Goal: Information Seeking & Learning: Learn about a topic

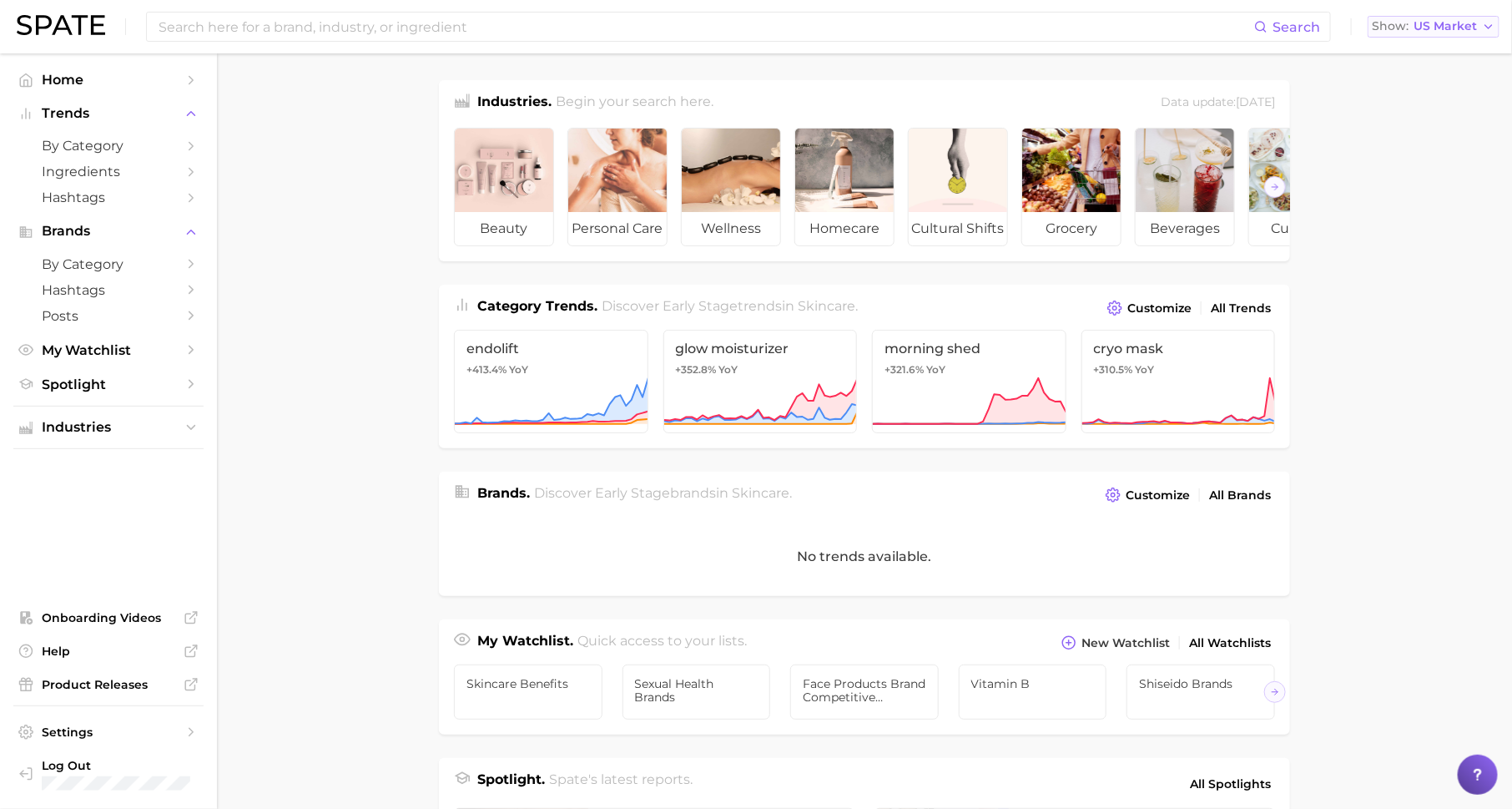
click at [1435, 28] on span "US Market" at bounding box center [1445, 26] width 63 height 9
click at [166, 431] on span "Industries" at bounding box center [109, 427] width 133 height 15
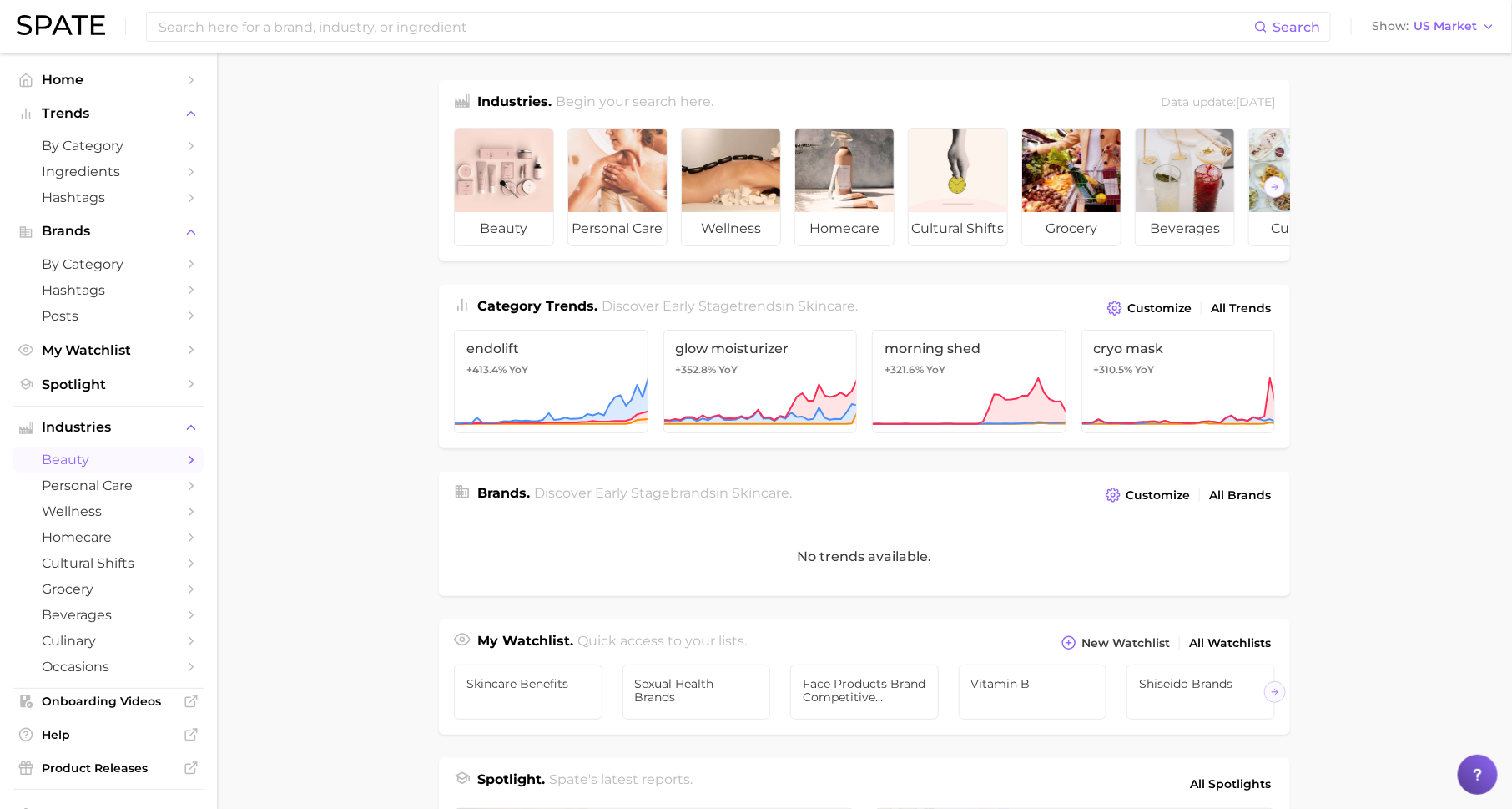
click at [180, 458] on link "beauty" at bounding box center [108, 460] width 190 height 26
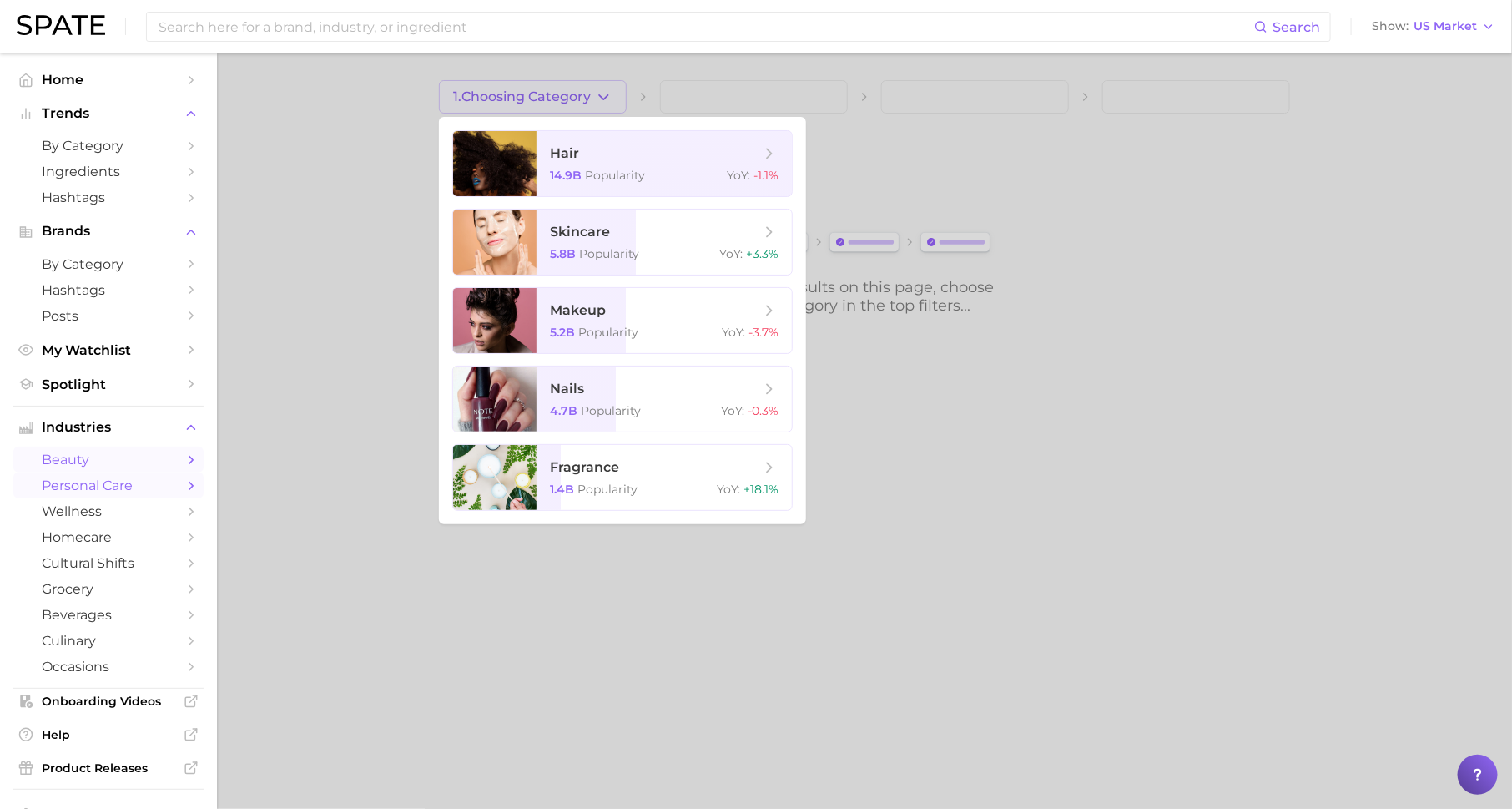
click at [149, 493] on span "personal care" at bounding box center [109, 486] width 133 height 16
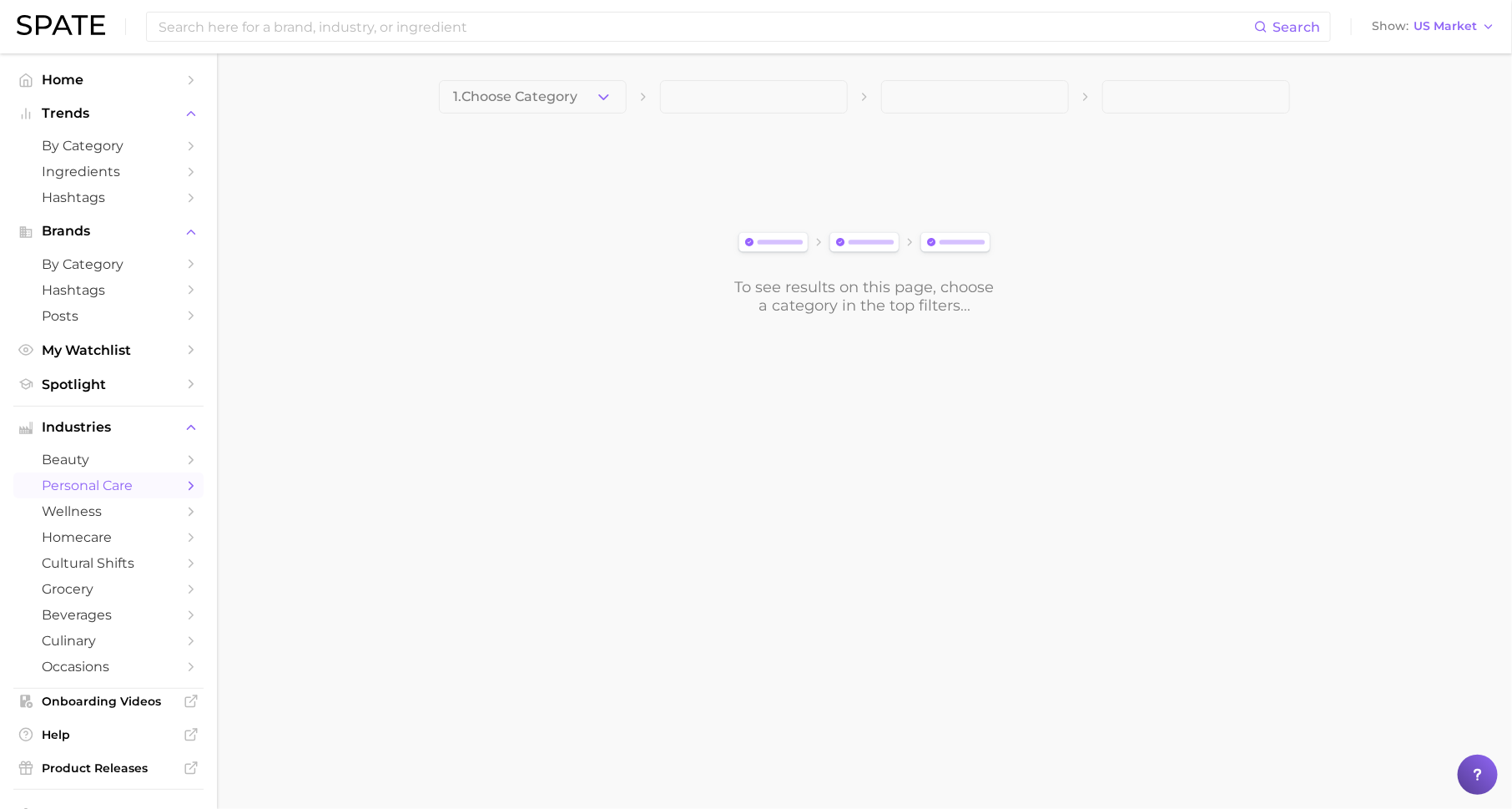
click at [573, 97] on span "1. Choose Category" at bounding box center [515, 96] width 124 height 15
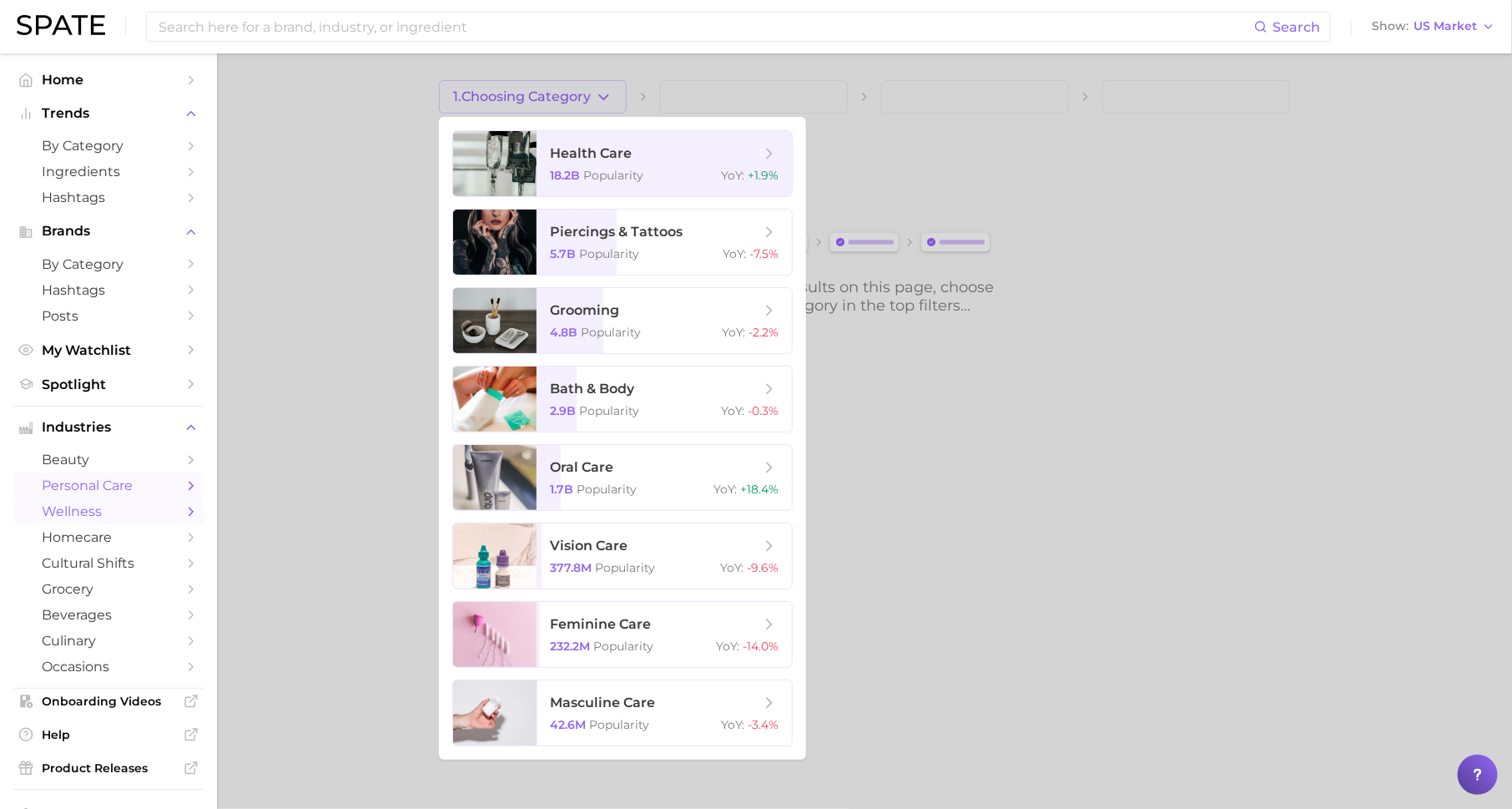
click at [133, 520] on span "wellness" at bounding box center [109, 511] width 133 height 16
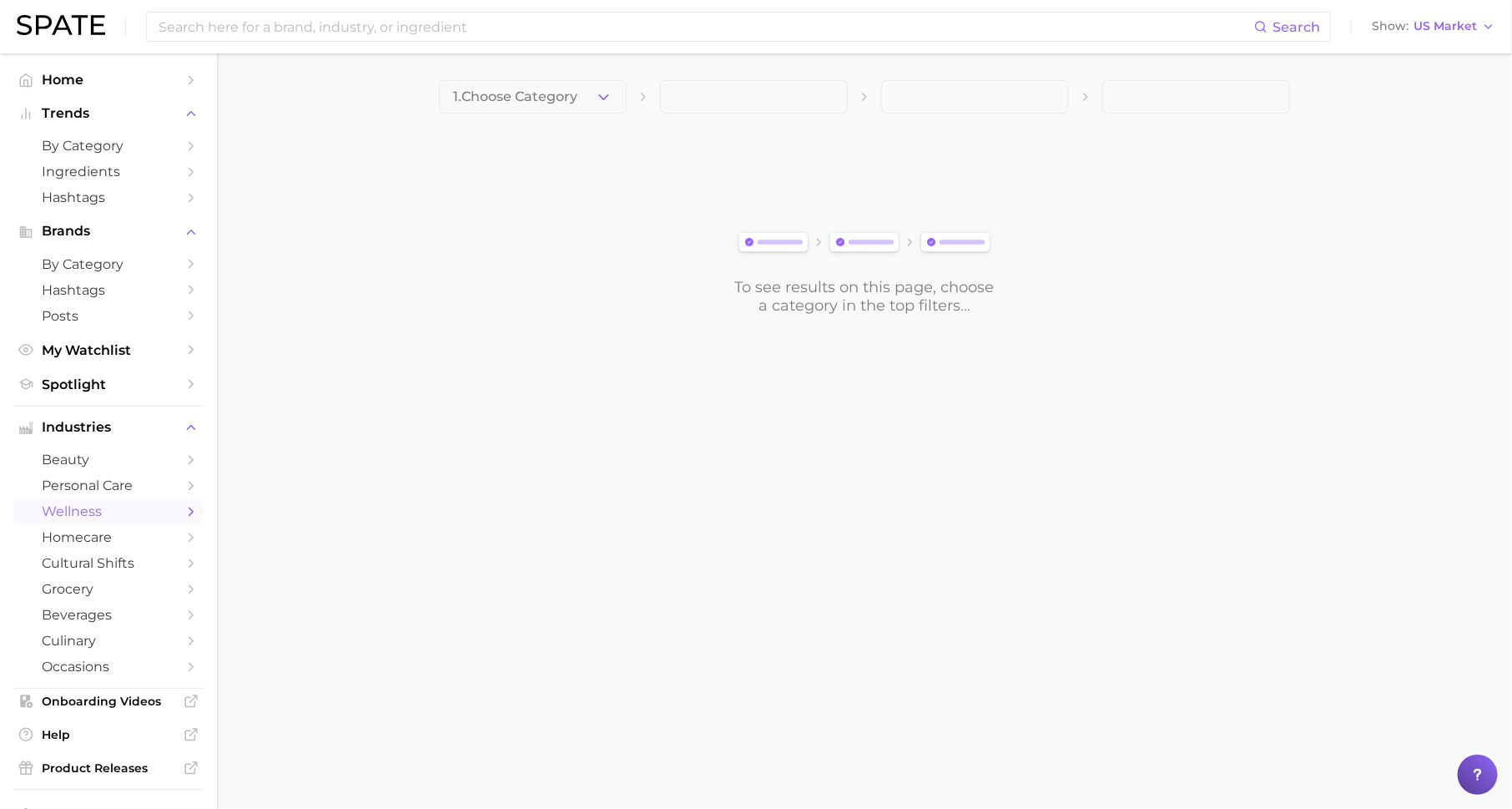
click at [598, 99] on icon "button" at bounding box center [604, 97] width 18 height 18
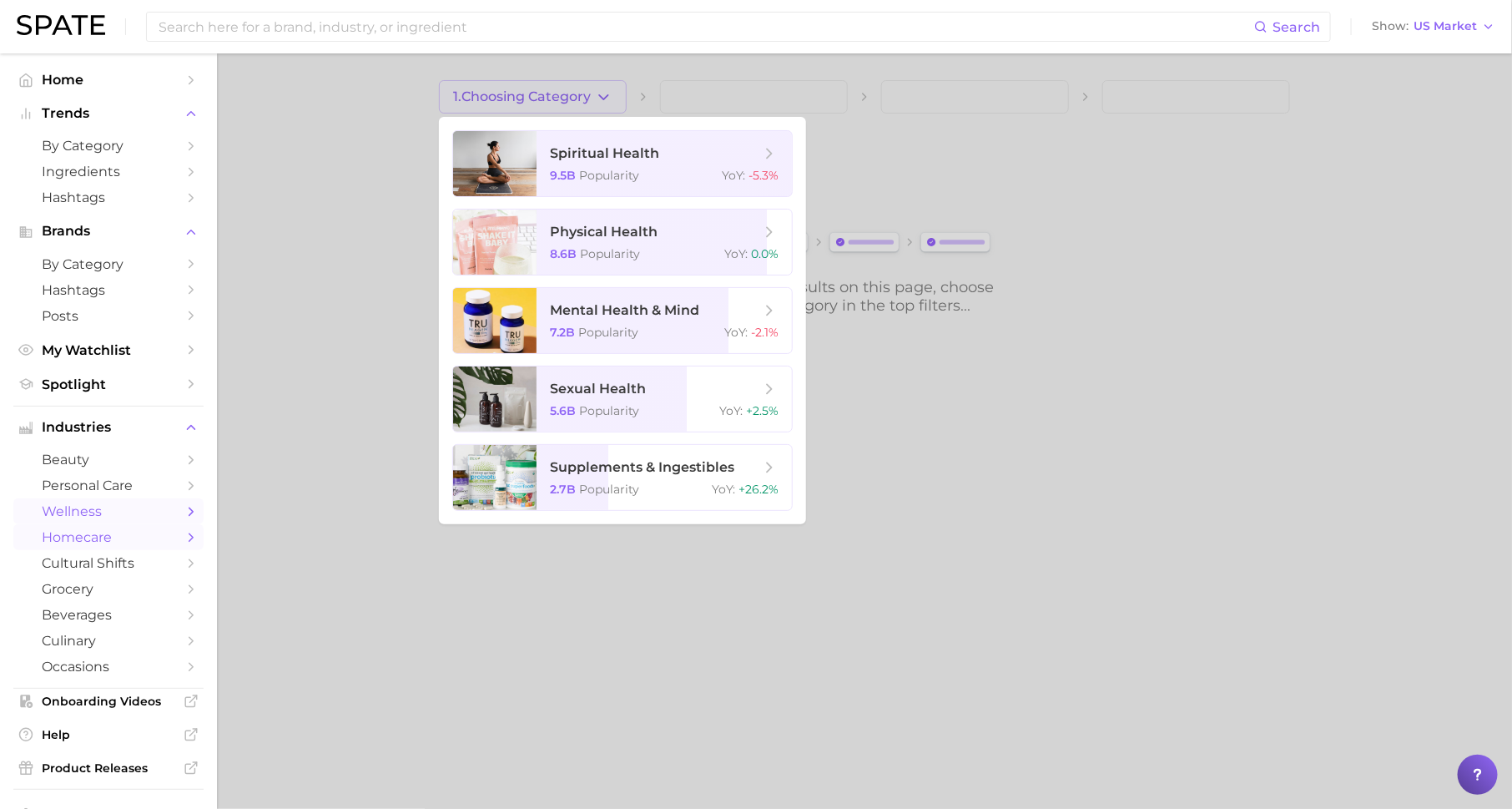
click at [169, 541] on span "homecare" at bounding box center [109, 537] width 133 height 16
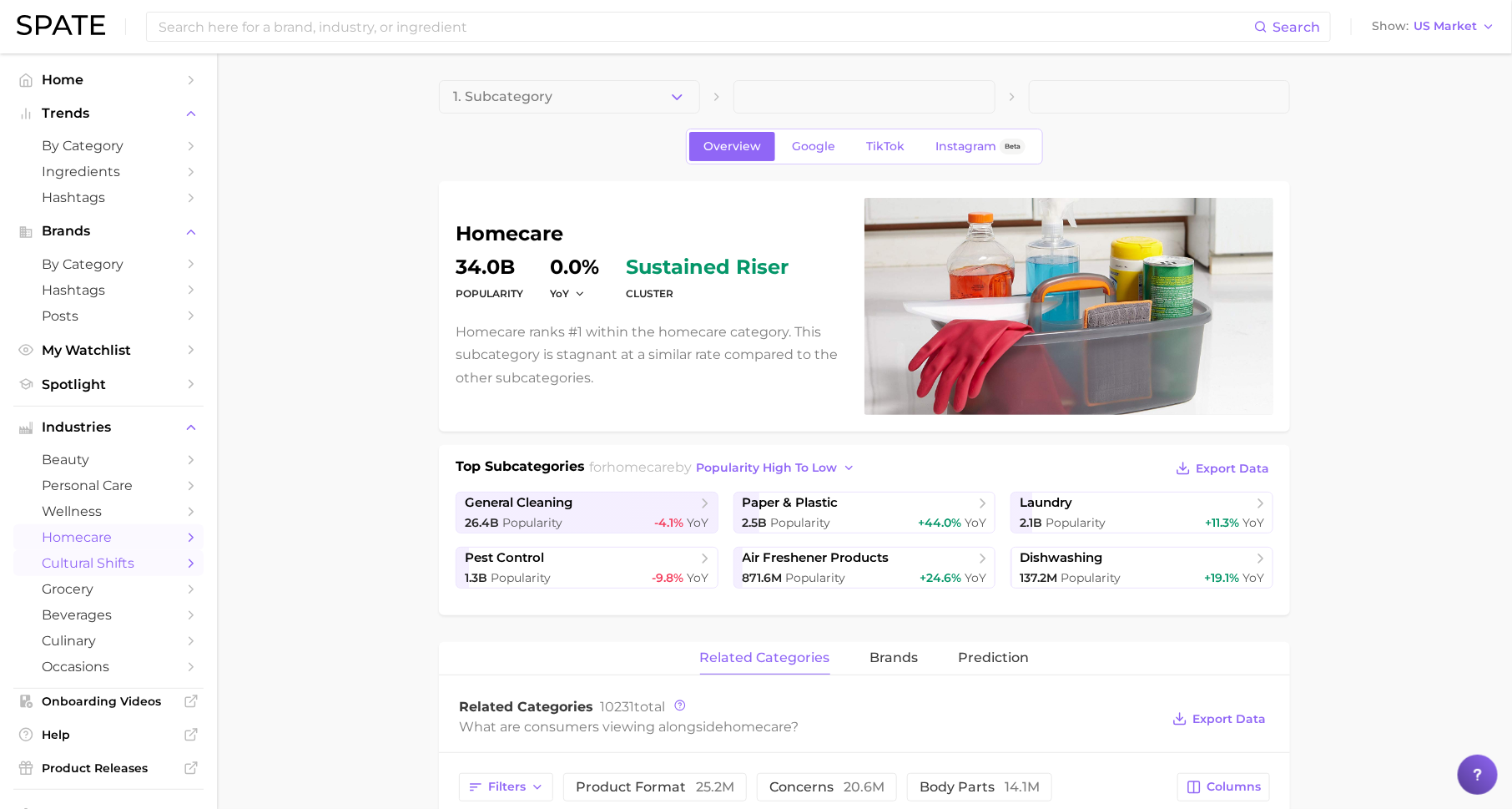
click at [75, 576] on link "cultural shifts" at bounding box center [108, 564] width 190 height 26
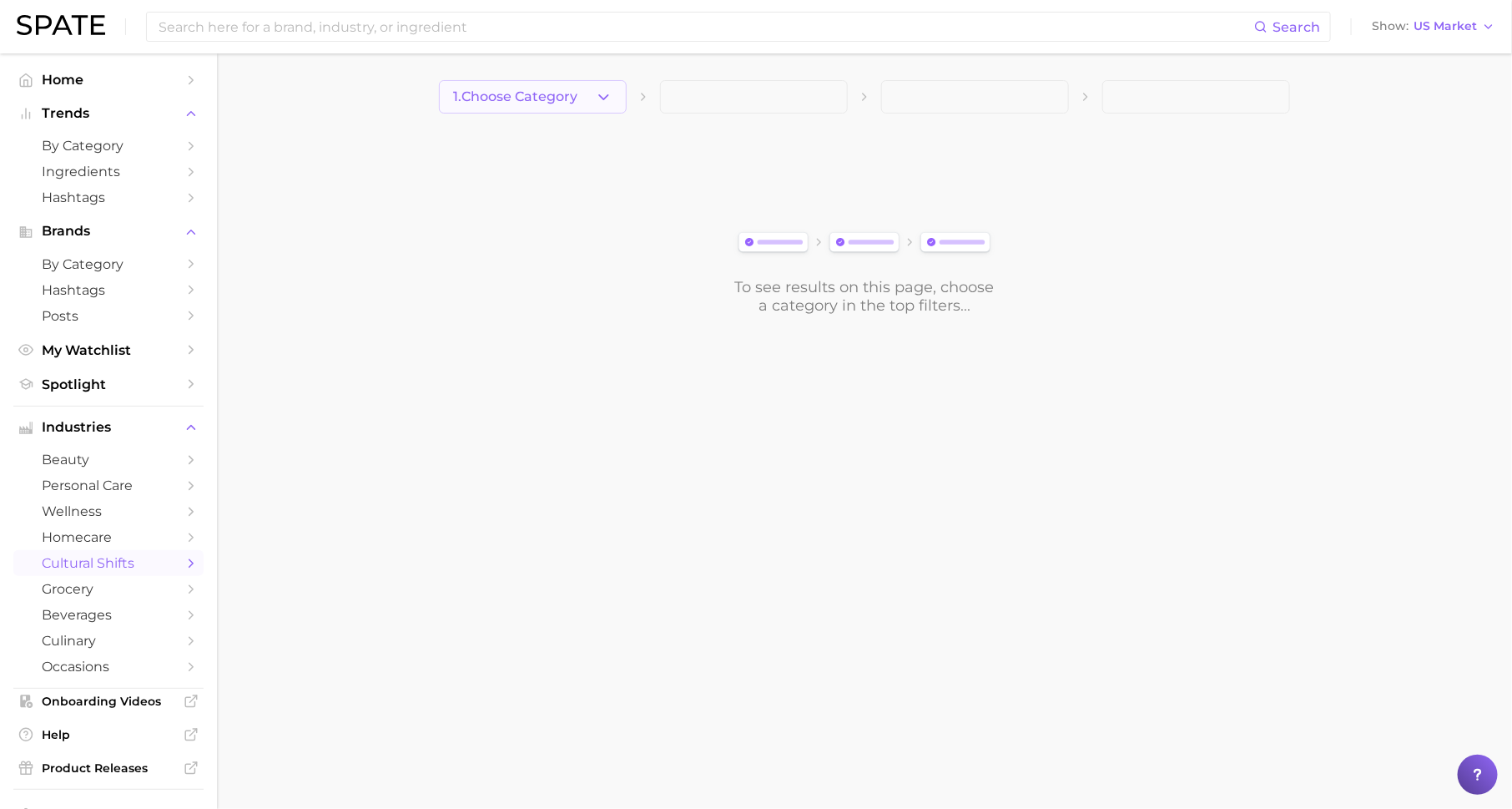
click at [583, 95] on button "1. Choose Category" at bounding box center [533, 96] width 187 height 33
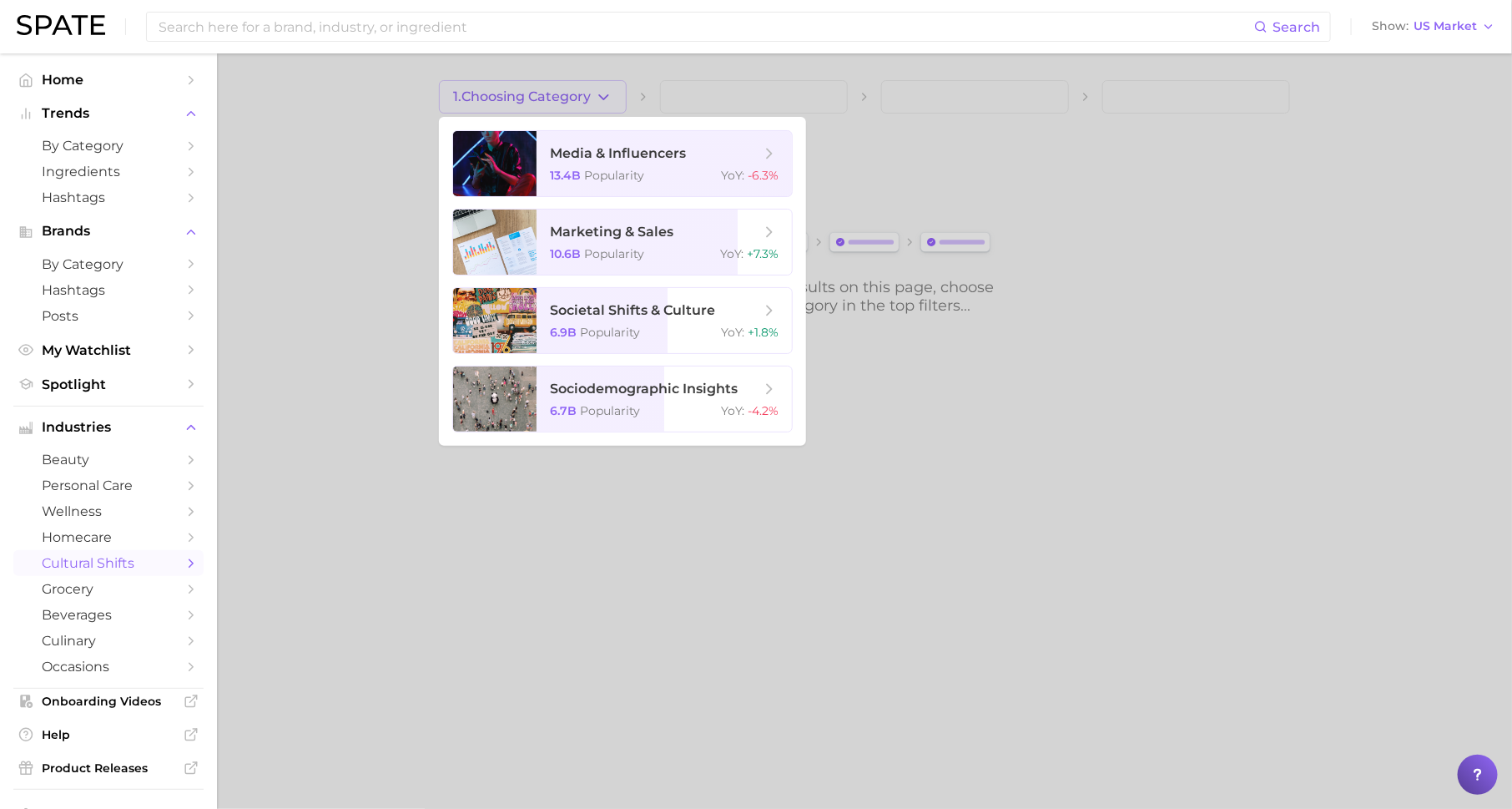
click at [318, 411] on div at bounding box center [756, 404] width 1512 height 809
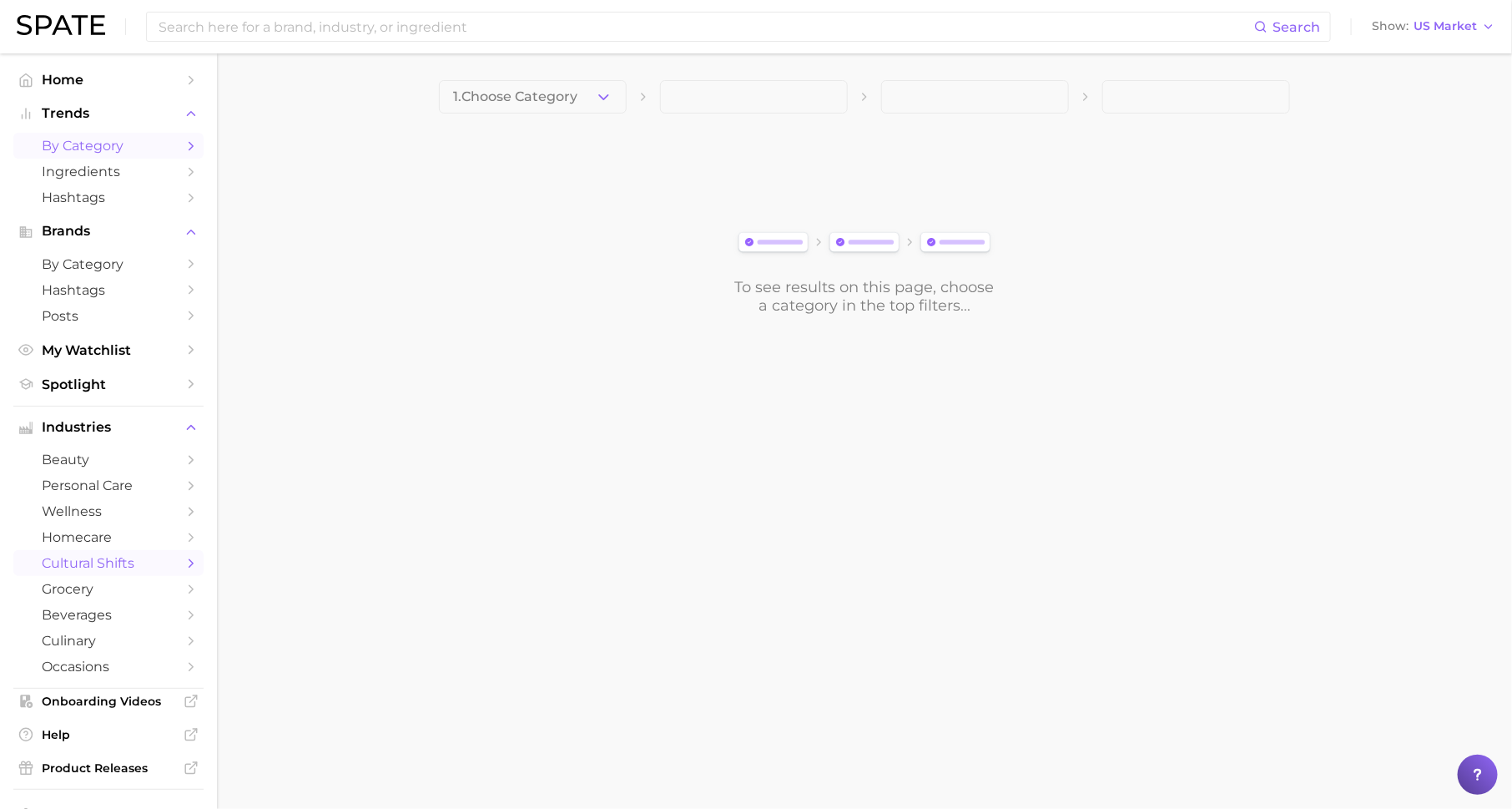
click at [151, 143] on span "by Category" at bounding box center [109, 145] width 133 height 16
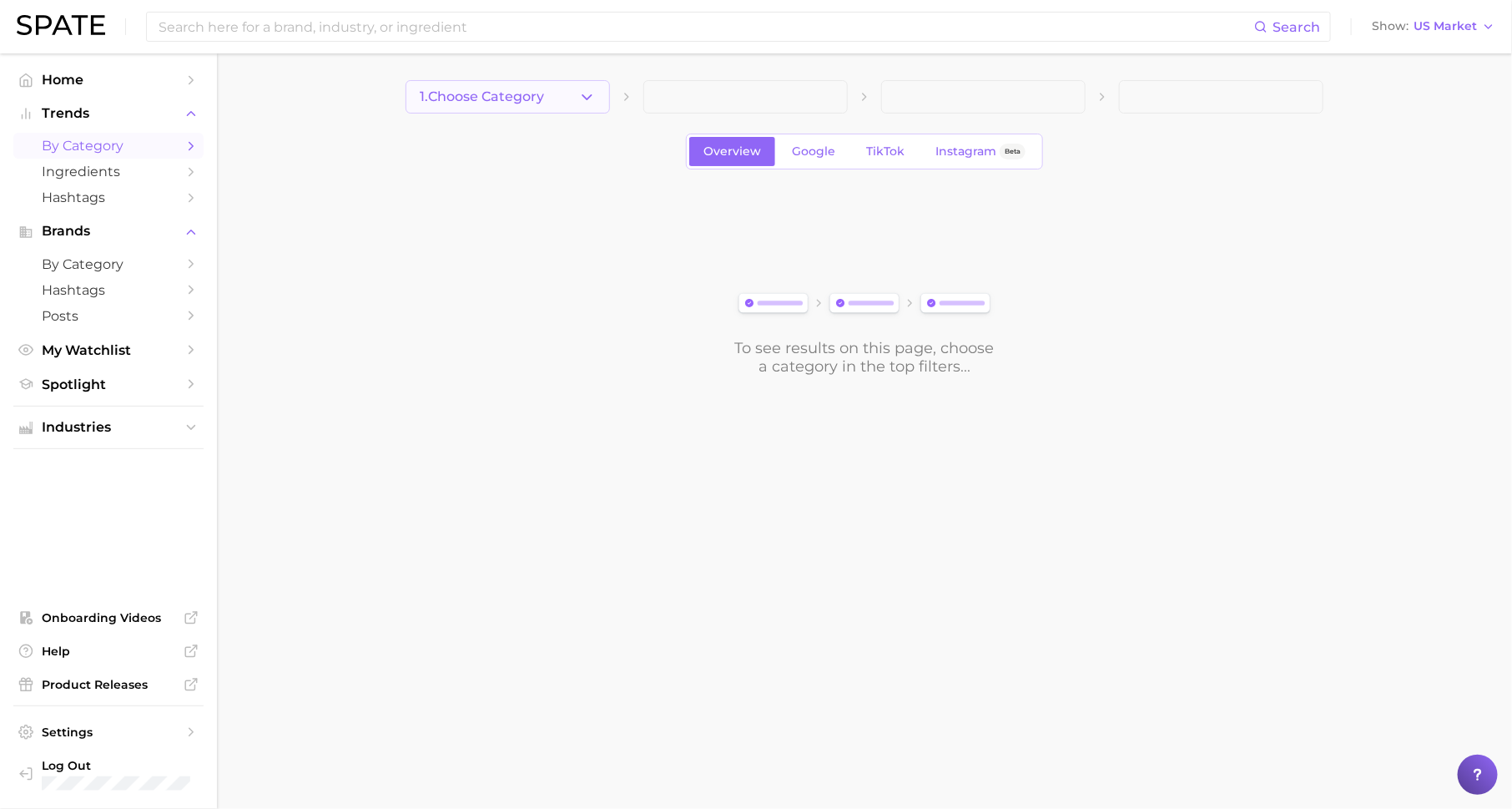
click at [519, 89] on span "1. Choose Category" at bounding box center [482, 96] width 124 height 15
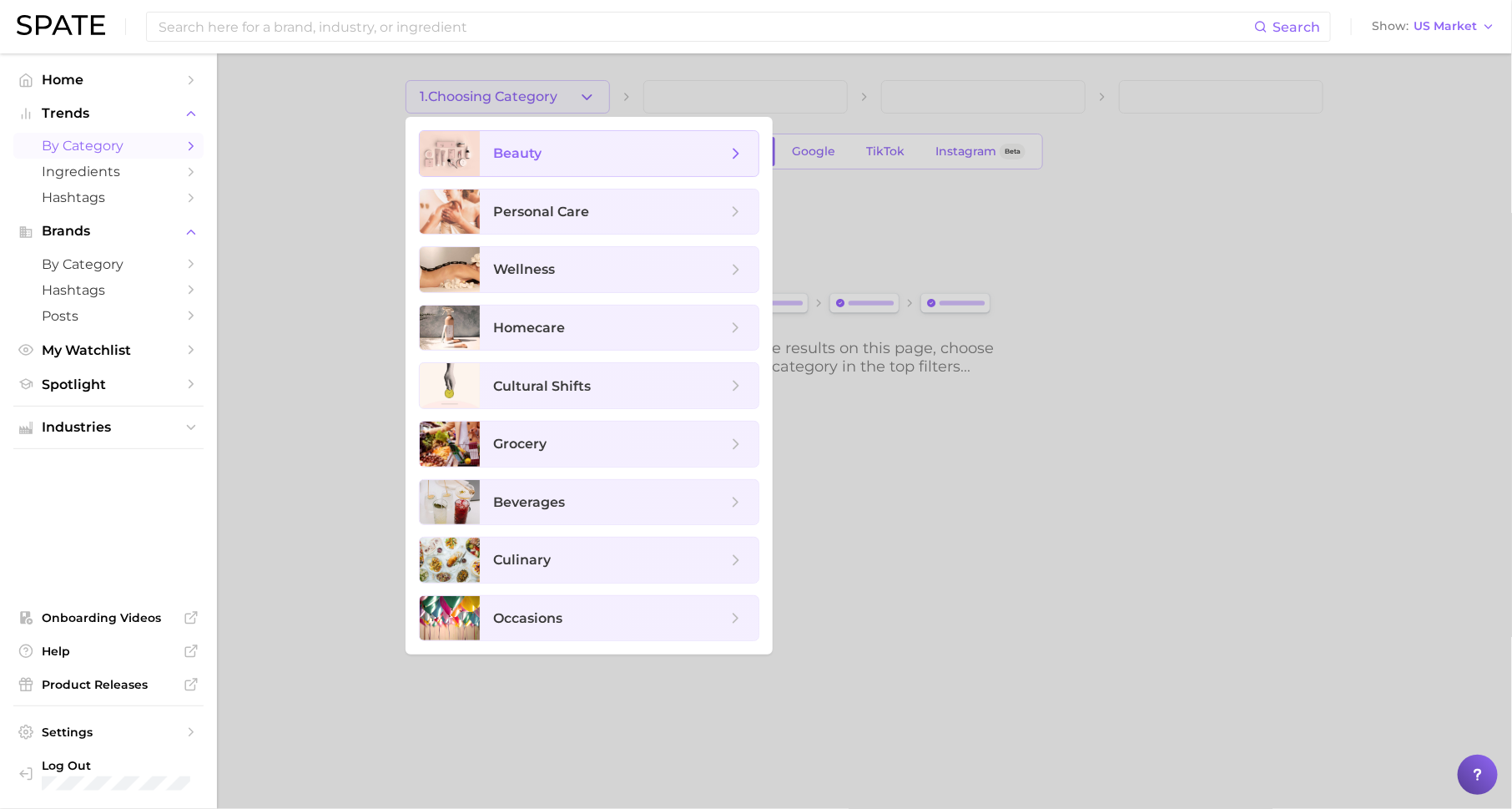
click at [569, 152] on span "beauty" at bounding box center [610, 153] width 234 height 18
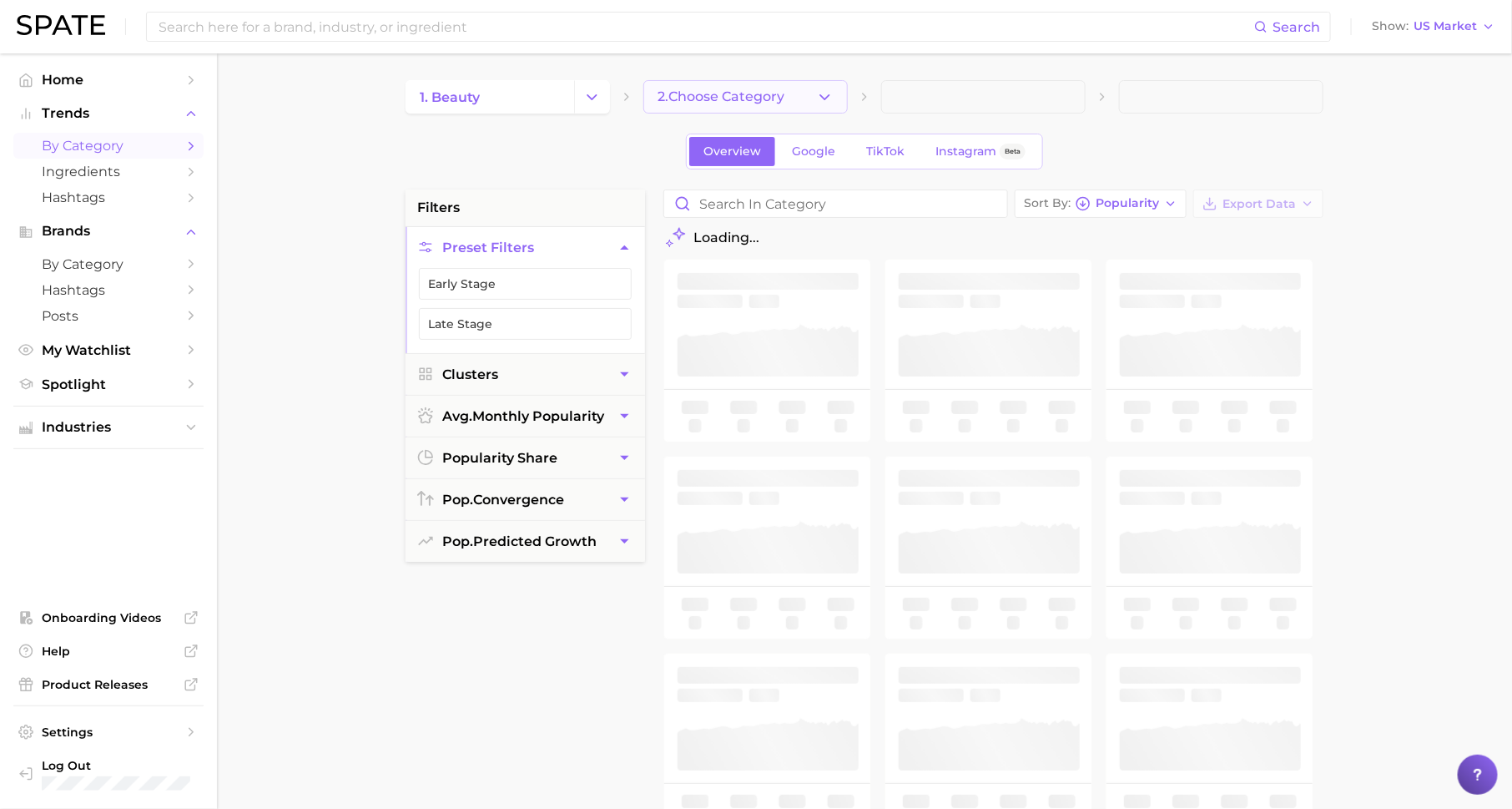
click at [715, 87] on button "2. Choose Category" at bounding box center [745, 96] width 204 height 33
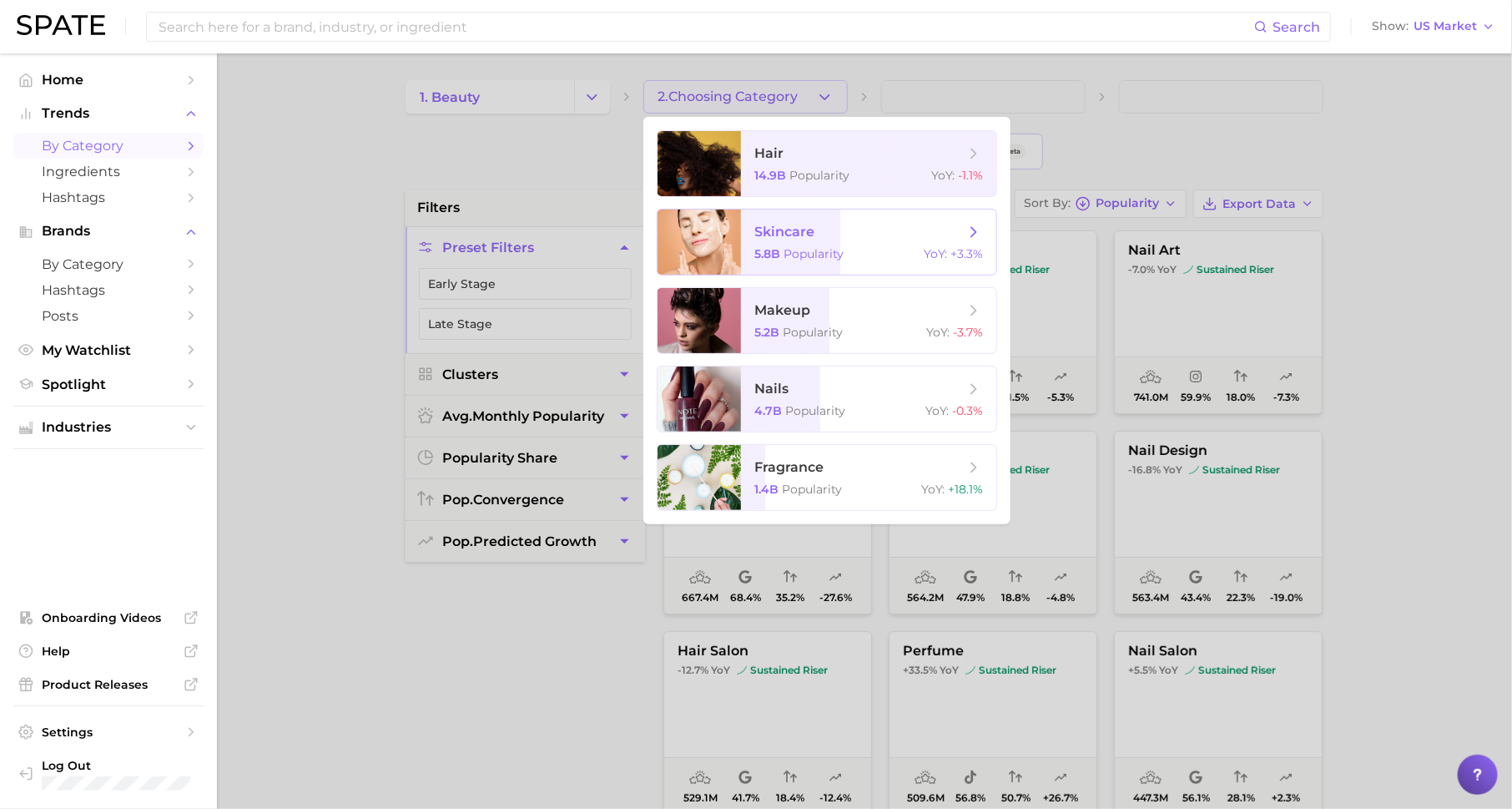
click at [816, 253] on span "Popularity" at bounding box center [813, 253] width 60 height 15
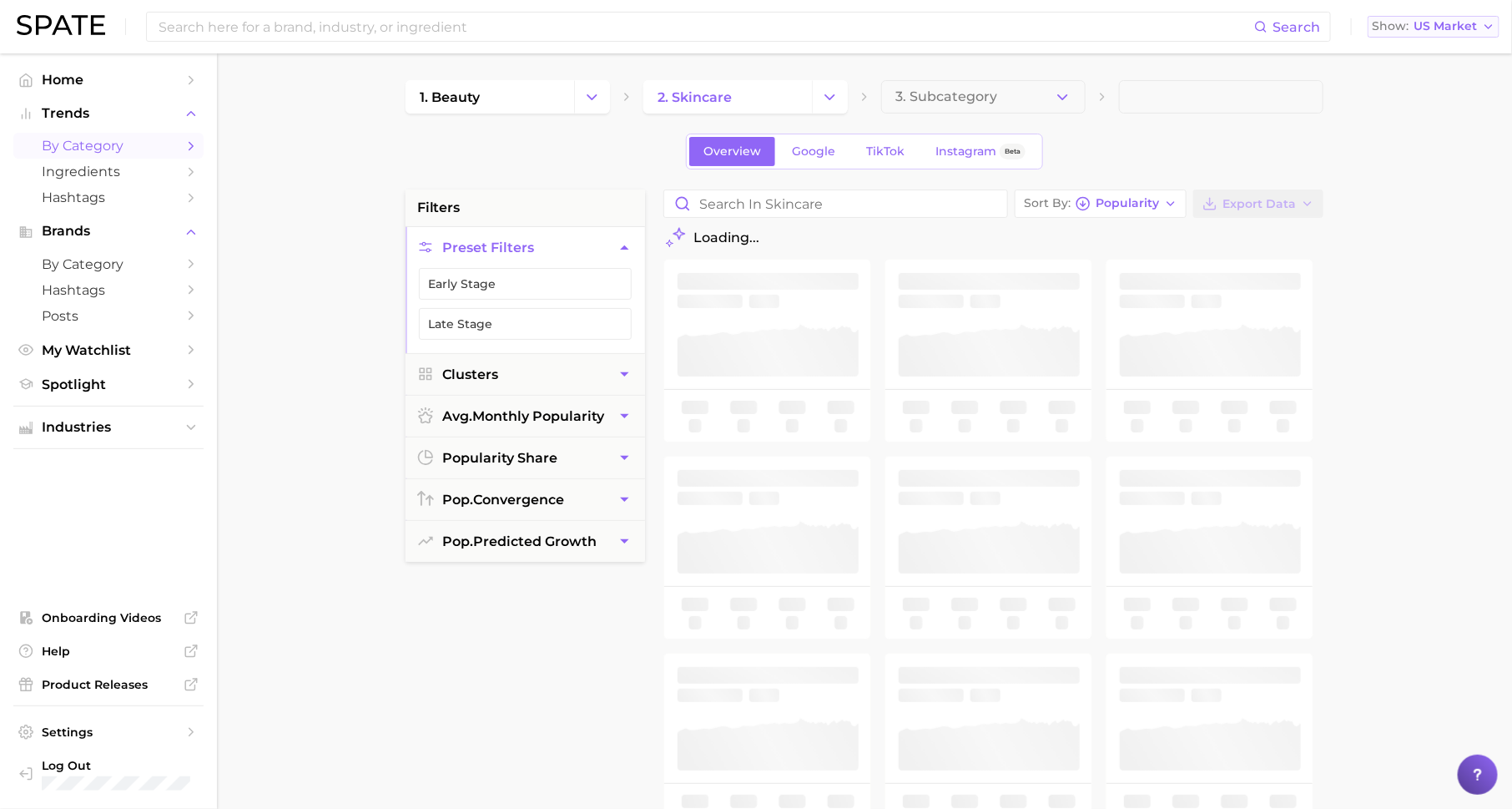
click at [1440, 17] on button "Show US Market" at bounding box center [1433, 26] width 132 height 22
click at [1294, 120] on div "1. beauty 2. skincare 3. Subcategory Overview Google TikTok Instagram Beta filt…" at bounding box center [865, 657] width 918 height 1156
click at [928, 103] on span "3. Subcategory" at bounding box center [946, 96] width 102 height 15
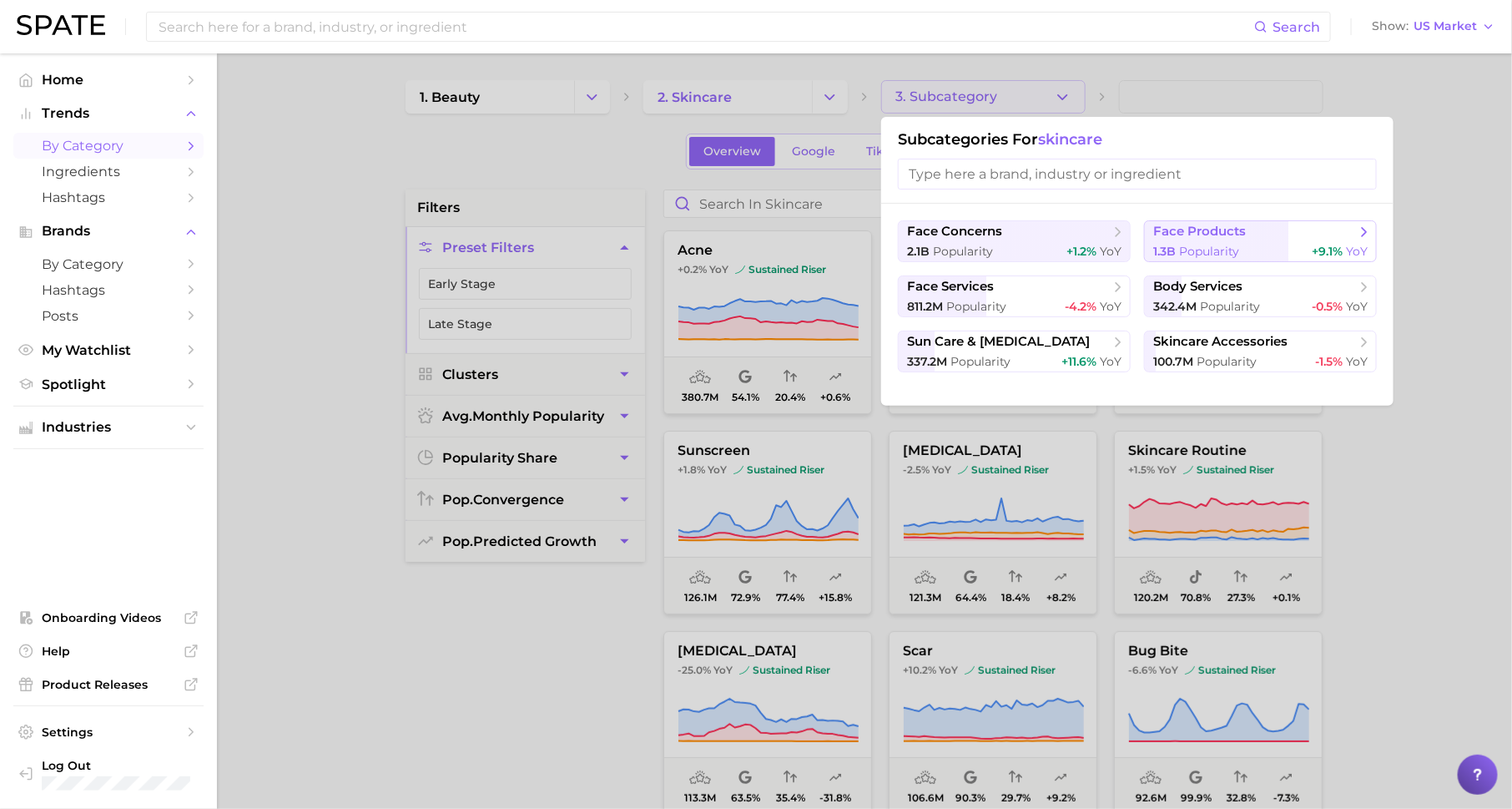
click at [1169, 232] on span "face products" at bounding box center [1199, 231] width 93 height 16
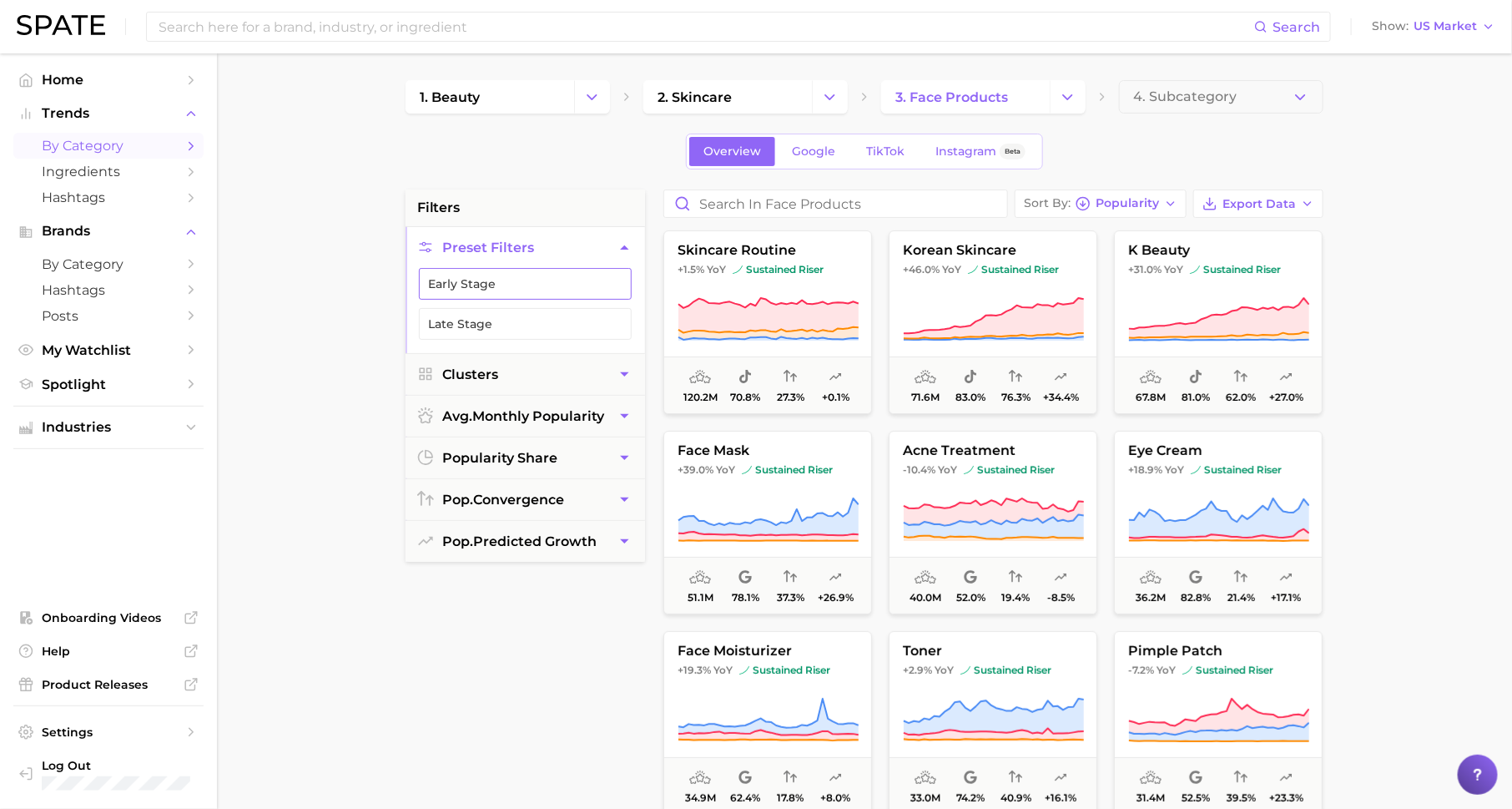
click at [583, 285] on button "Early Stage" at bounding box center [525, 284] width 213 height 32
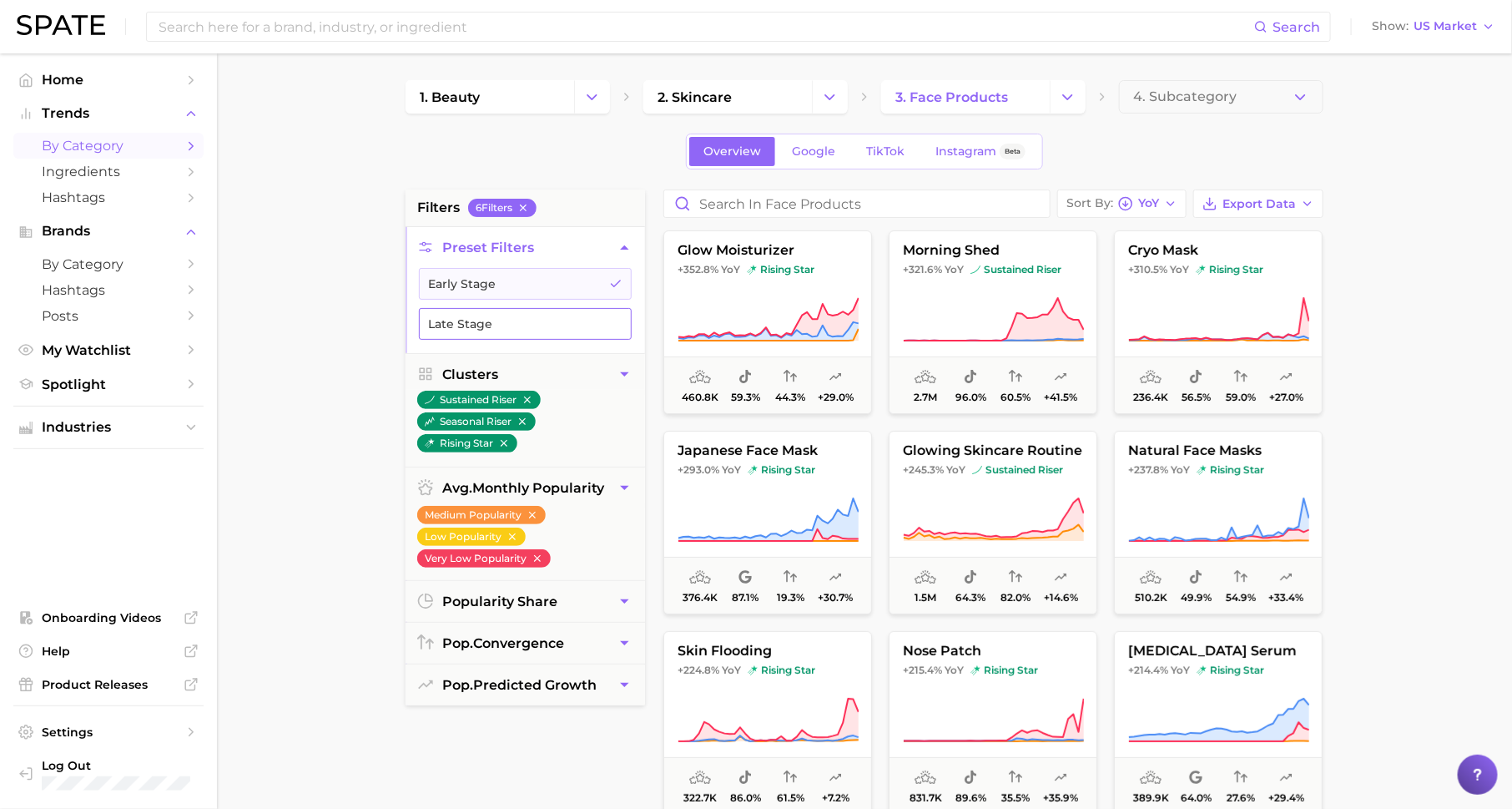
click at [561, 329] on button "Late Stage" at bounding box center [525, 324] width 213 height 32
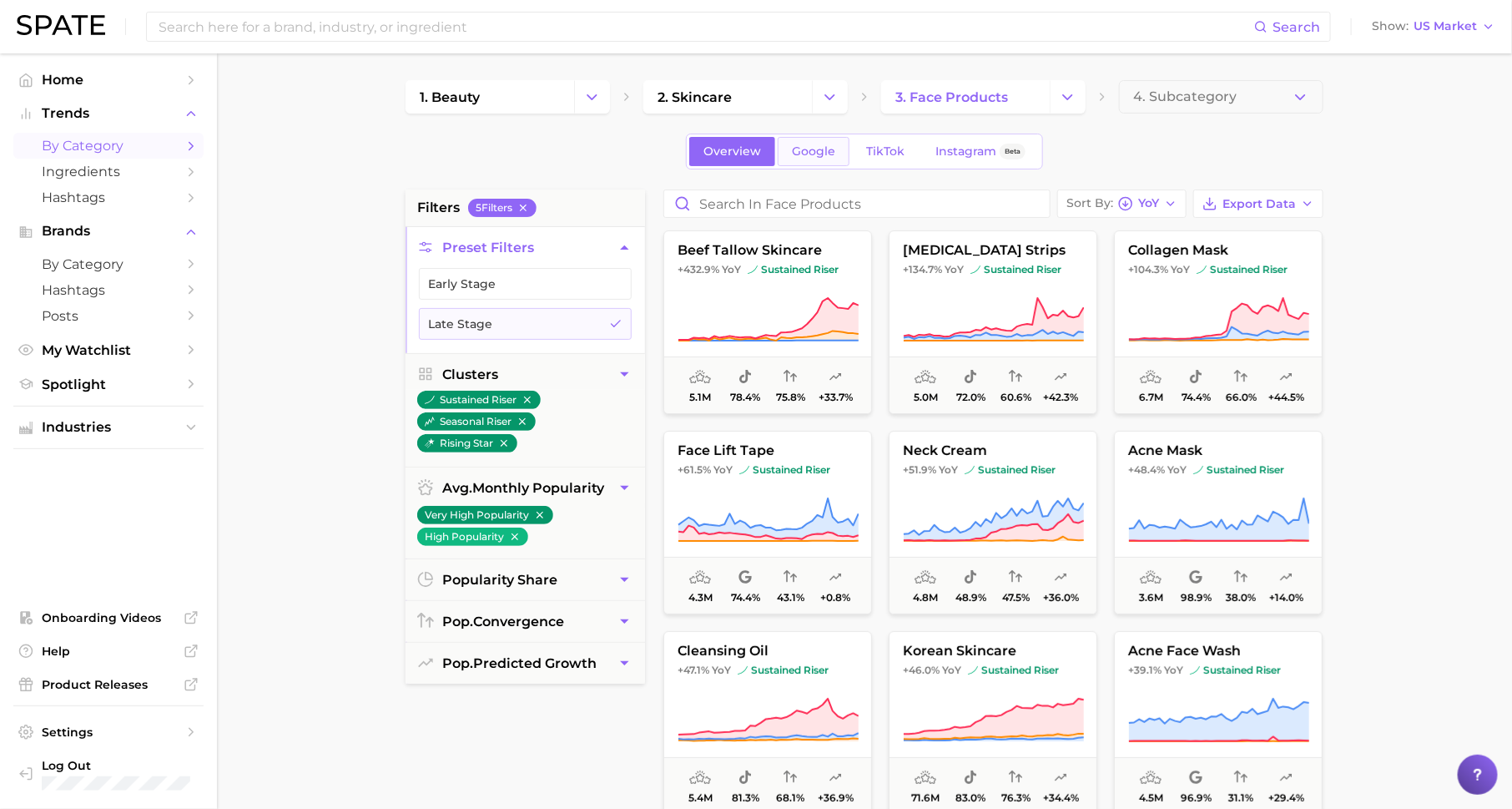
click at [814, 154] on span "Google" at bounding box center [814, 152] width 44 height 14
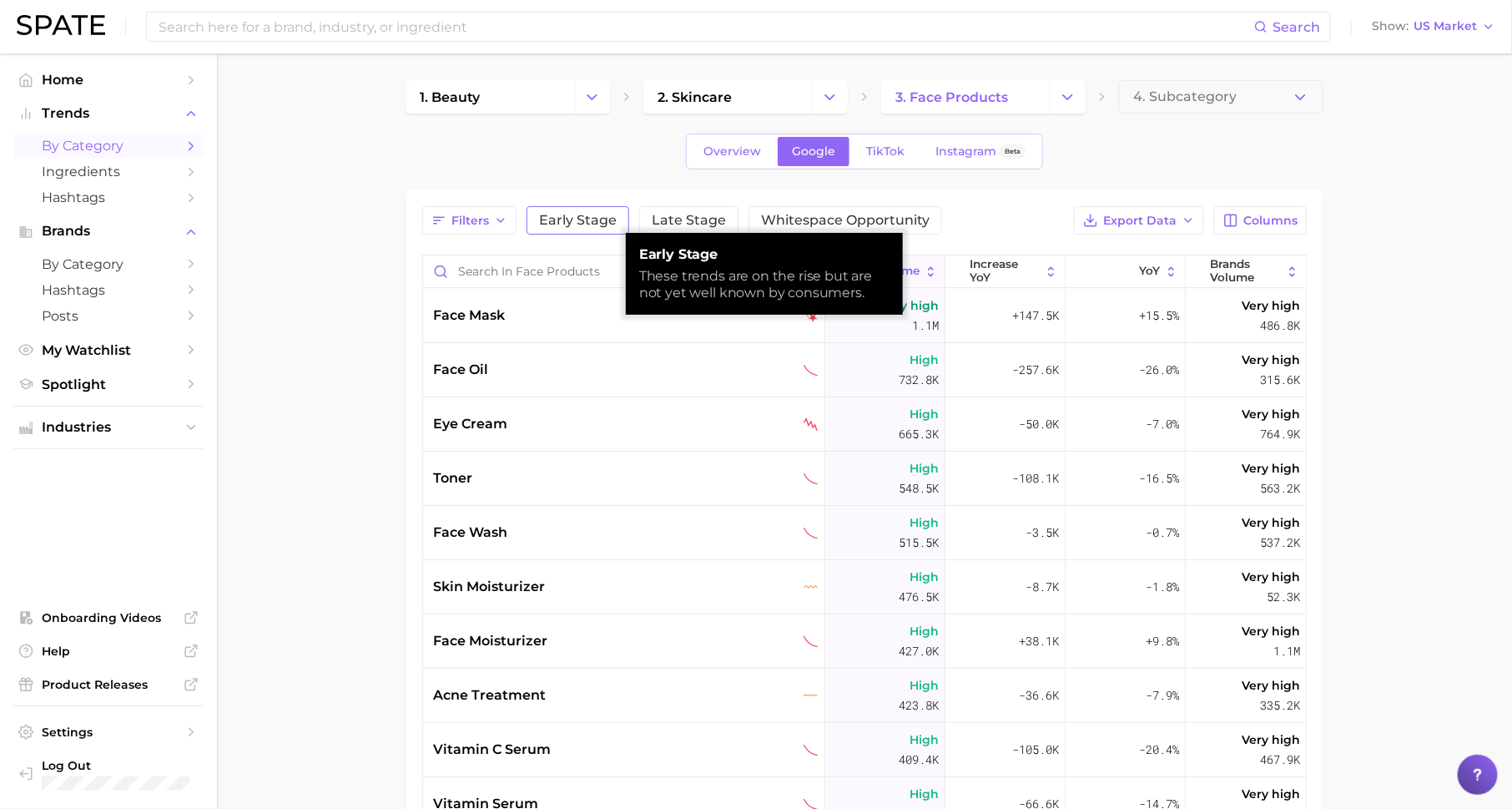
click at [566, 225] on span "Early Stage" at bounding box center [577, 220] width 78 height 13
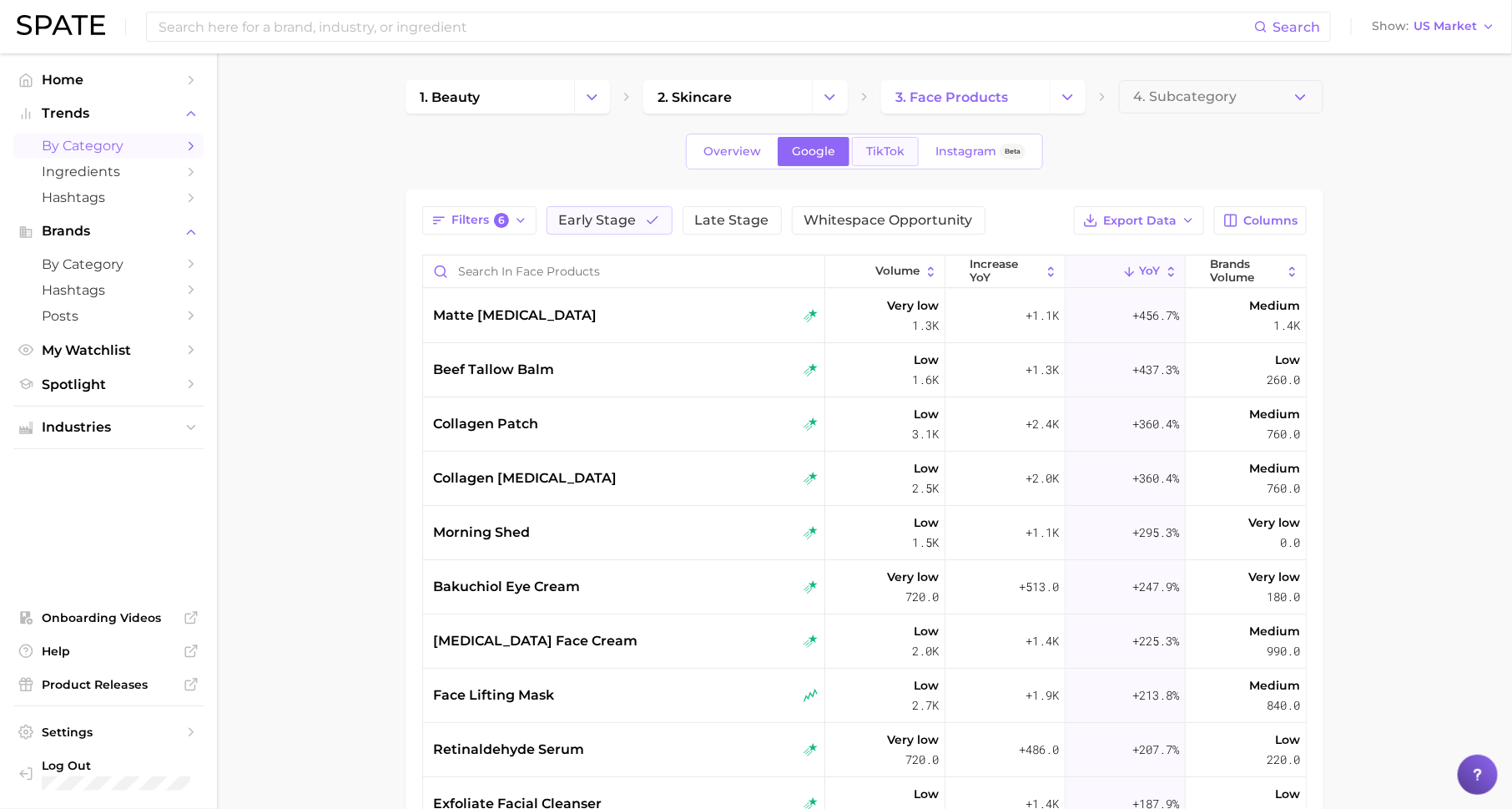
click at [884, 151] on span "TikTok" at bounding box center [886, 152] width 39 height 14
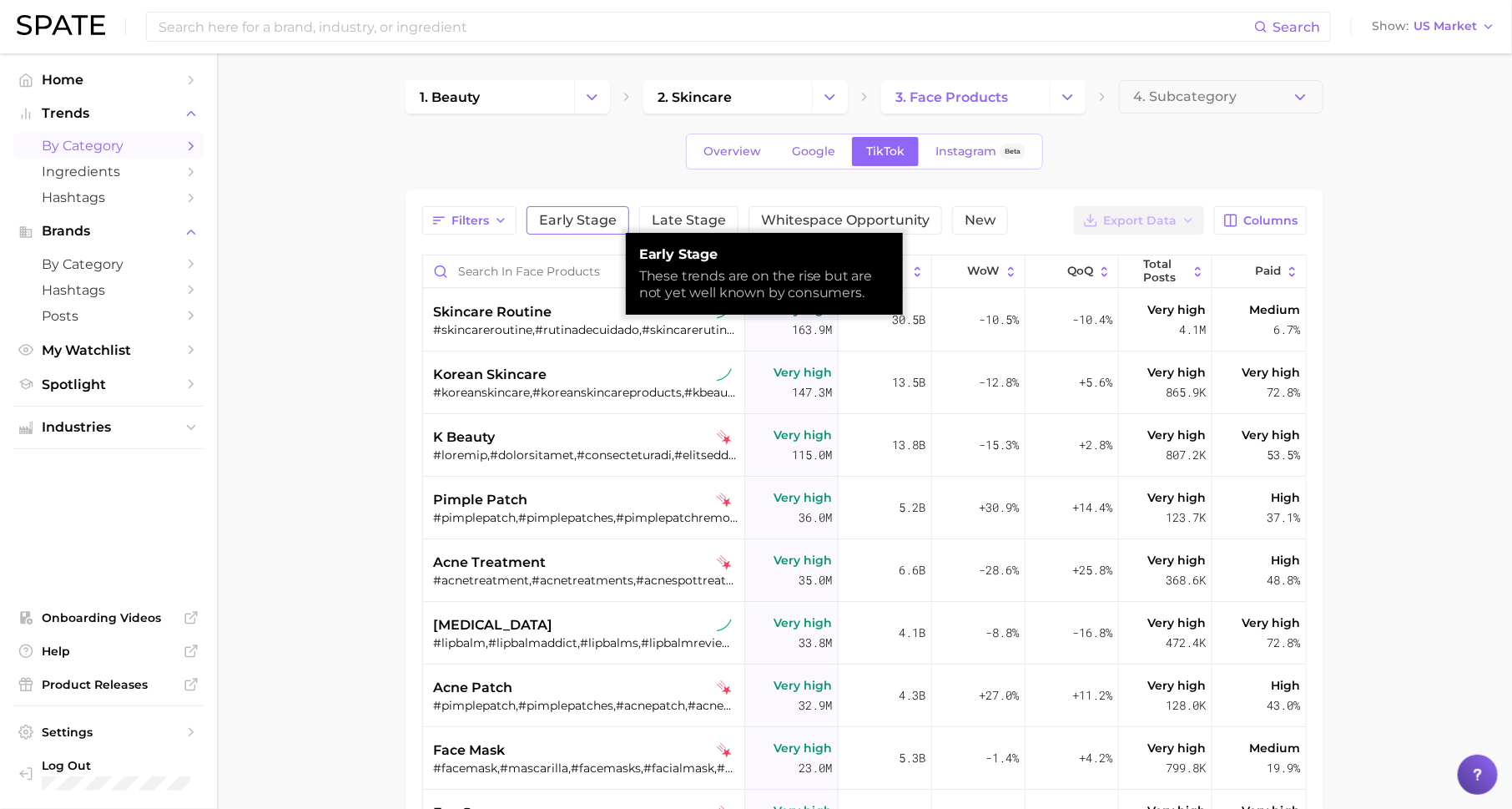
click at [590, 217] on span "Early Stage" at bounding box center [577, 220] width 78 height 13
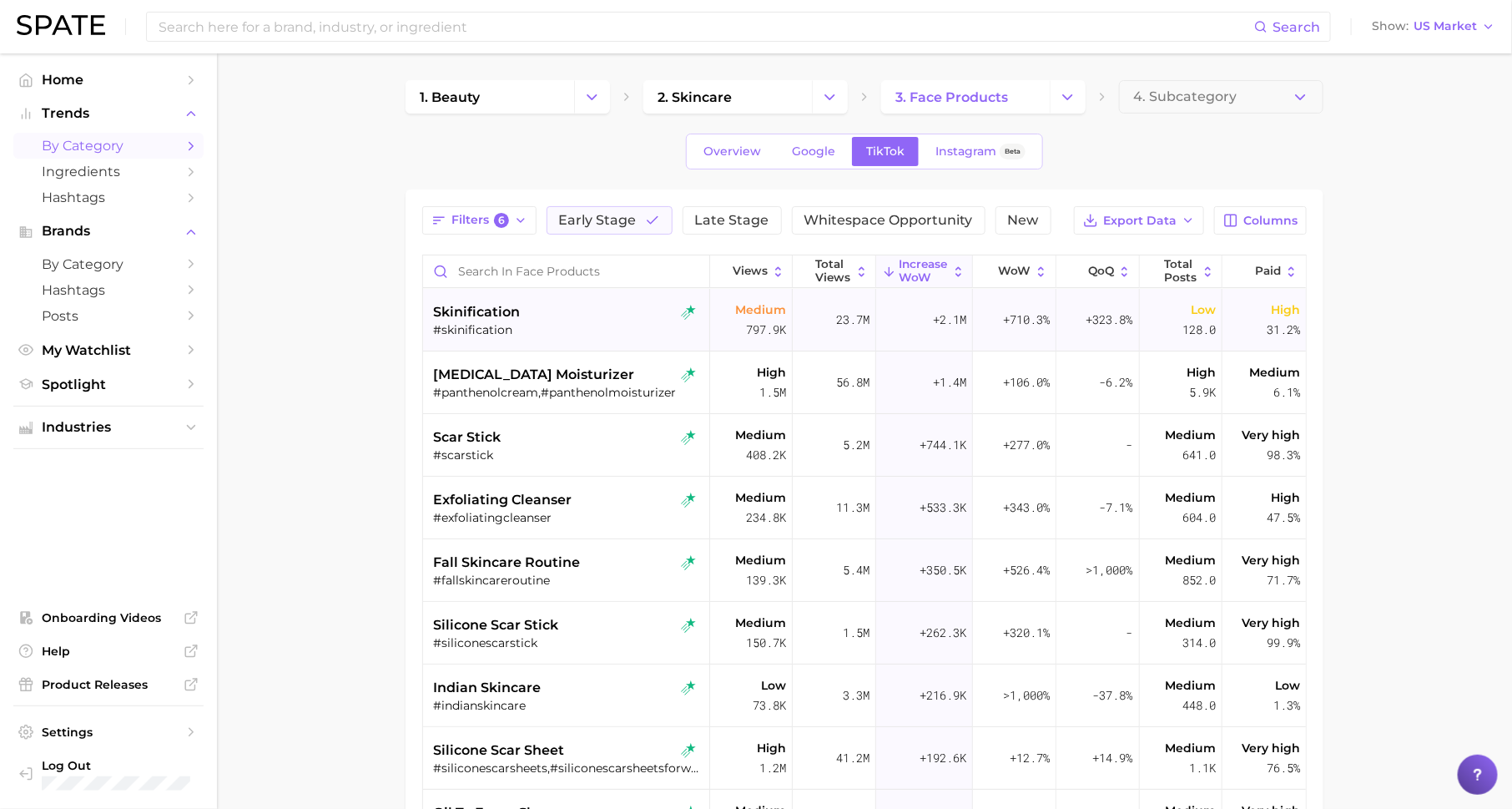
click at [498, 306] on span "skinification" at bounding box center [476, 312] width 87 height 20
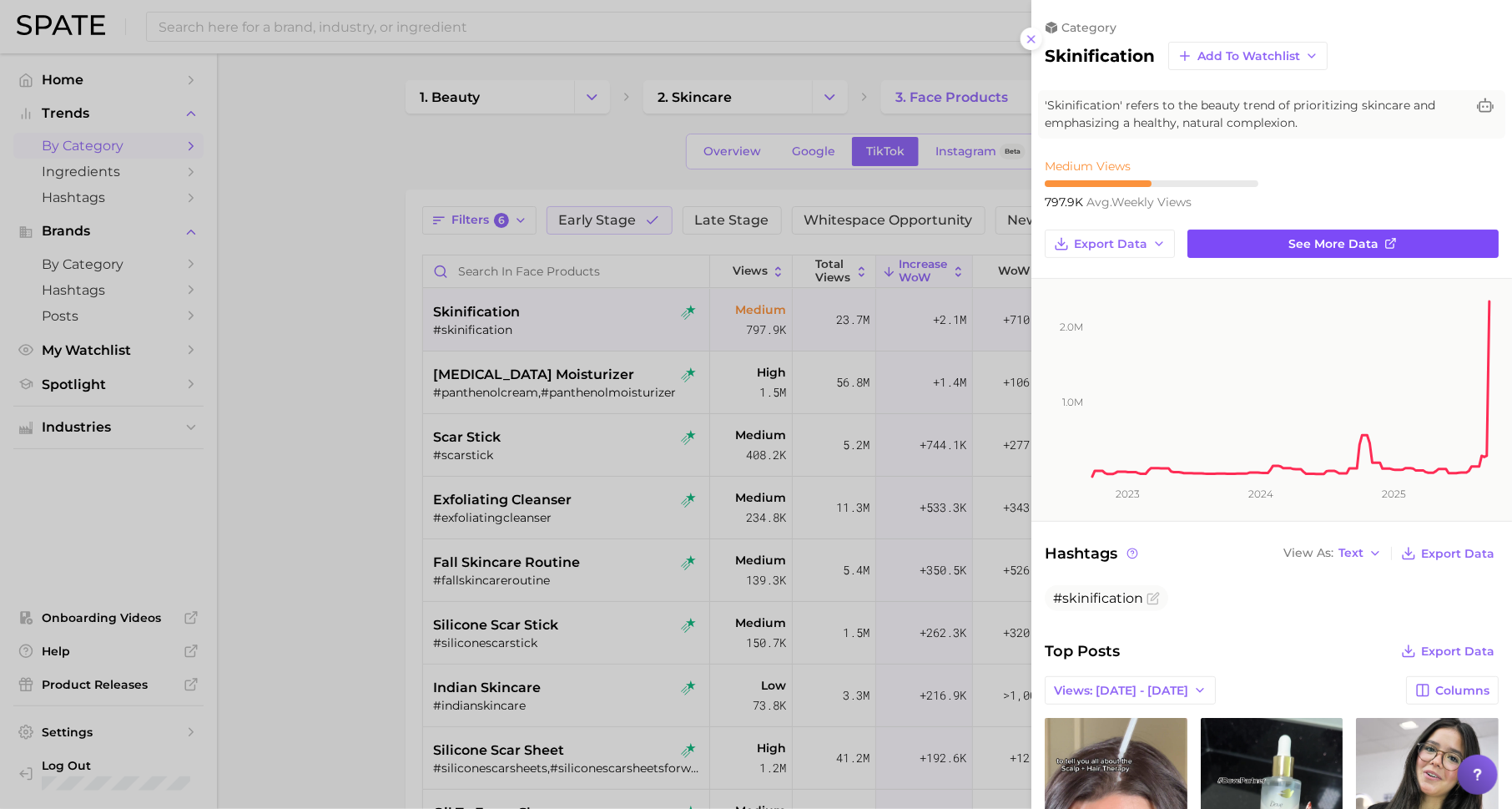
click at [1236, 240] on link "See more data" at bounding box center [1343, 244] width 311 height 28
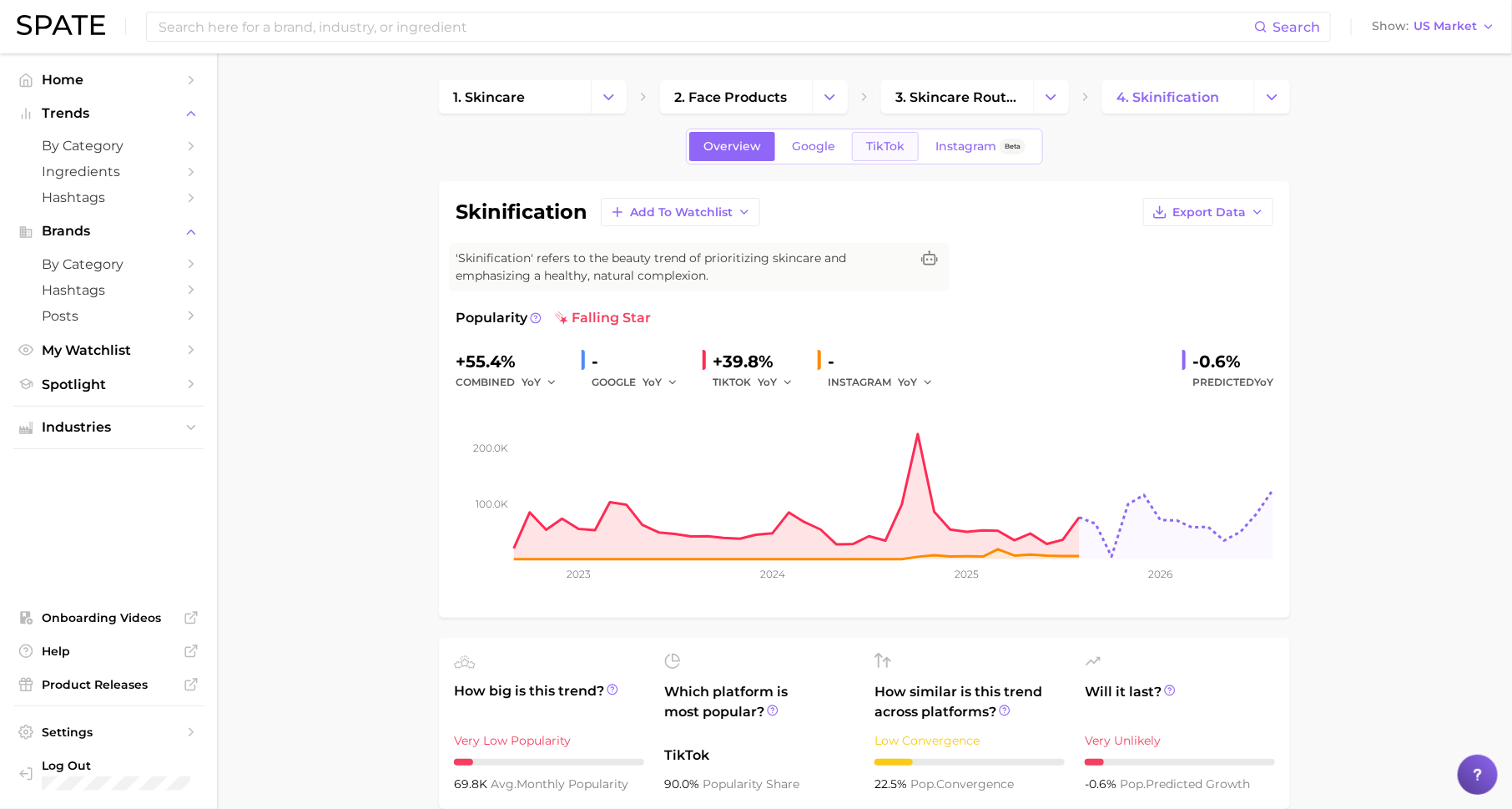
click at [873, 146] on span "TikTok" at bounding box center [886, 146] width 39 height 14
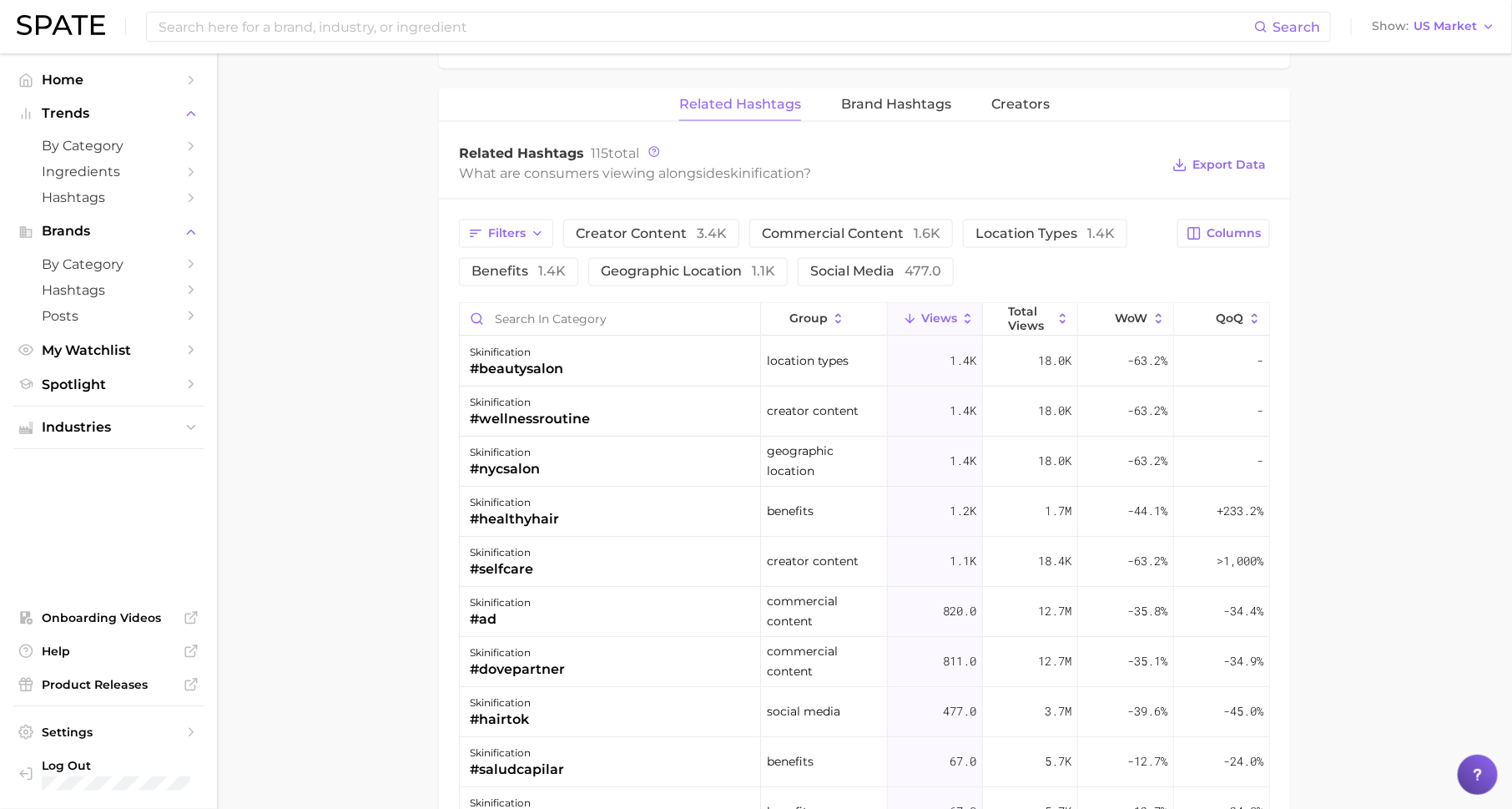
scroll to position [1303, 0]
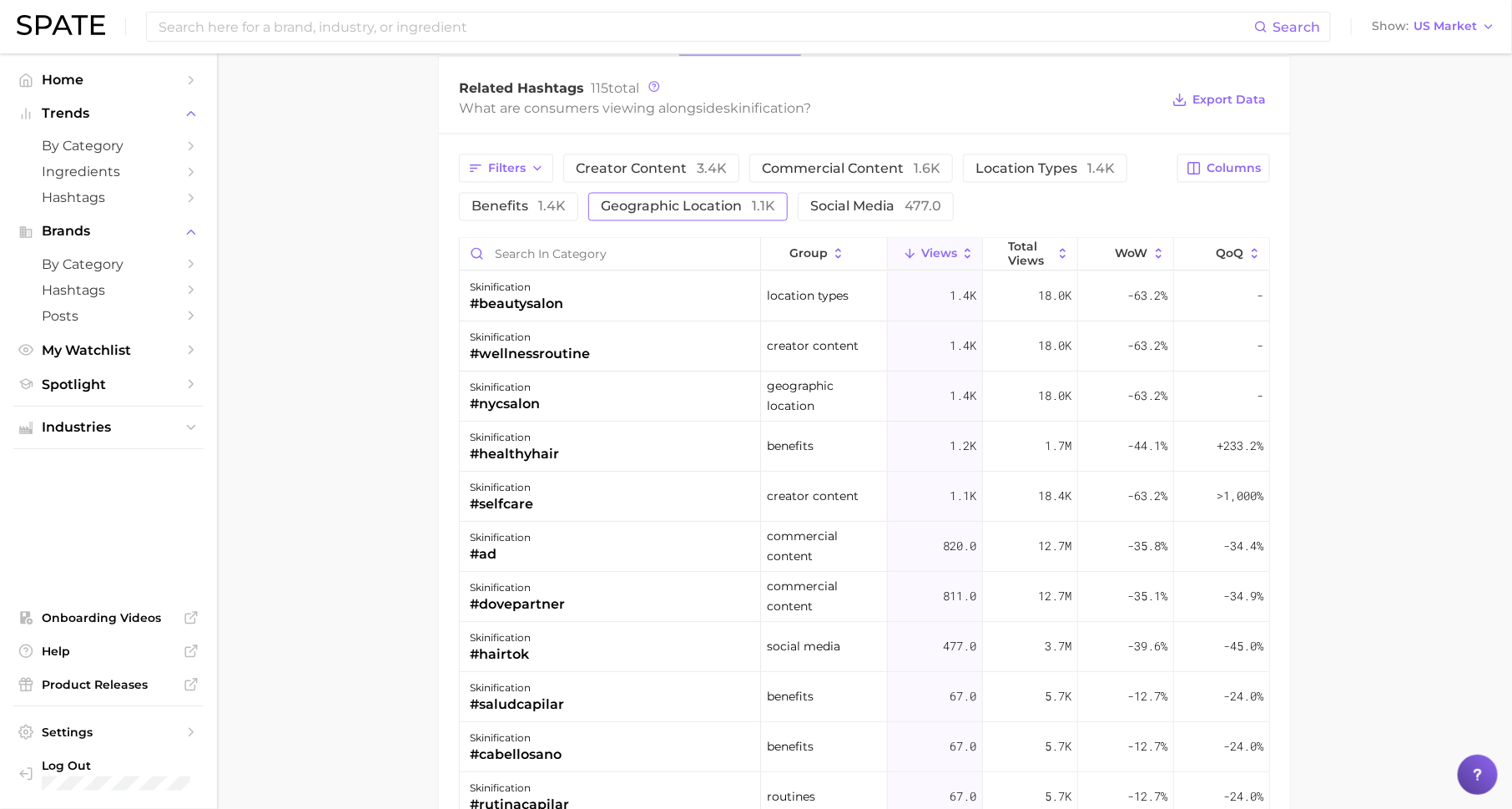
click at [590, 211] on button "geographic location 1.1k" at bounding box center [689, 207] width 200 height 28
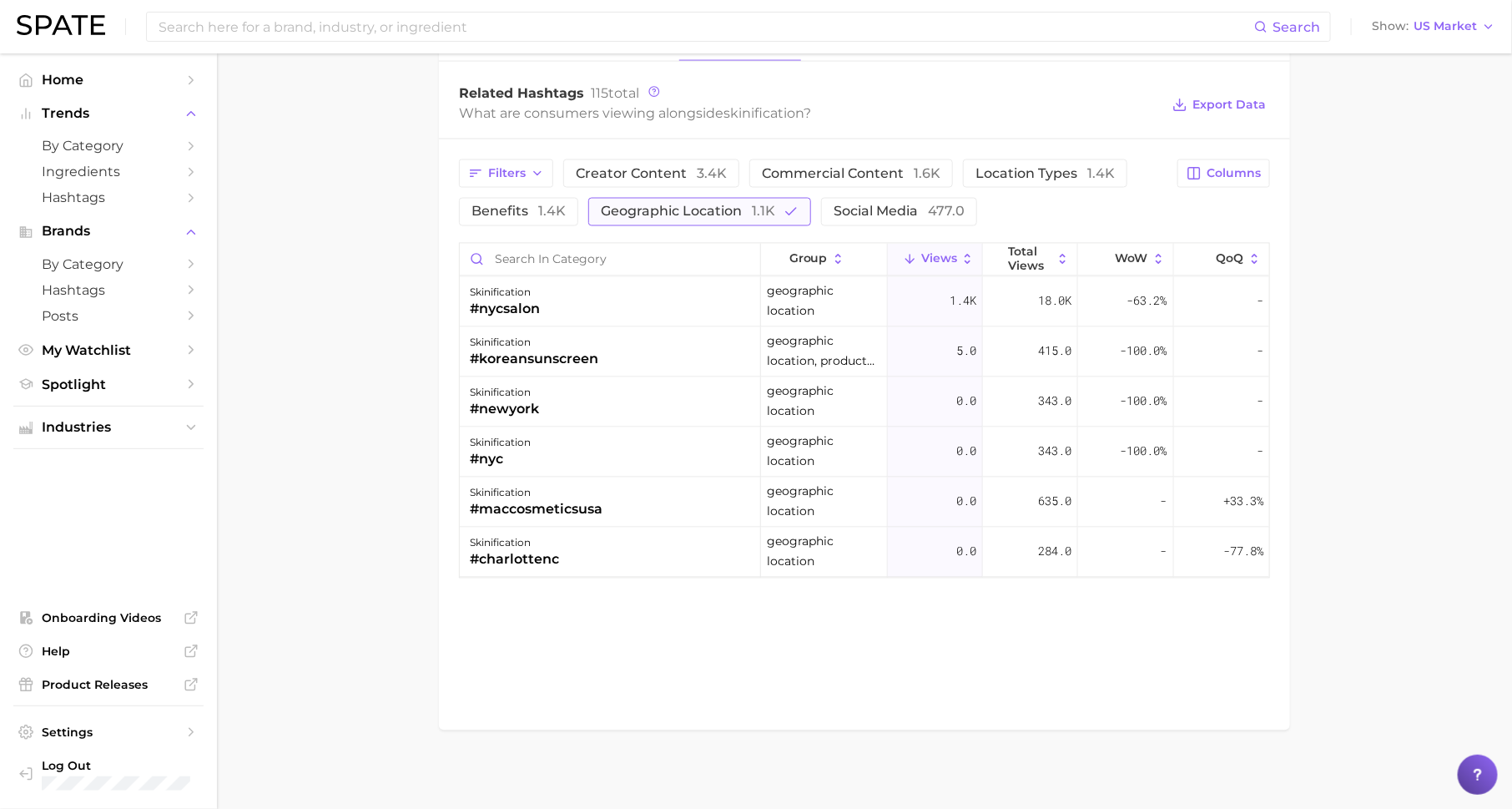
click at [616, 205] on span "geographic location 1.1k" at bounding box center [688, 211] width 174 height 13
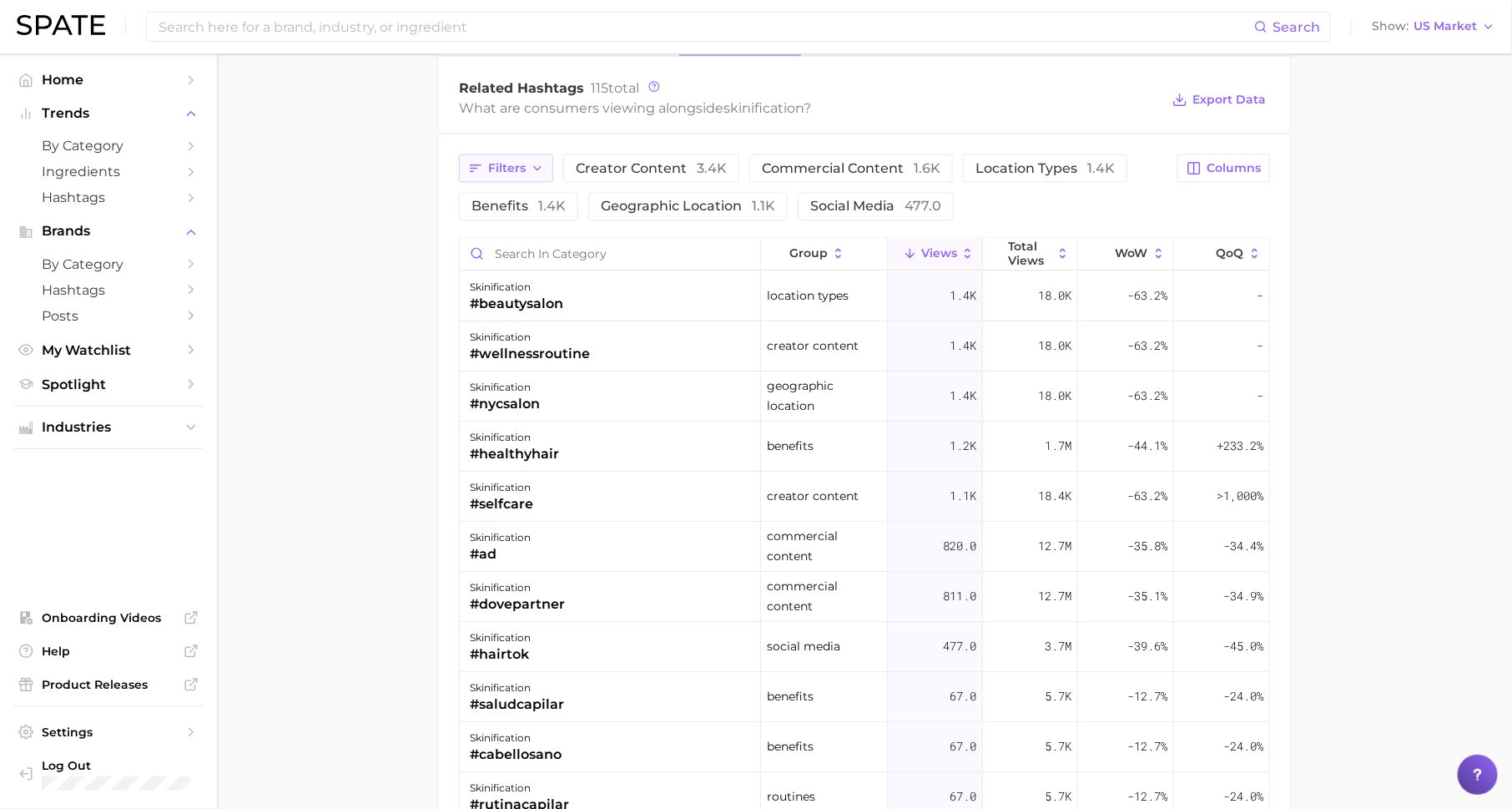
click at [512, 161] on span "Filters" at bounding box center [506, 168] width 38 height 14
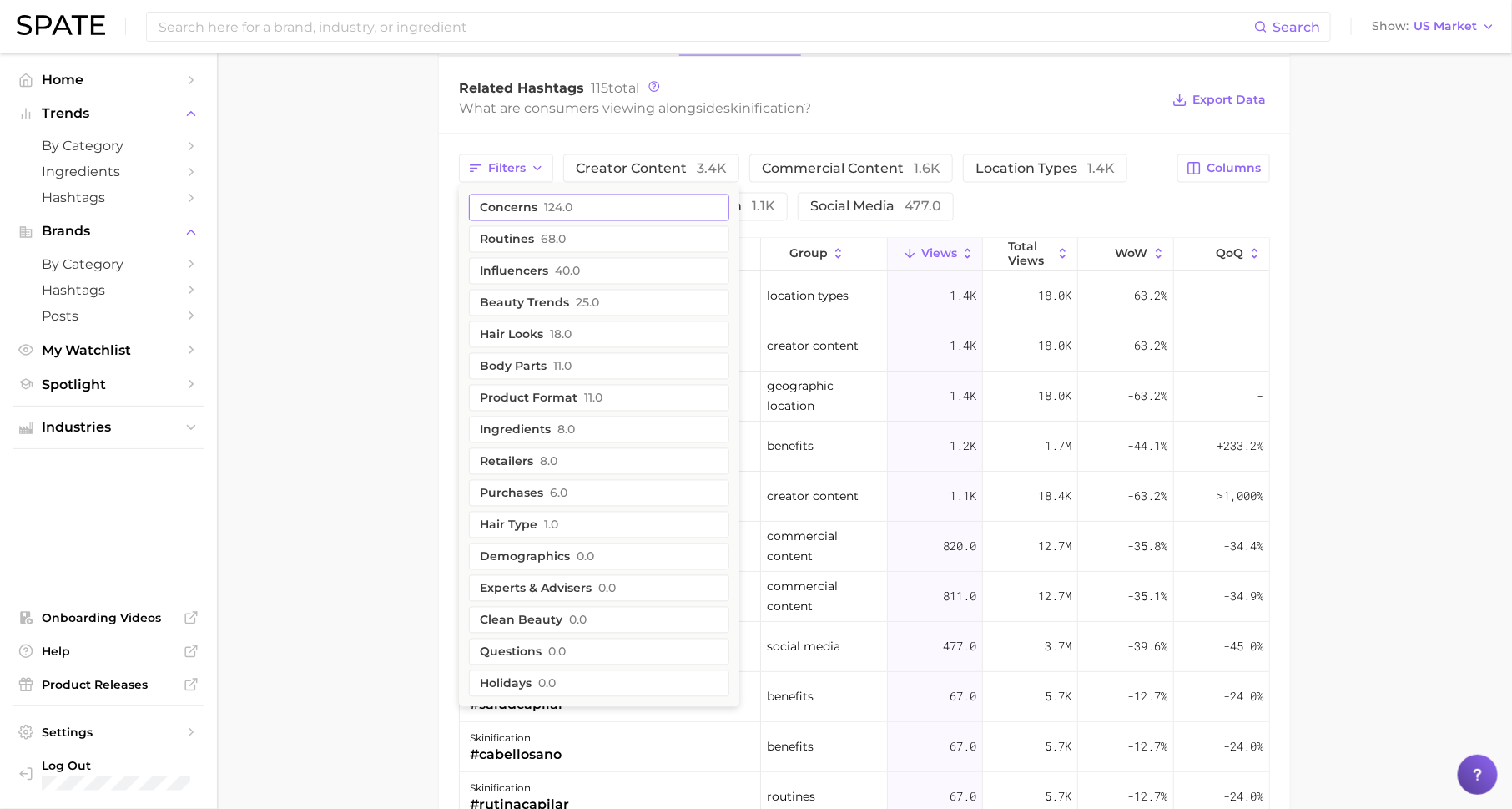
click at [533, 203] on button "concerns 124.0" at bounding box center [598, 208] width 260 height 26
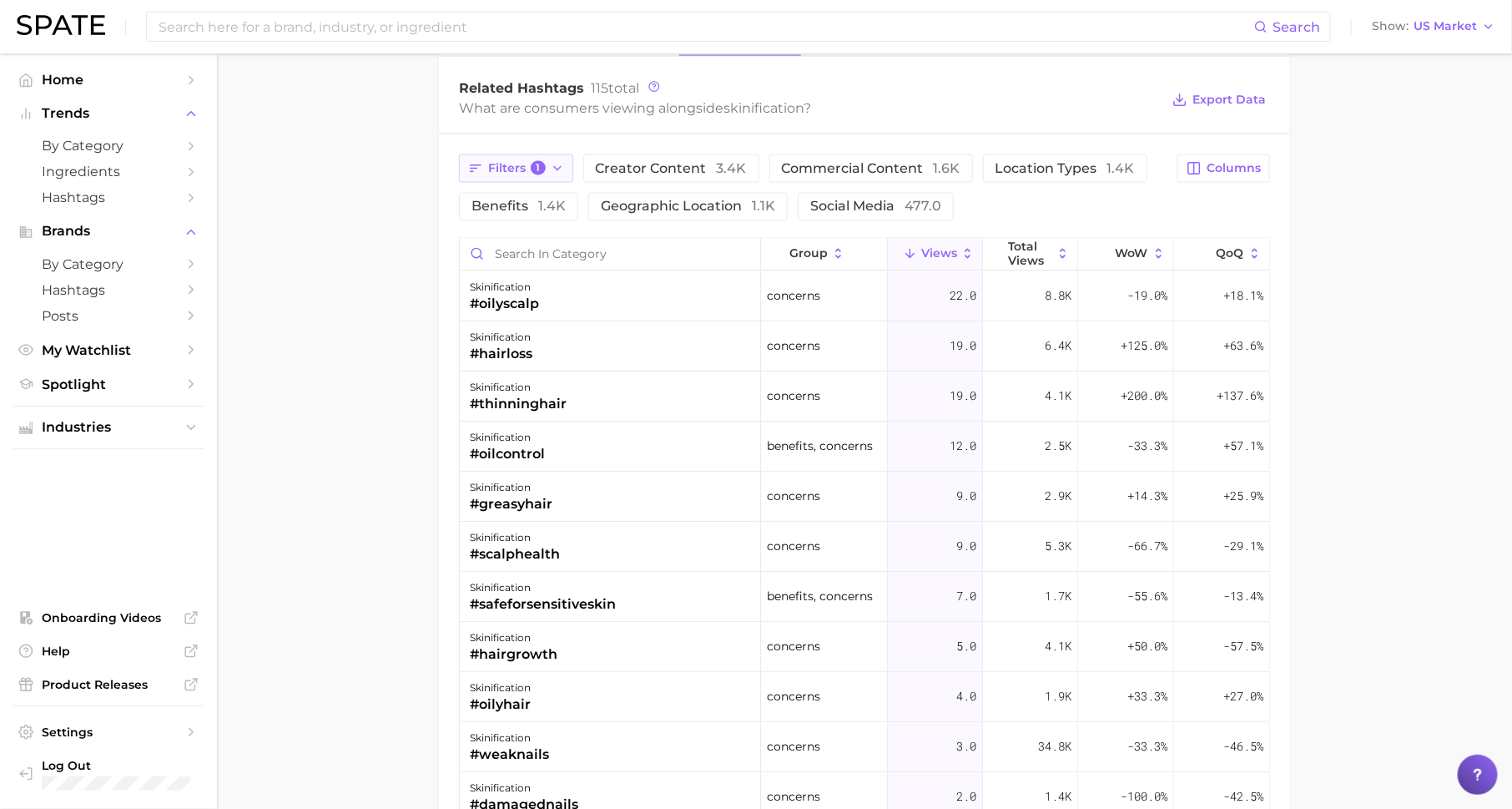
click at [543, 162] on span "1" at bounding box center [538, 168] width 15 height 15
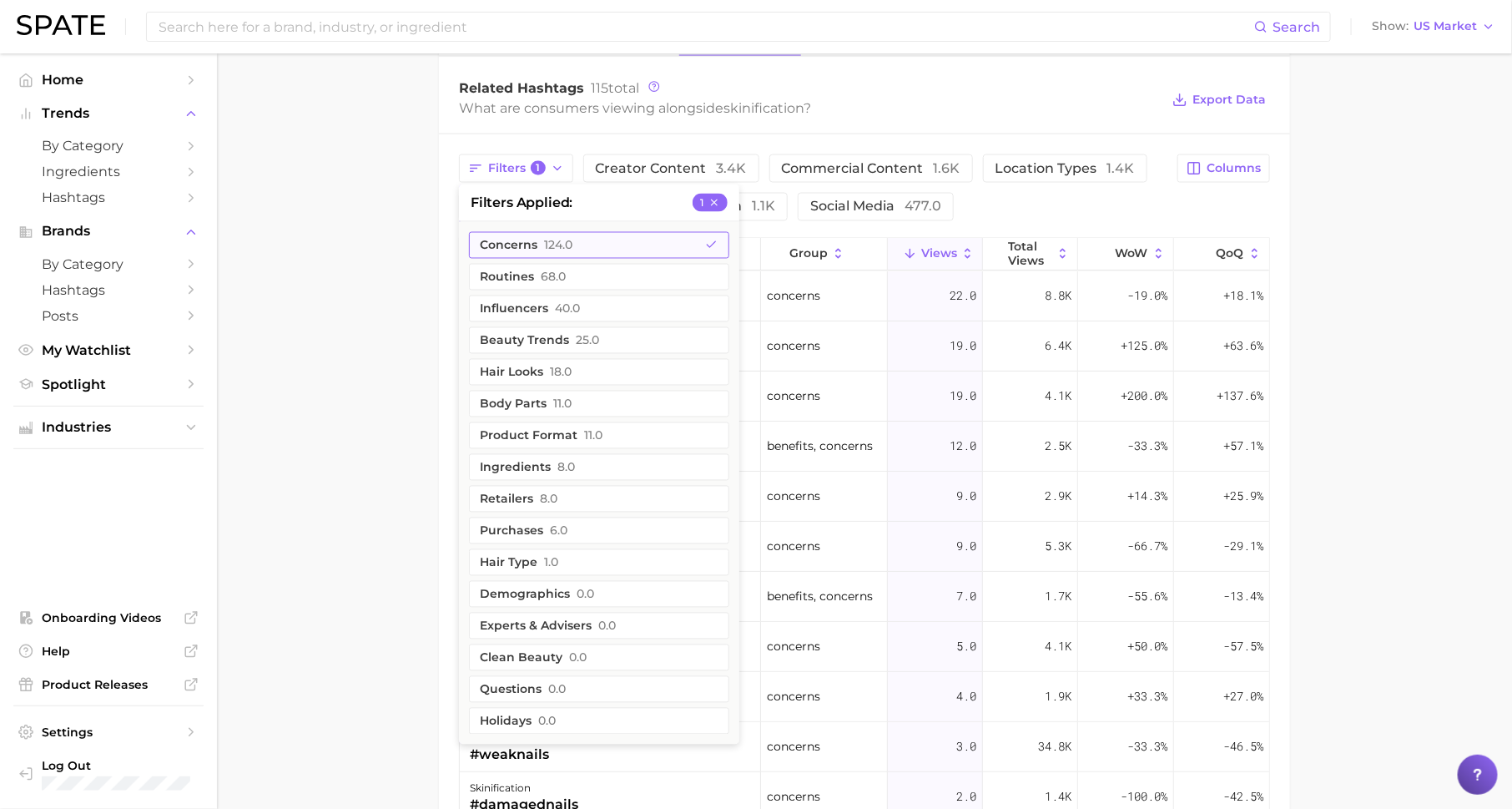
click at [556, 240] on span "124.0" at bounding box center [558, 245] width 28 height 13
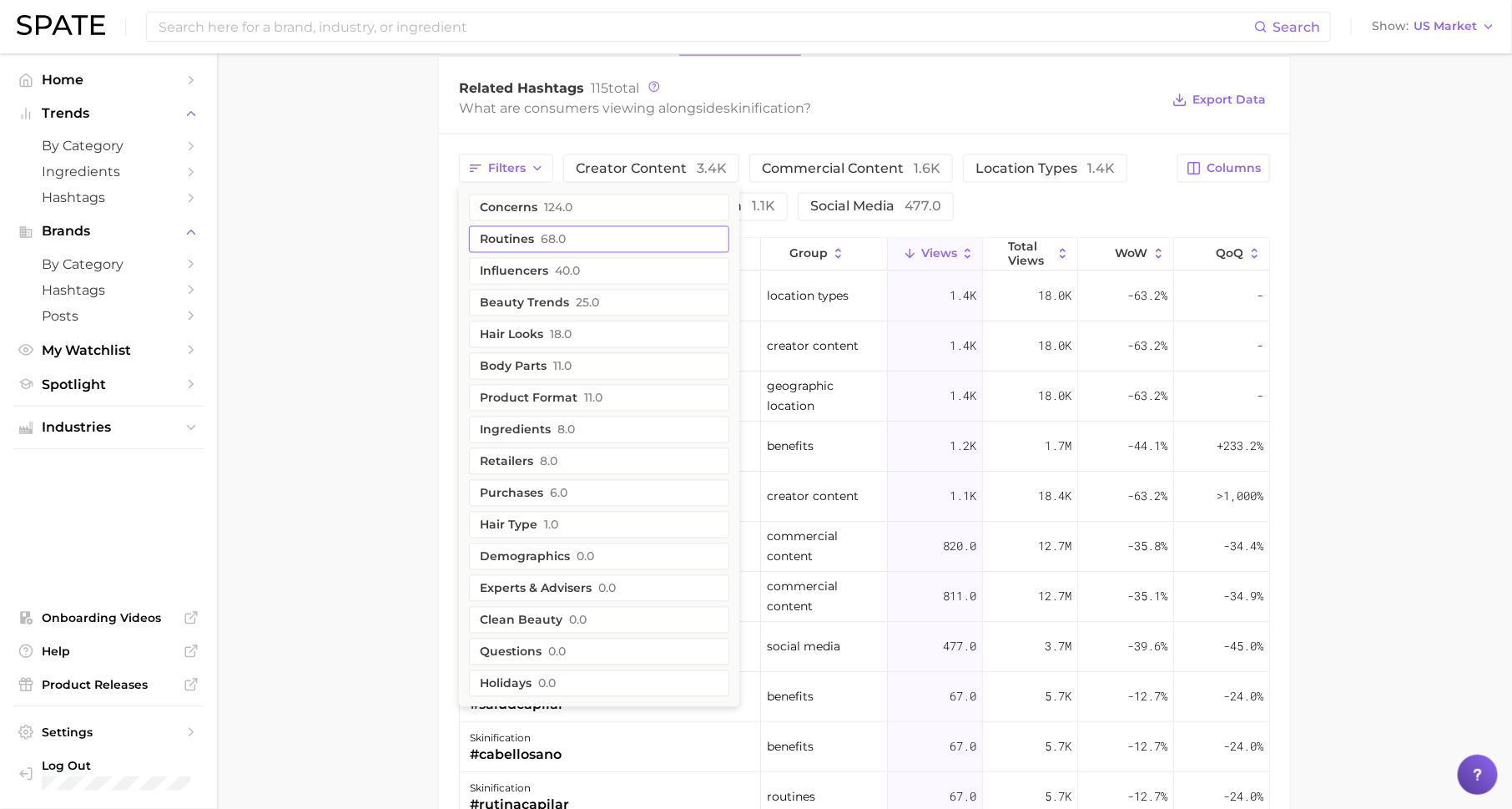
click at [553, 226] on button "routines 68.0" at bounding box center [598, 239] width 260 height 26
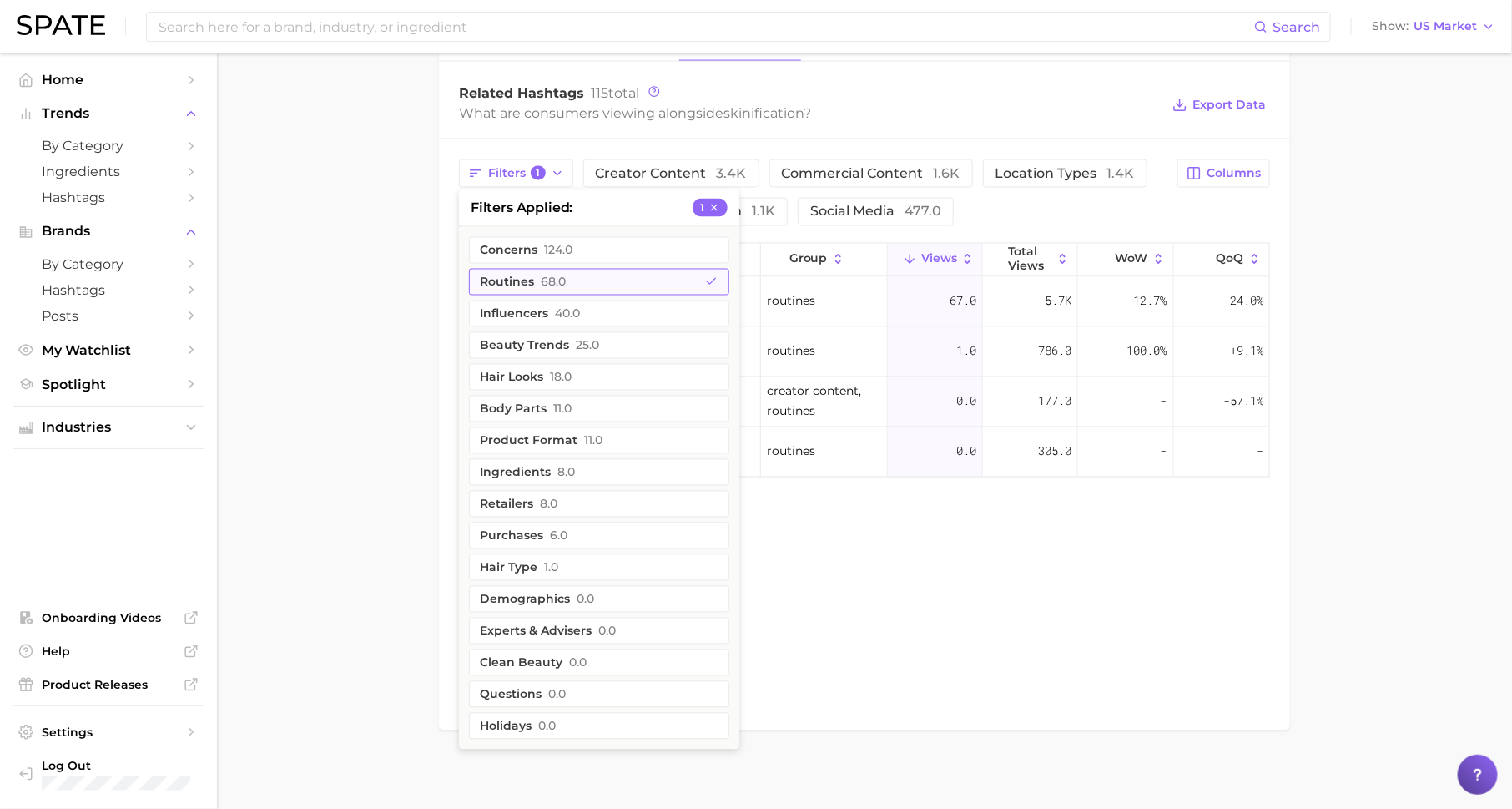
click at [537, 273] on button "routines 68.0" at bounding box center [598, 282] width 260 height 26
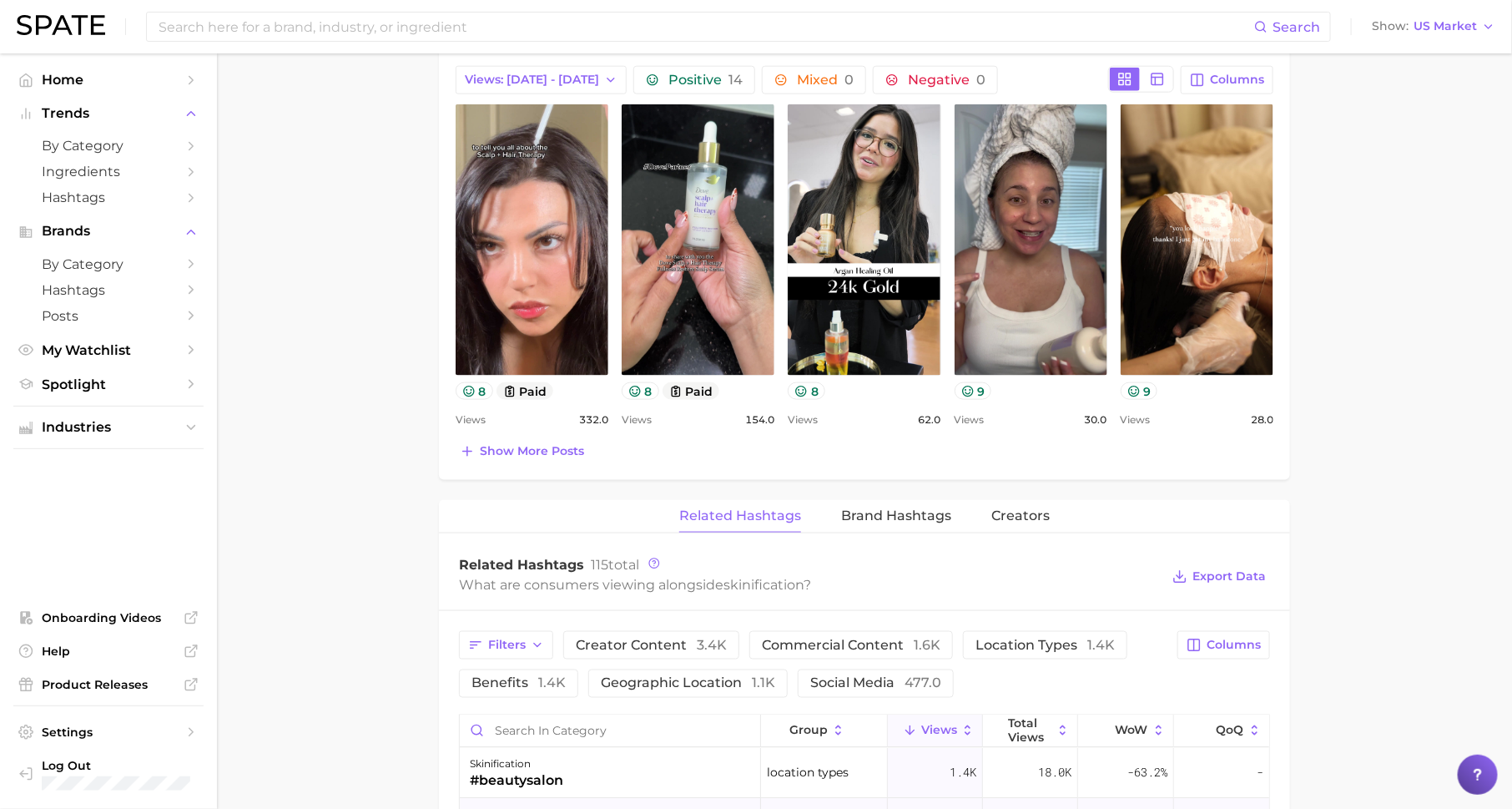
scroll to position [0, 0]
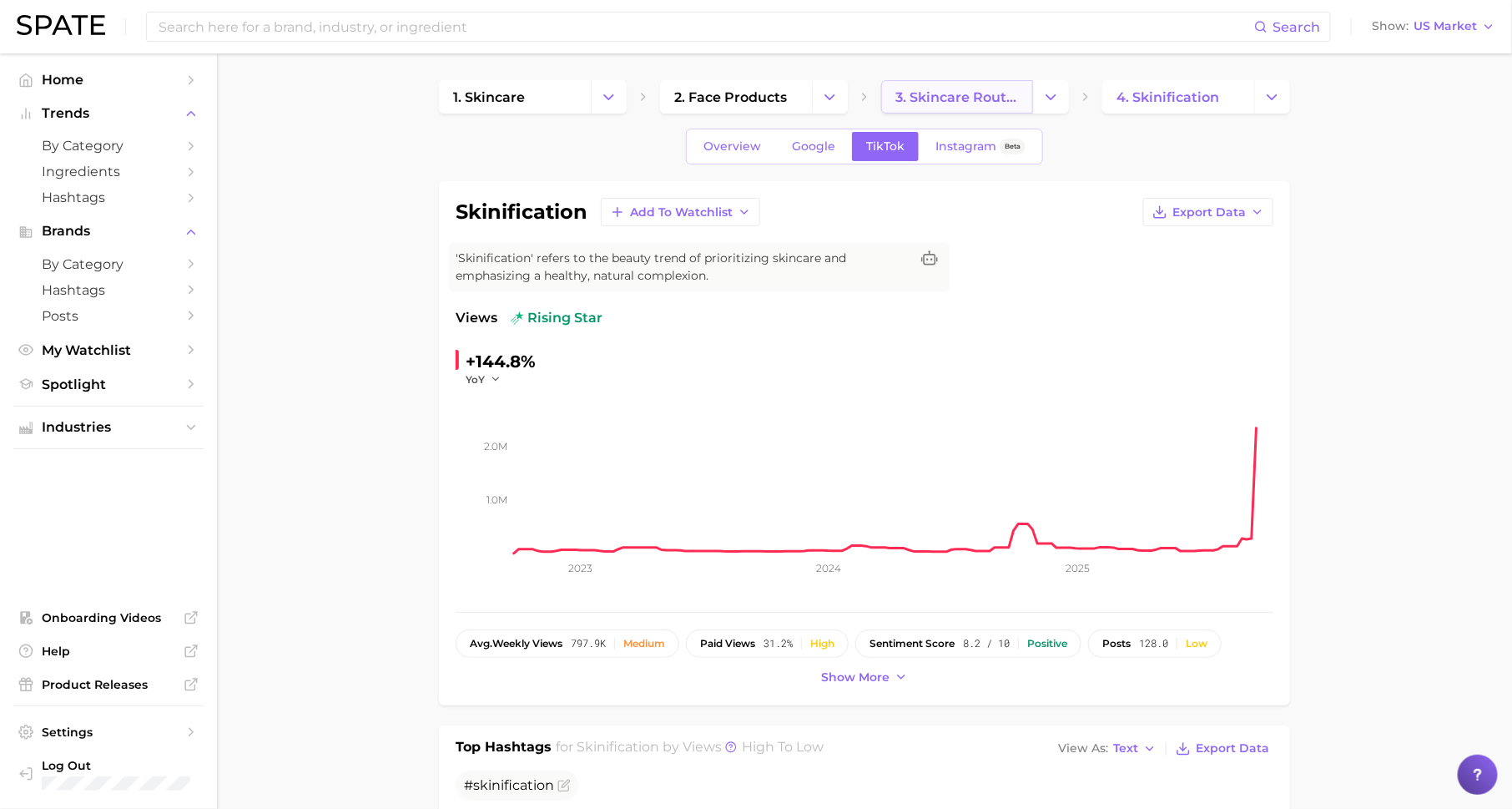
click at [926, 89] on span "3. skincare routines" at bounding box center [957, 97] width 124 height 16
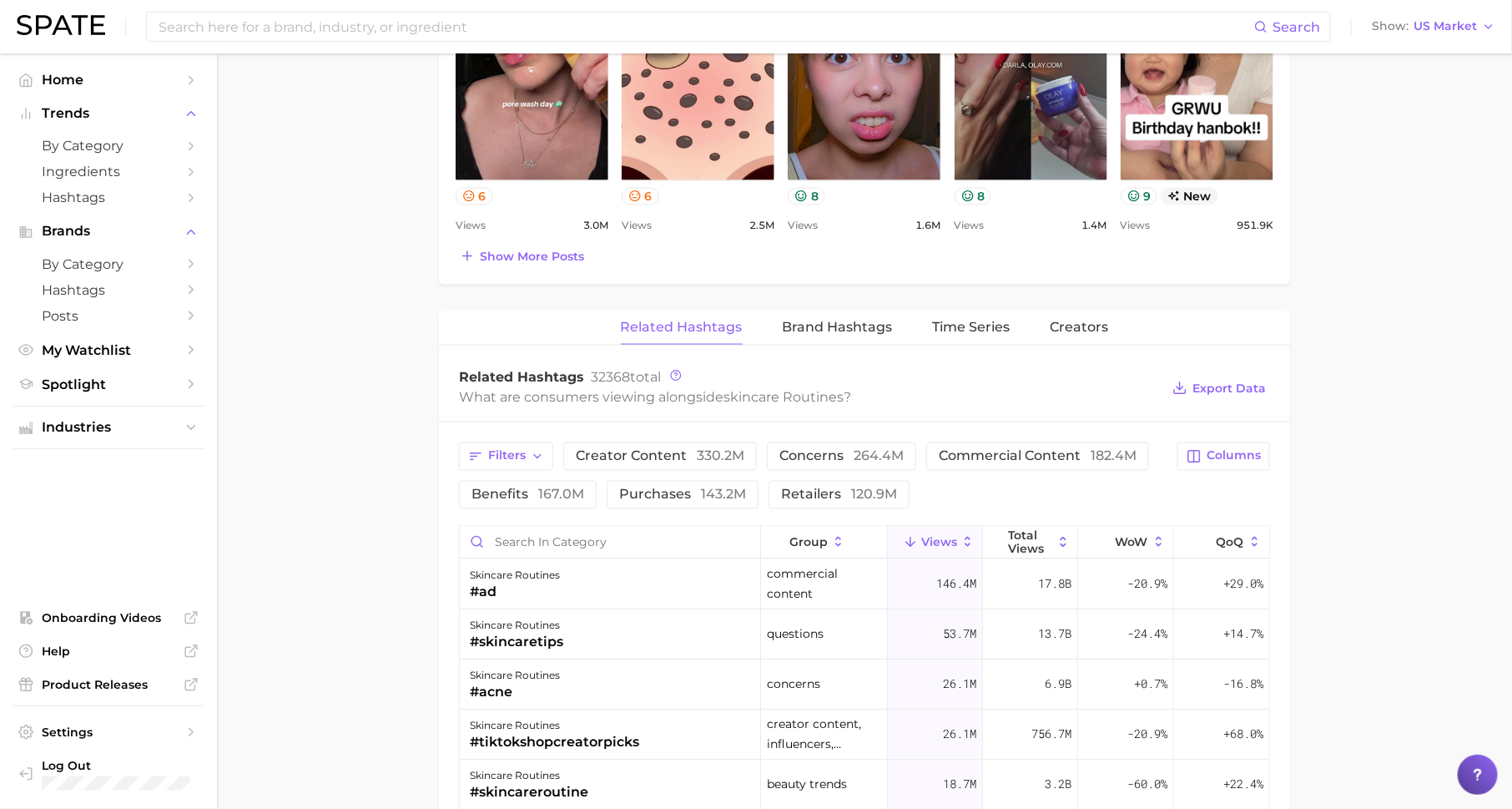
scroll to position [1092, 0]
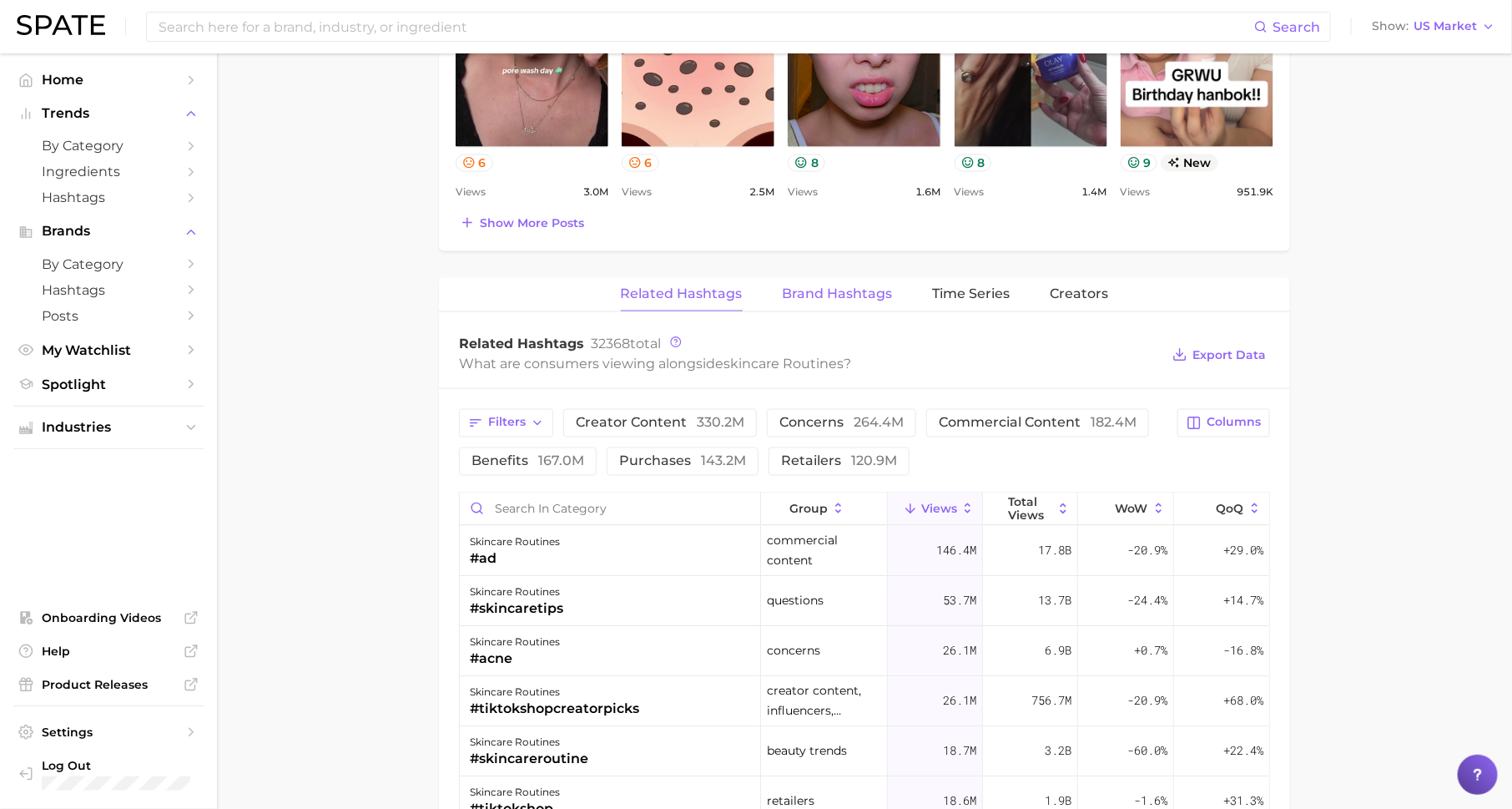
click at [848, 287] on span "Brand Hashtags" at bounding box center [838, 294] width 110 height 15
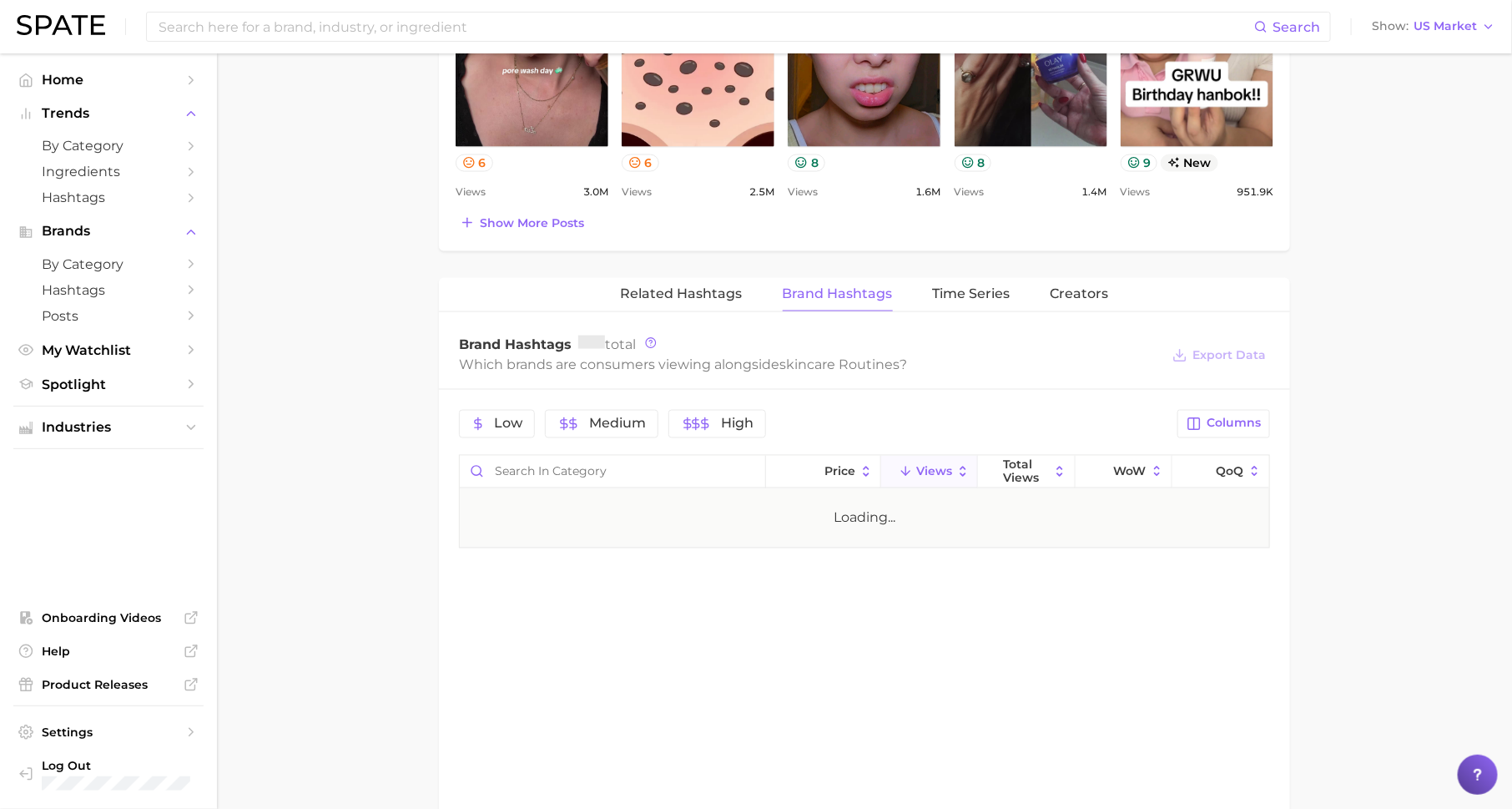
scroll to position [0, 0]
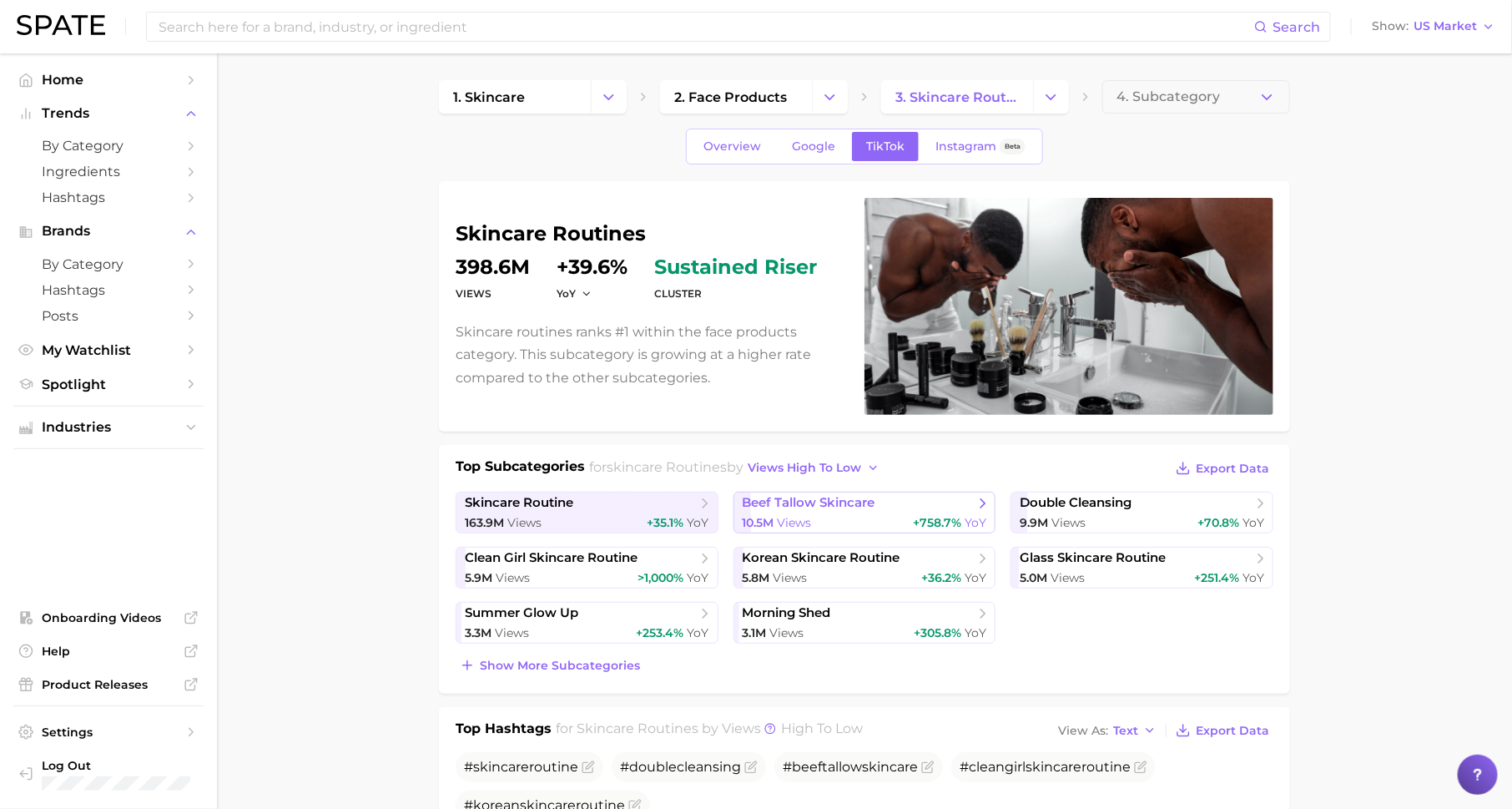
click at [813, 504] on span "beef tallow skincare" at bounding box center [809, 503] width 132 height 16
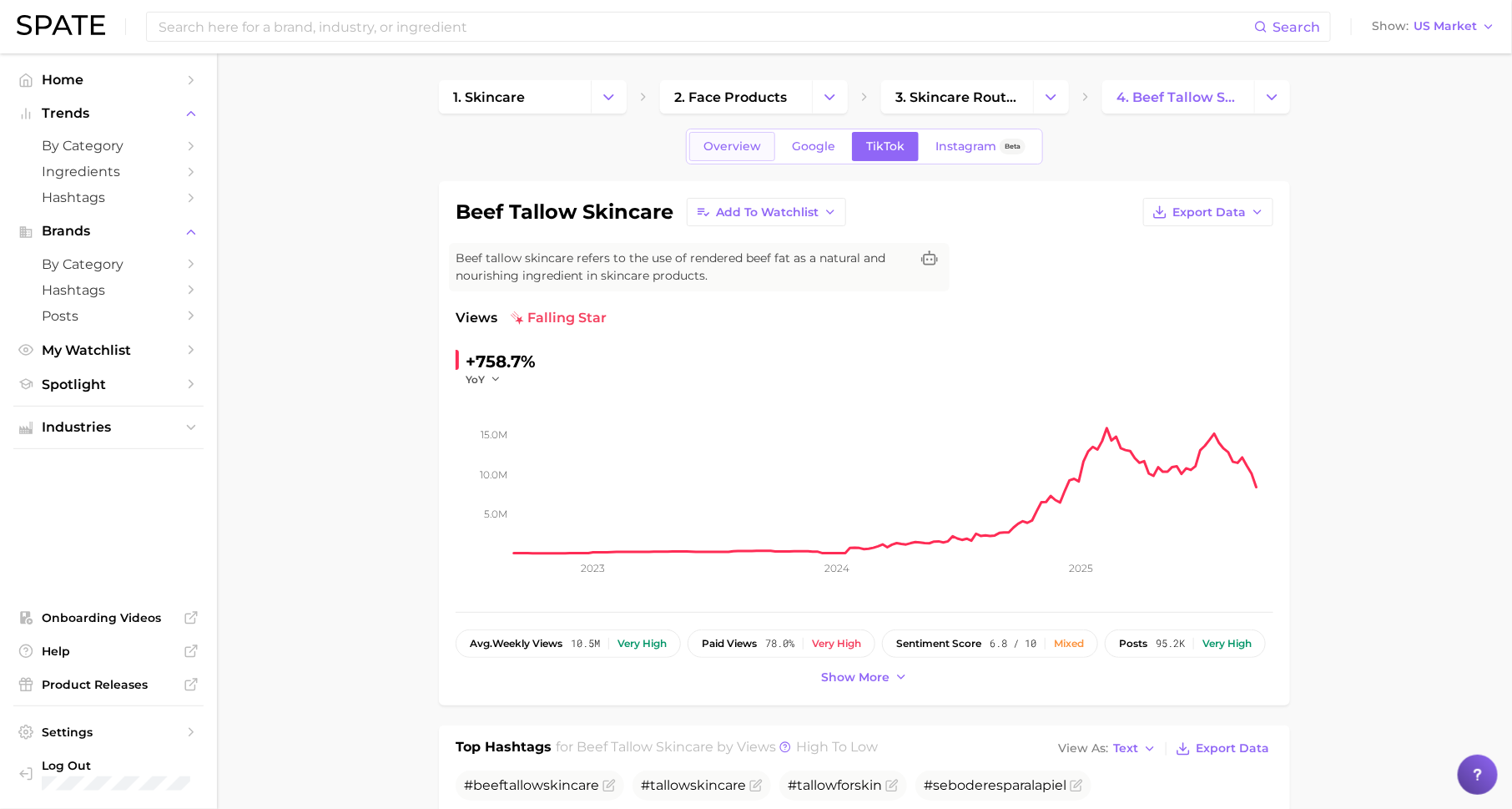
click at [719, 145] on span "Overview" at bounding box center [732, 146] width 58 height 14
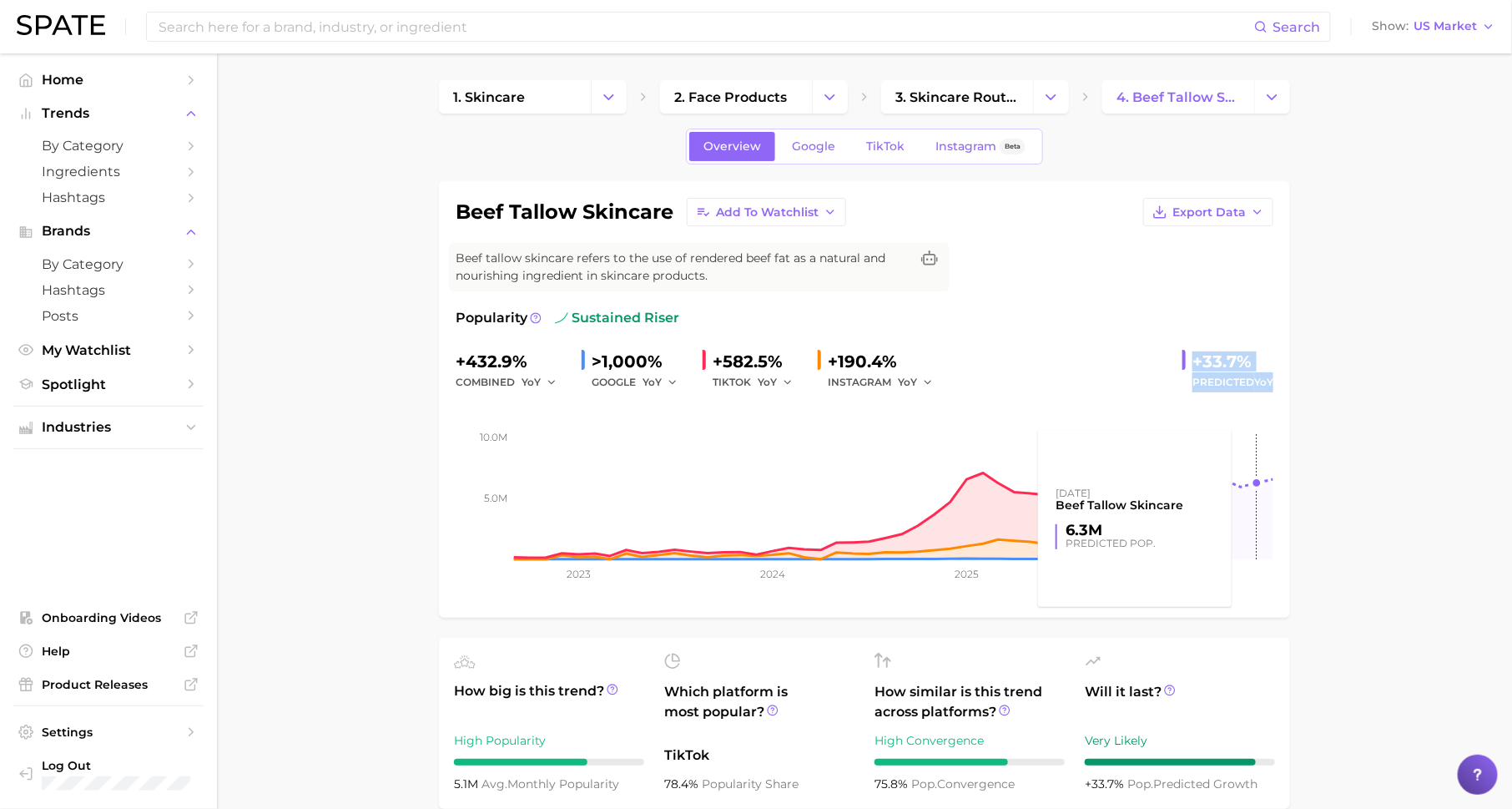
drag, startPoint x: 1192, startPoint y: 360, endPoint x: 1255, endPoint y: 393, distance: 71.1
click at [1255, 393] on div "+432.9% combined YoY >1,000% GOOGLE YoY +582.5% TIKTOK YoY +190.4% INSTAGRAM Yo…" at bounding box center [865, 474] width 818 height 253
click at [1448, 25] on span "US Market" at bounding box center [1445, 26] width 63 height 9
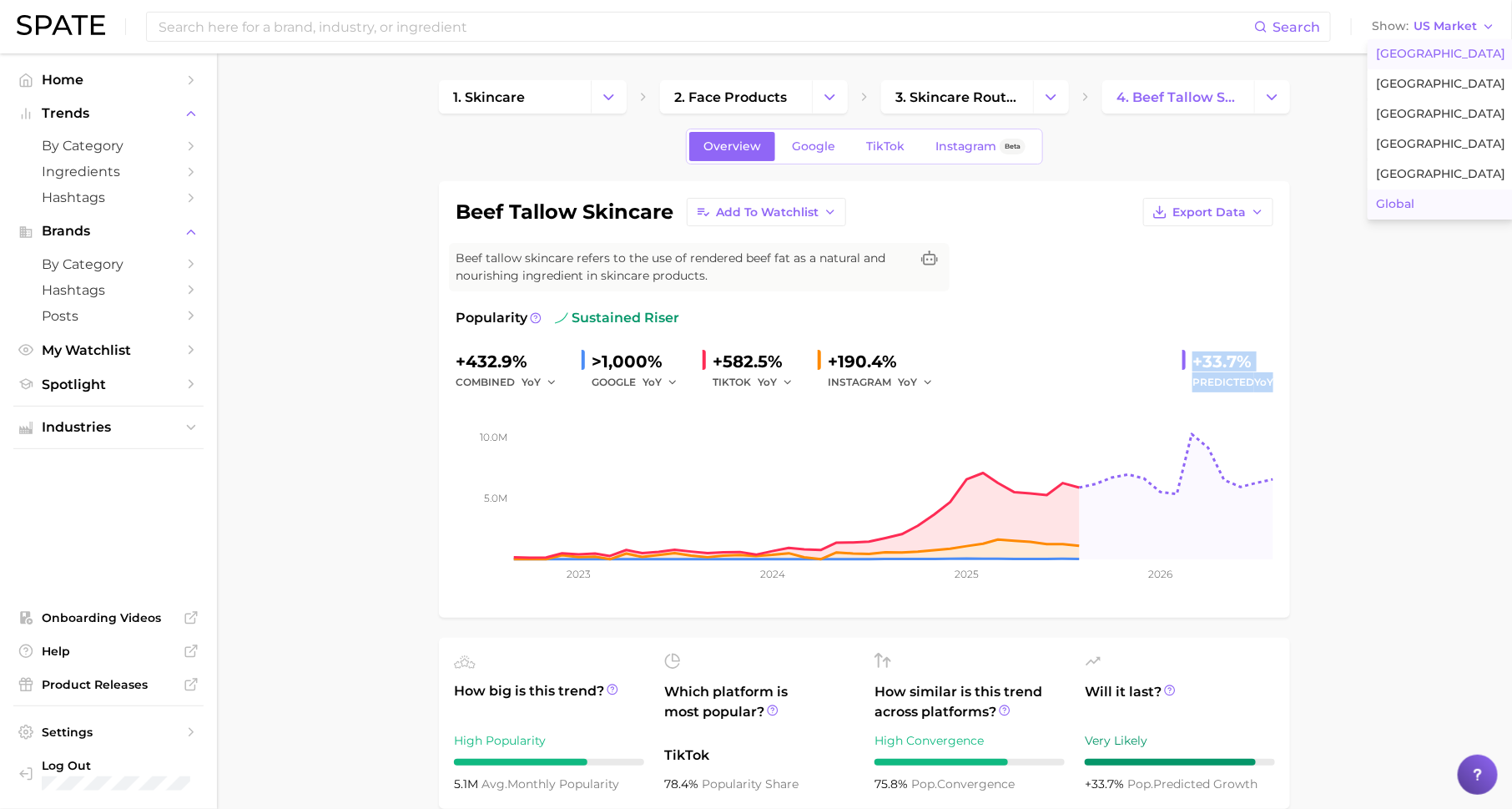
click at [1435, 195] on button "Global" at bounding box center [1440, 204] width 146 height 30
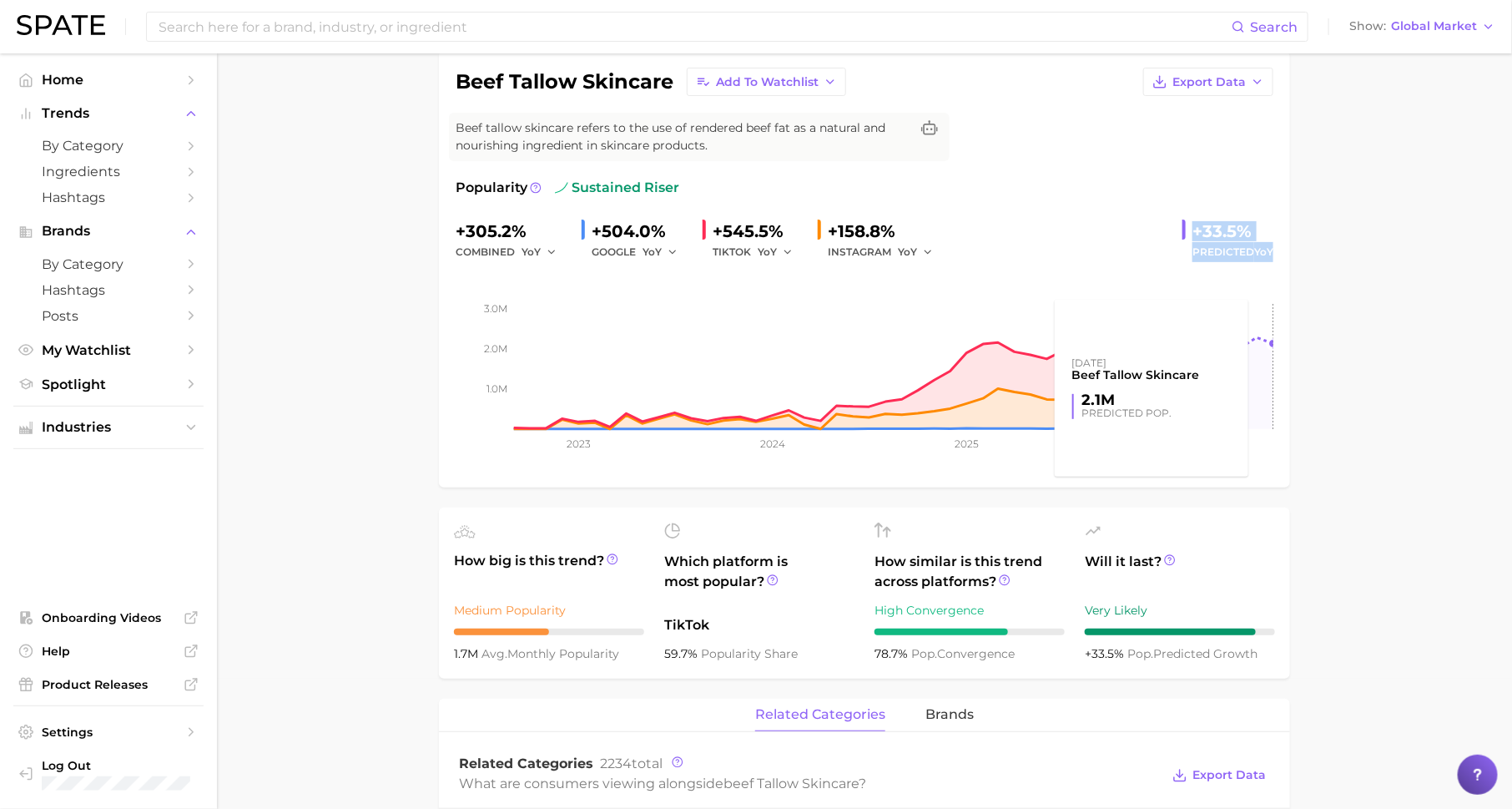
scroll to position [160, 0]
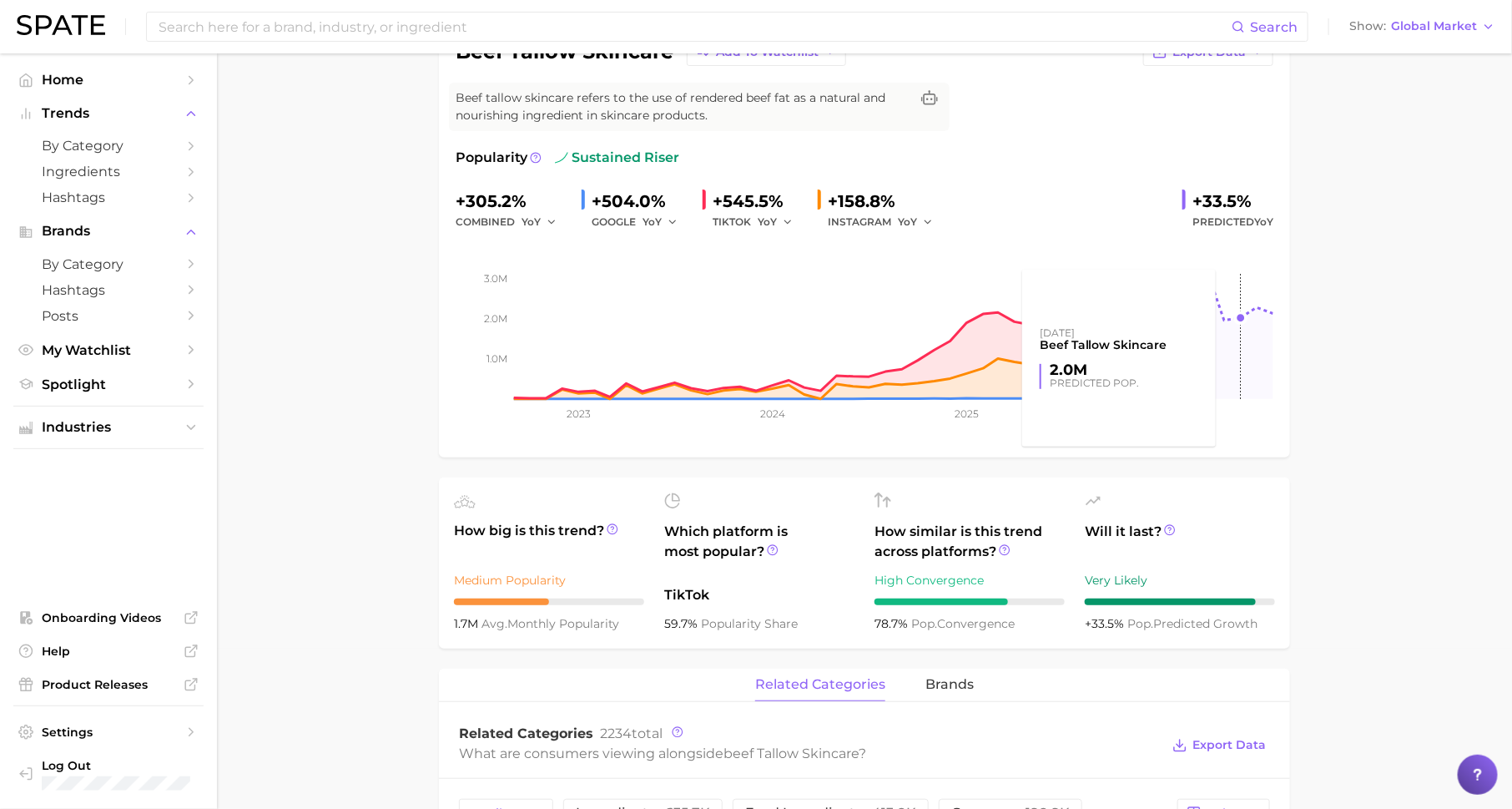
click at [1226, 248] on rect at bounding box center [865, 316] width 818 height 167
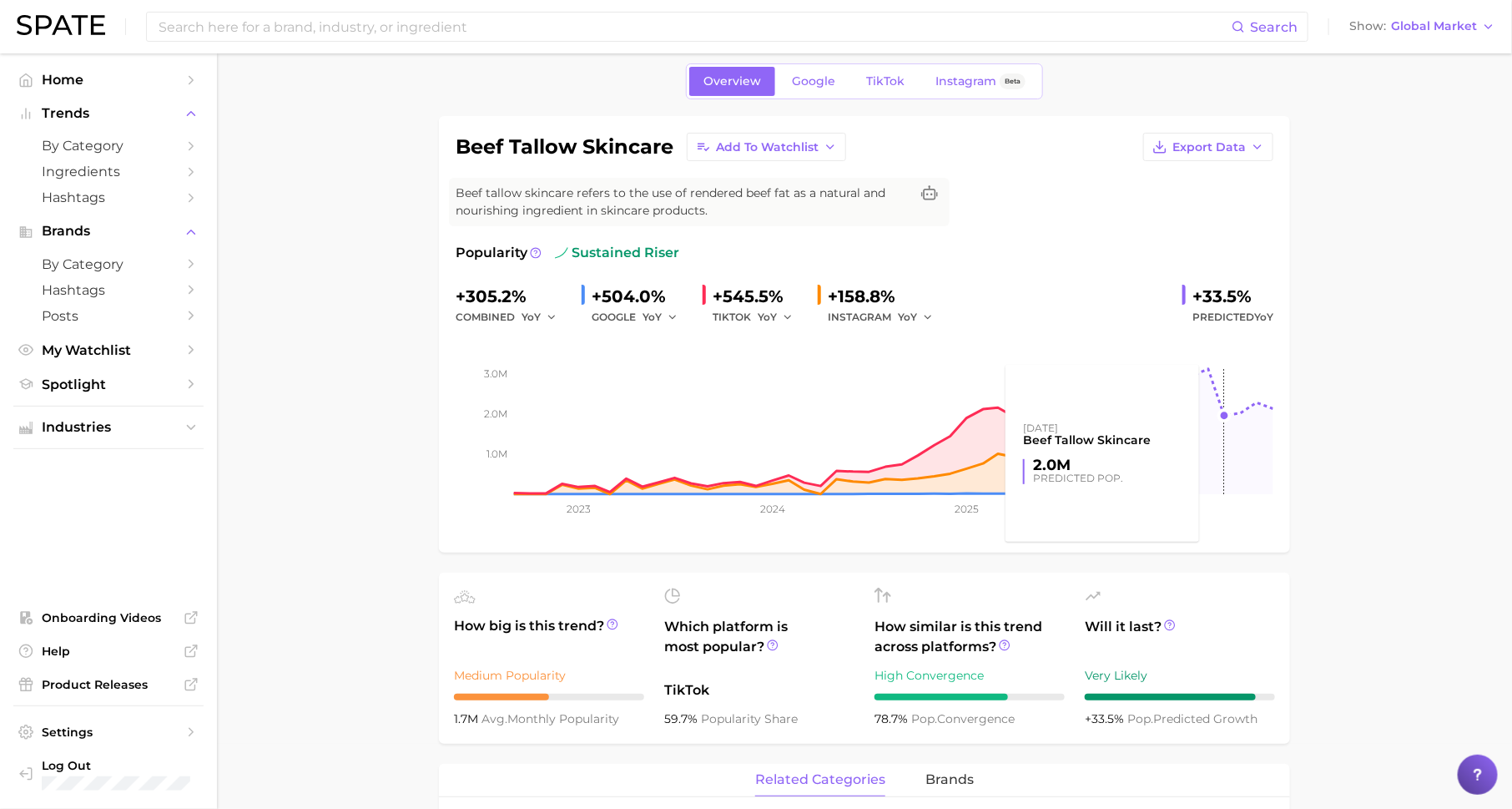
scroll to position [0, 0]
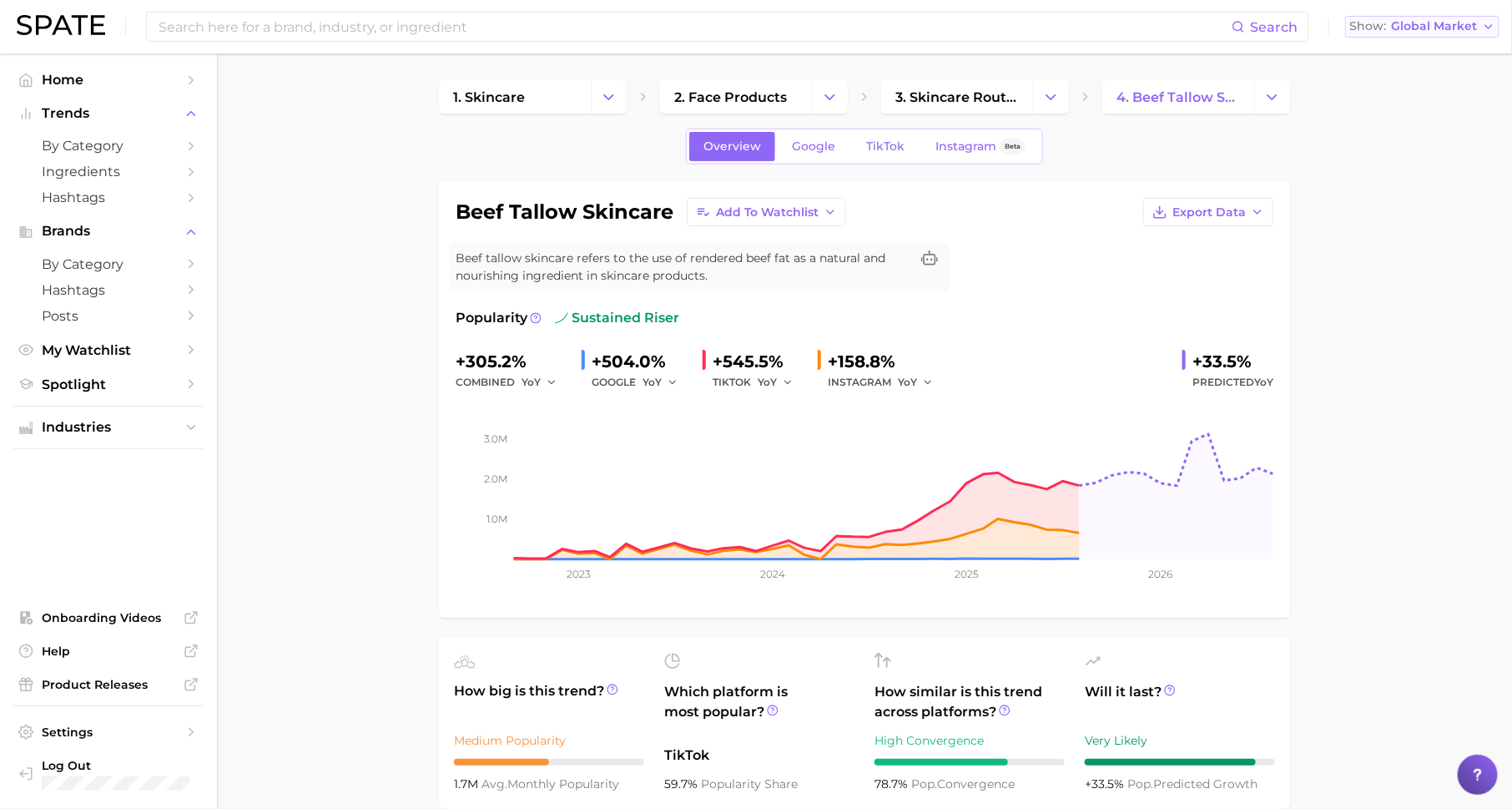
click at [1413, 22] on span "Global Market" at bounding box center [1434, 26] width 86 height 9
click at [1412, 59] on span "[GEOGRAPHIC_DATA]" at bounding box center [1418, 53] width 130 height 14
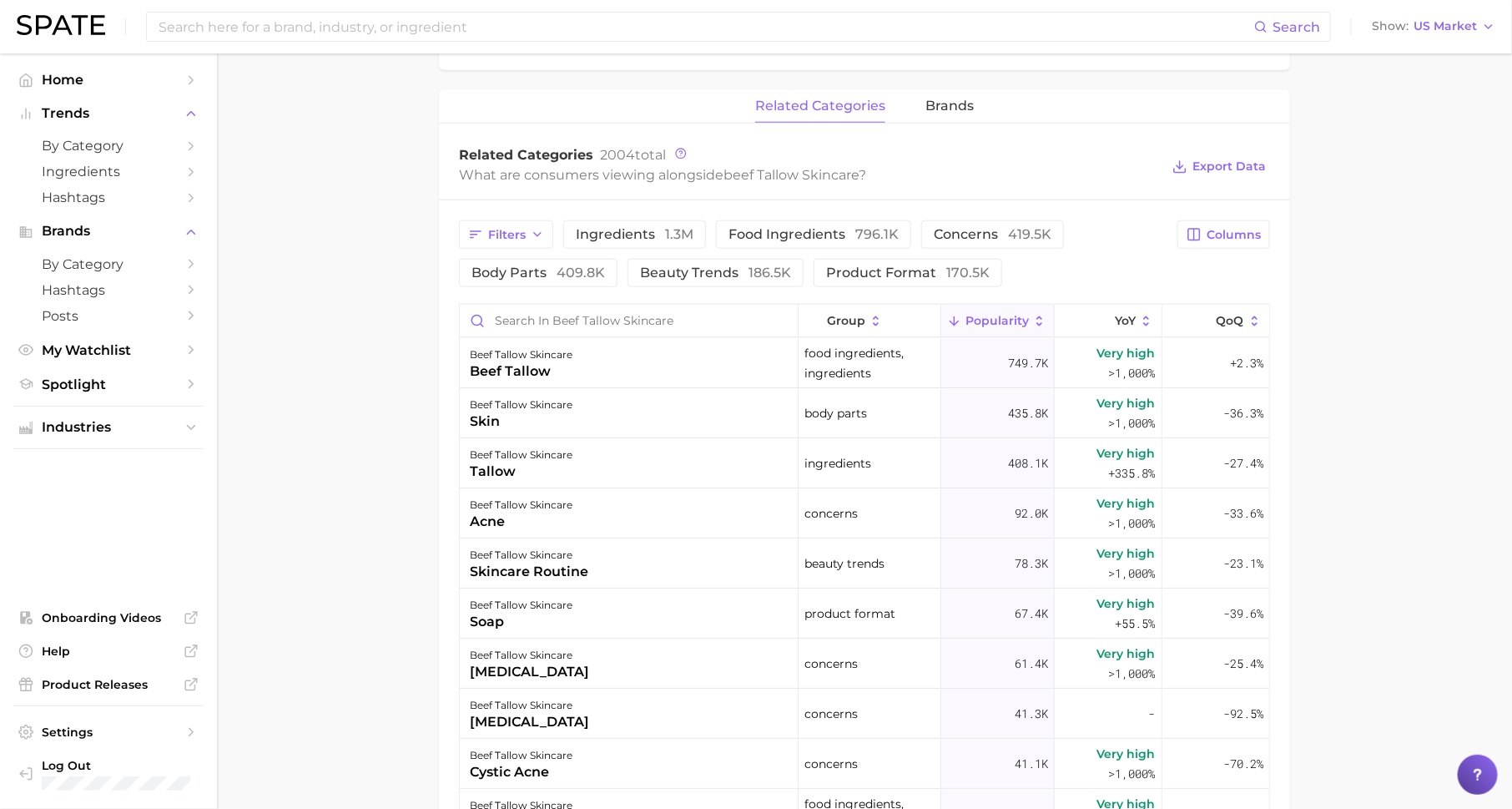
scroll to position [741, 0]
click at [935, 86] on div "beef tallow skincare Add to Watchlist Export Data Beef tallow skincare refers t…" at bounding box center [865, 286] width 851 height 1691
click at [936, 100] on span "brands" at bounding box center [949, 104] width 48 height 15
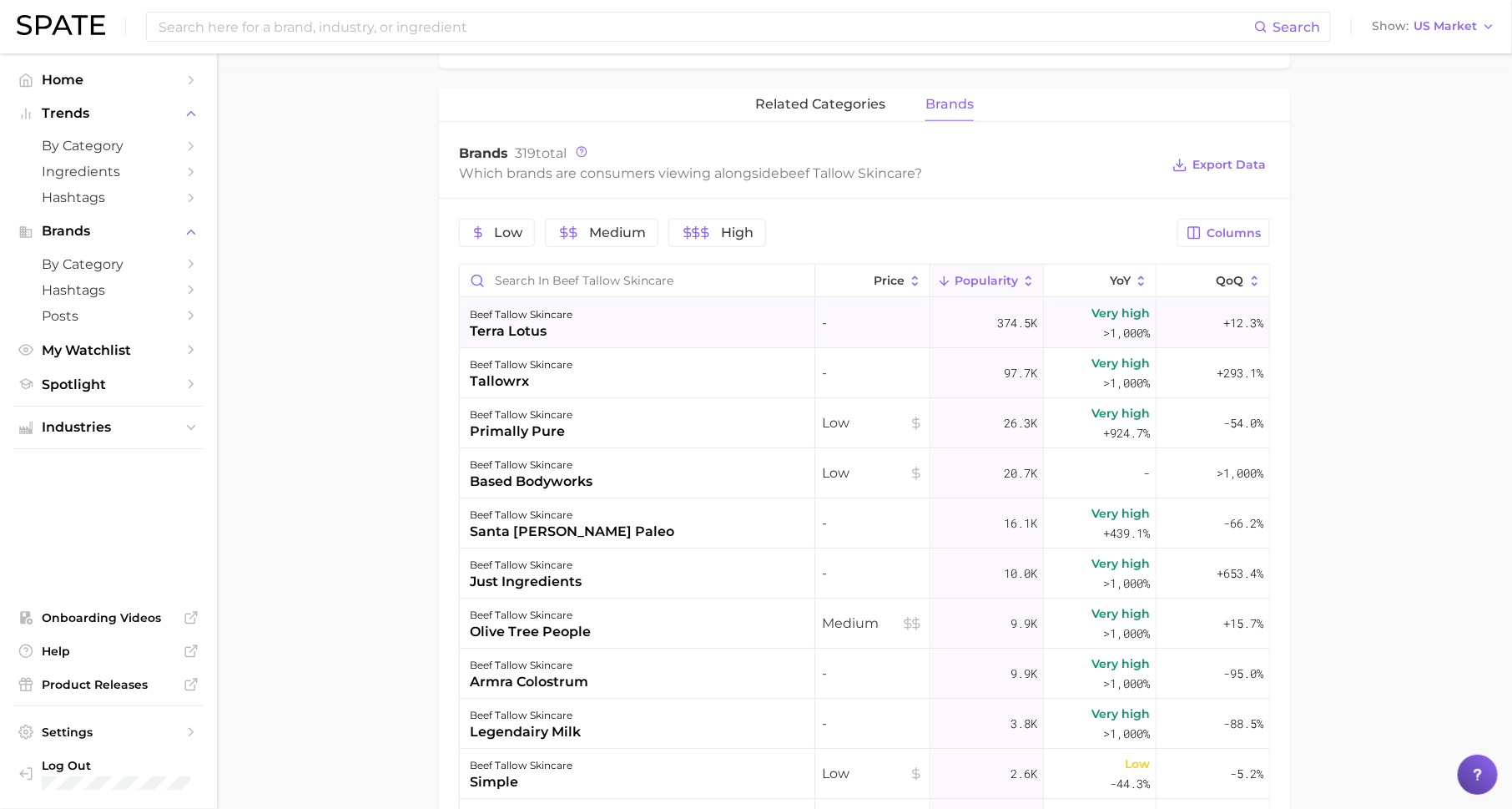
scroll to position [2, 0]
click at [1141, 259] on div "Low Medium High Columns Price Popularity YoY QoQ beef tallow skincare terra lot…" at bounding box center [865, 646] width 851 height 894
click at [1115, 273] on span "YoY" at bounding box center [1120, 280] width 21 height 13
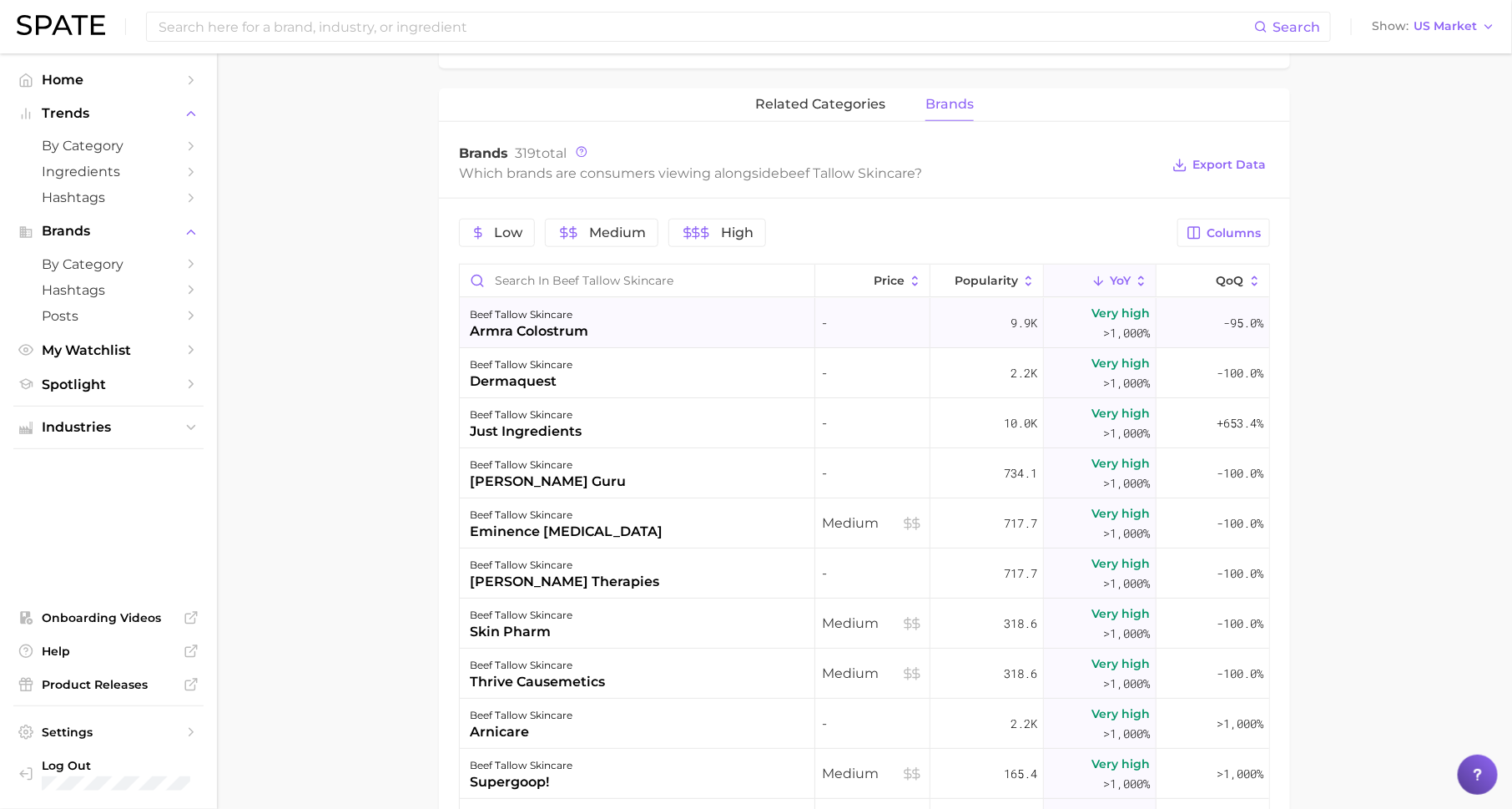
click at [1085, 314] on div "Very high >1,000%" at bounding box center [1100, 323] width 113 height 50
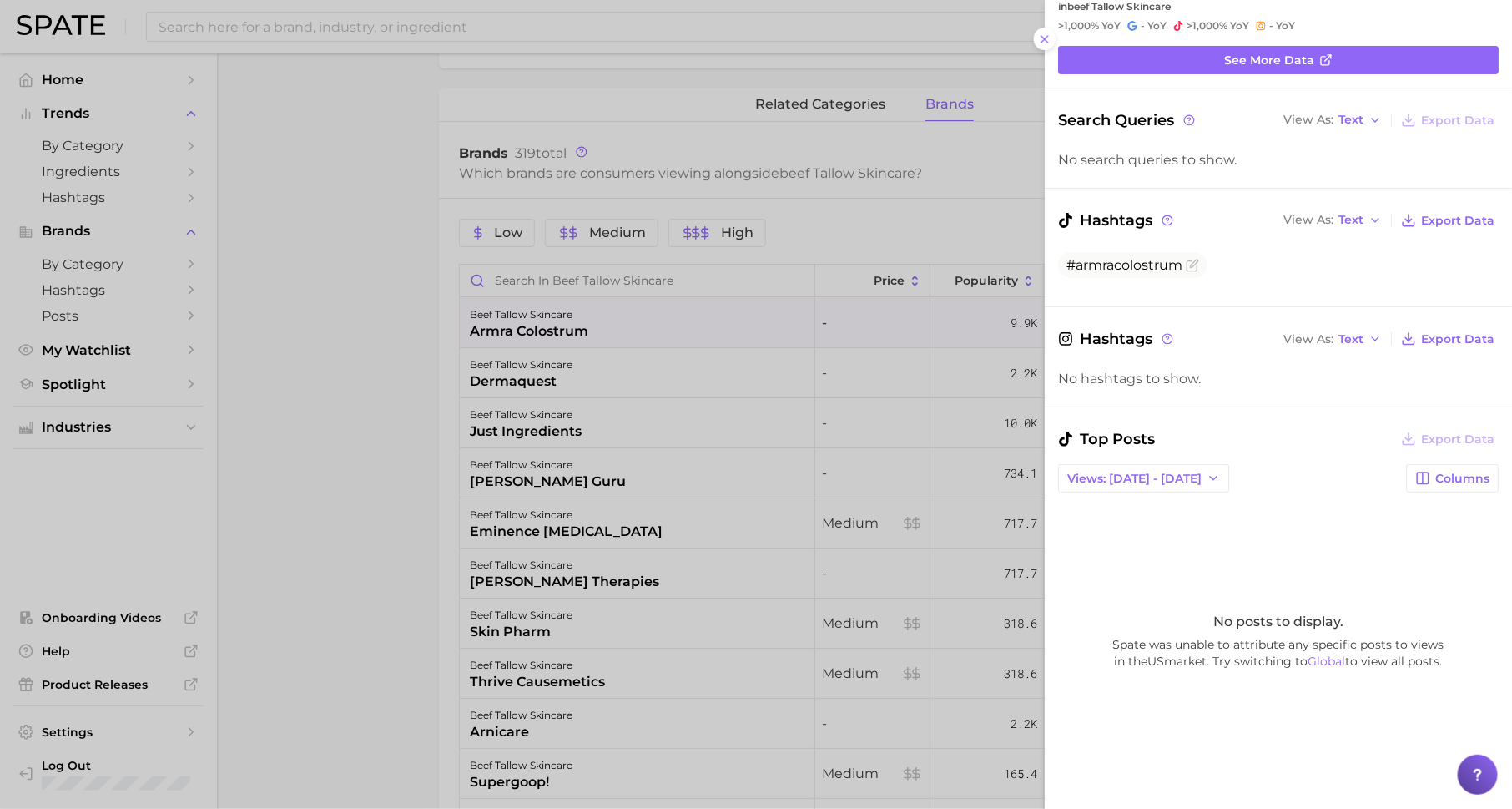
scroll to position [82, 0]
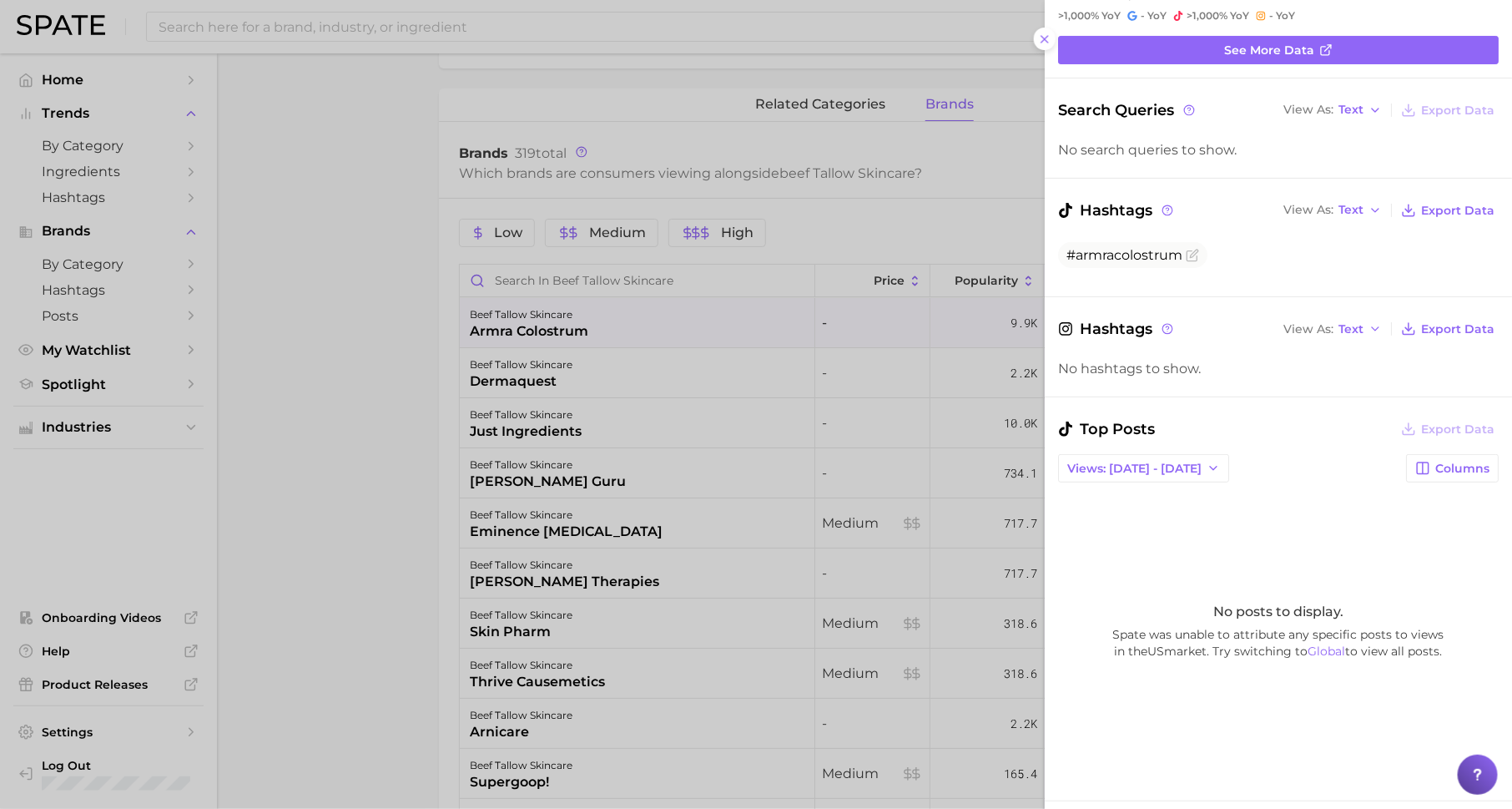
click at [835, 452] on div at bounding box center [756, 404] width 1512 height 809
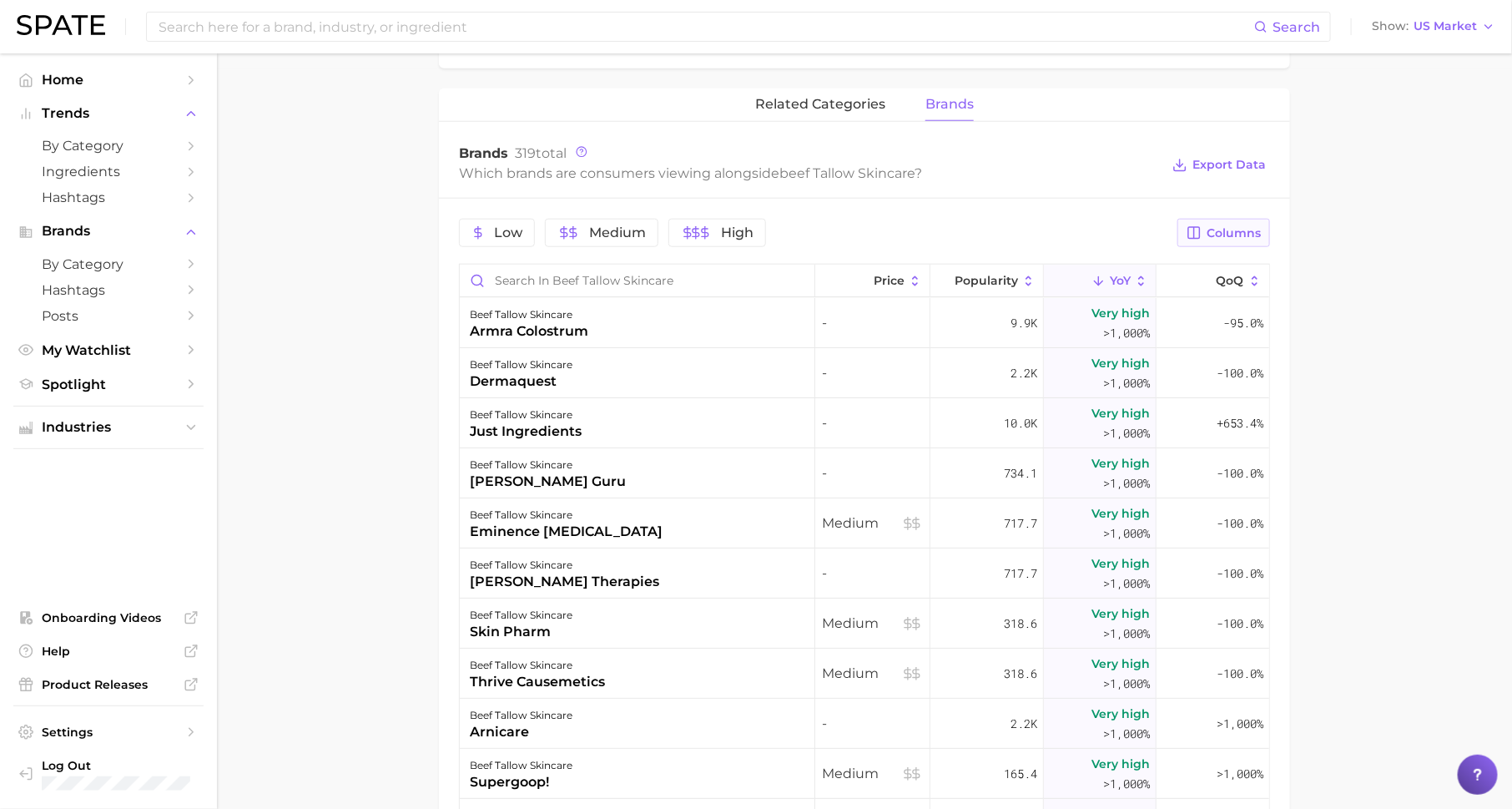
click at [1215, 229] on span "Columns" at bounding box center [1233, 233] width 54 height 14
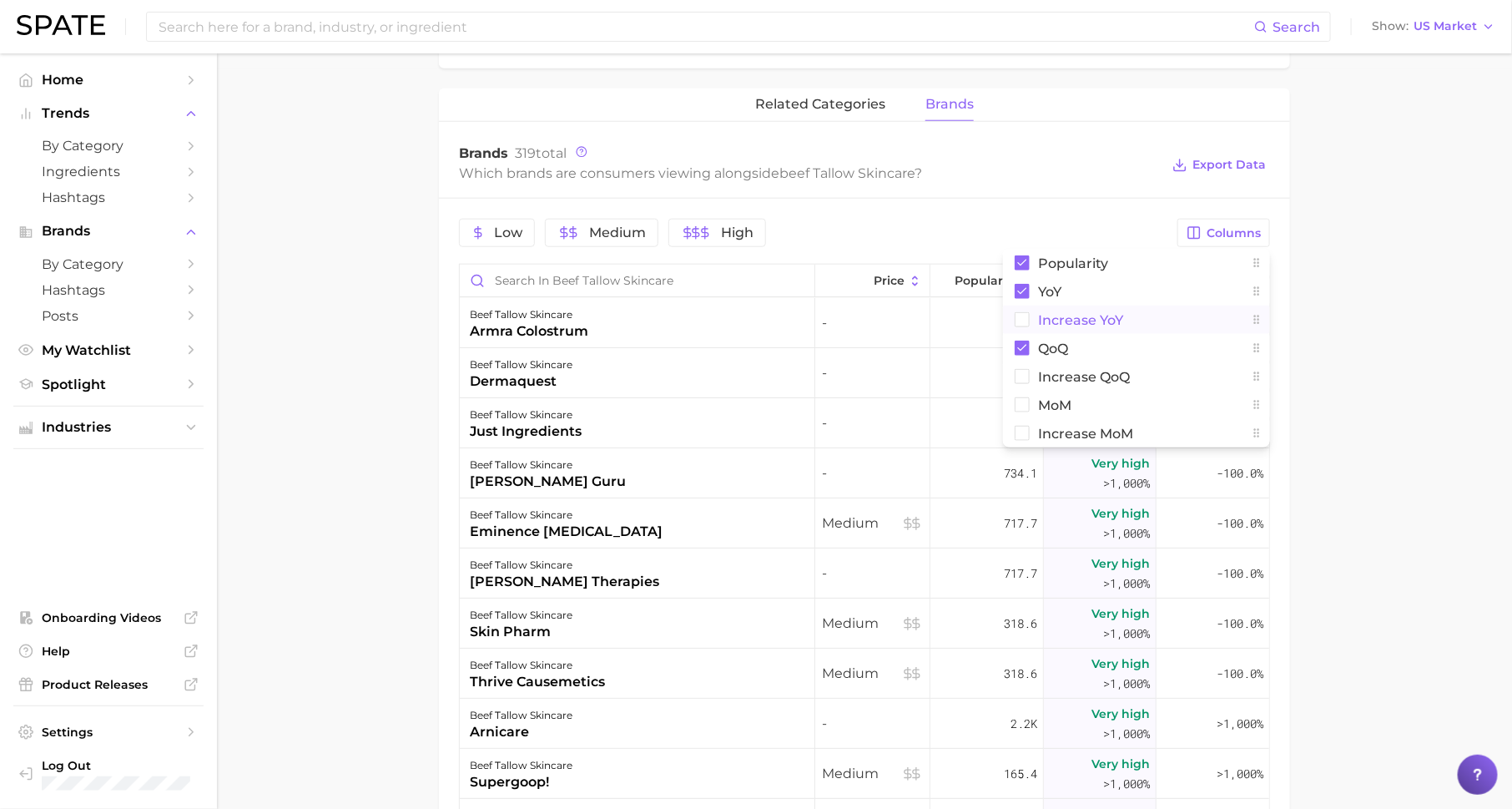
click at [1081, 326] on span "Increase YoY" at bounding box center [1080, 320] width 85 height 14
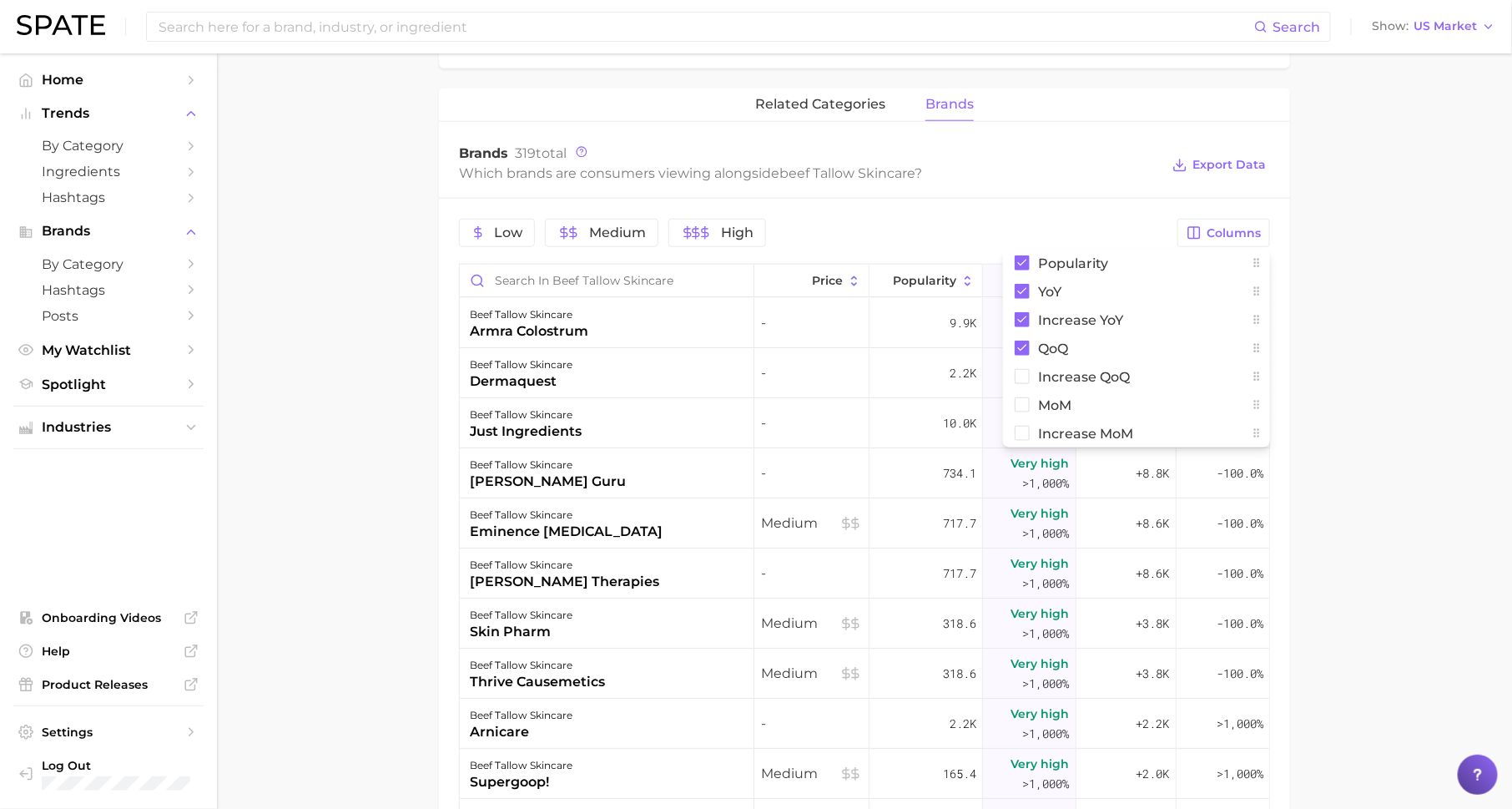
click at [1363, 331] on main "1. skincare 2. face products 3. skincare routines 4. beef tallow skincare Overv…" at bounding box center [865, 245] width 1295 height 1863
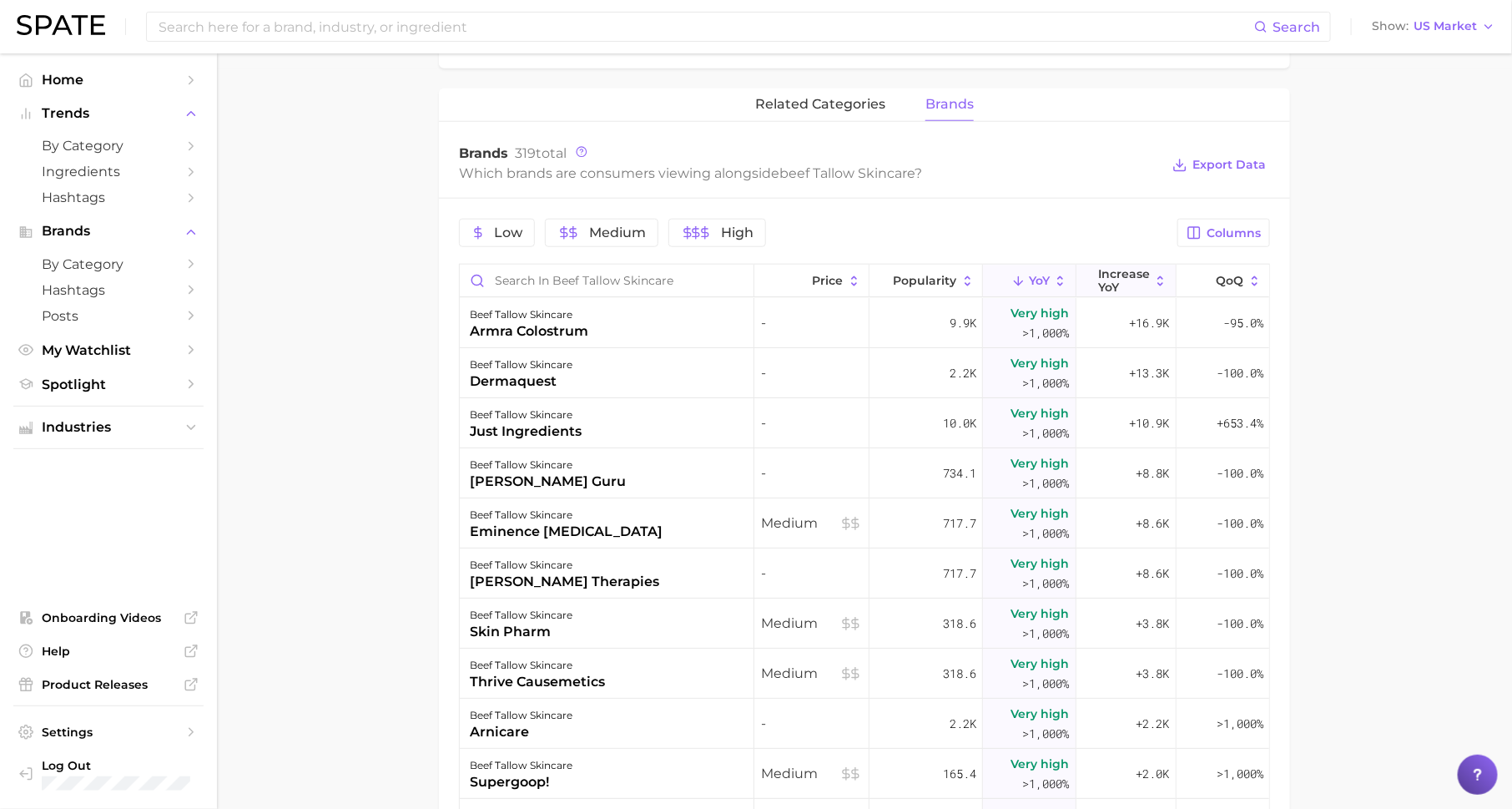
click at [1104, 289] on span "Increase YoY" at bounding box center [1124, 280] width 52 height 26
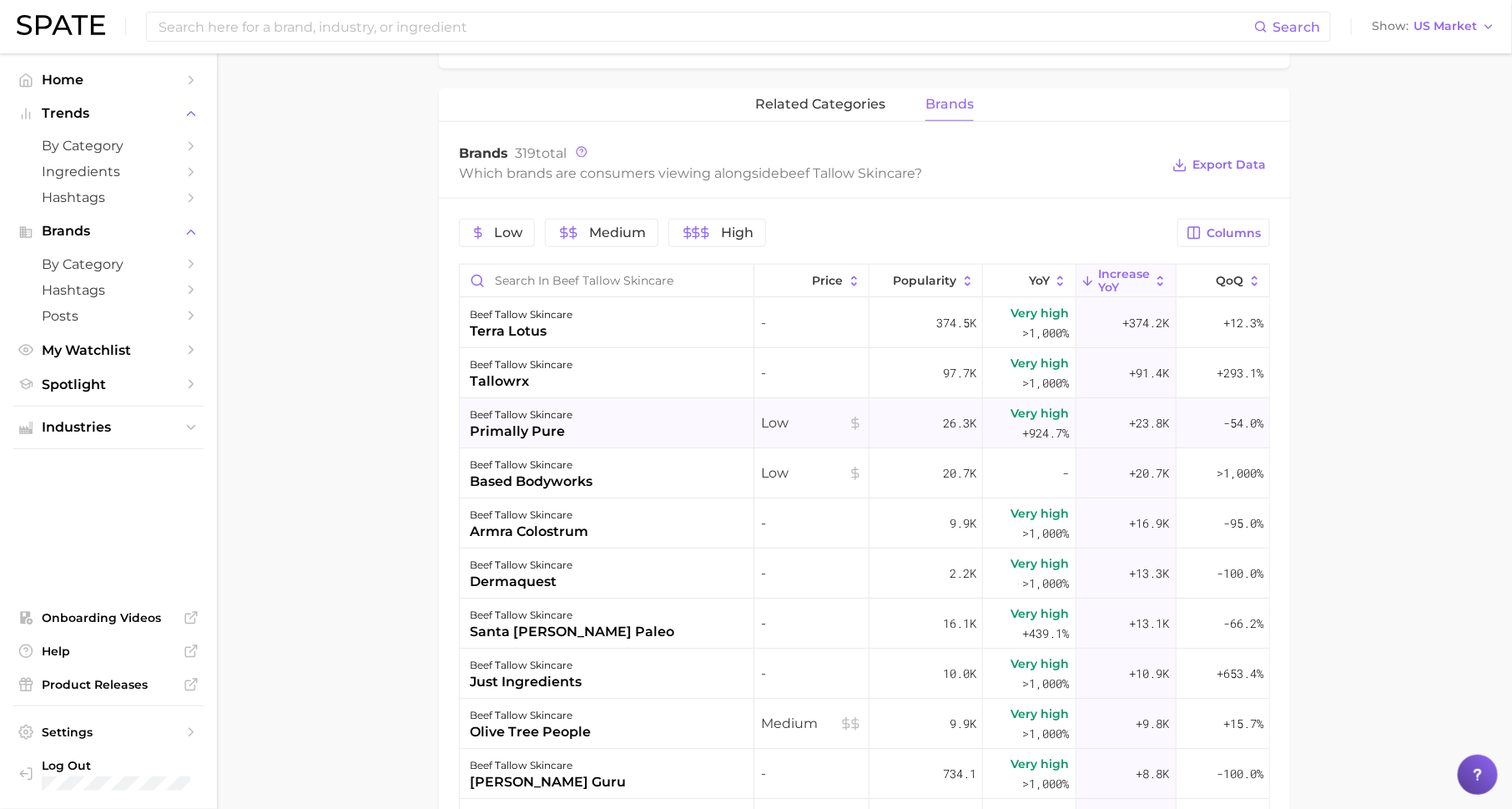
click at [512, 426] on div "primally pure" at bounding box center [520, 431] width 102 height 20
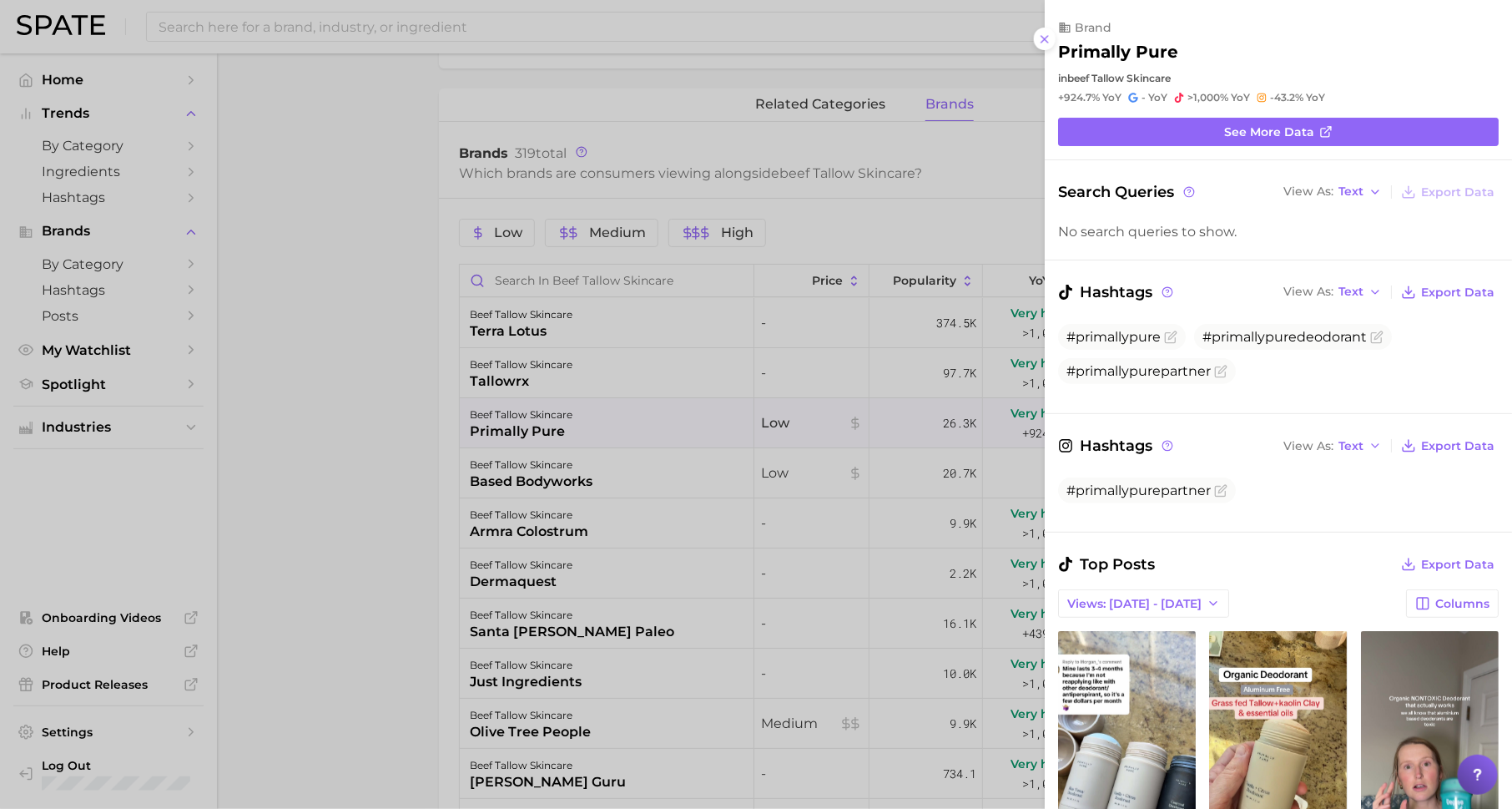
scroll to position [0, 0]
click at [1274, 135] on span "See more data" at bounding box center [1268, 132] width 90 height 14
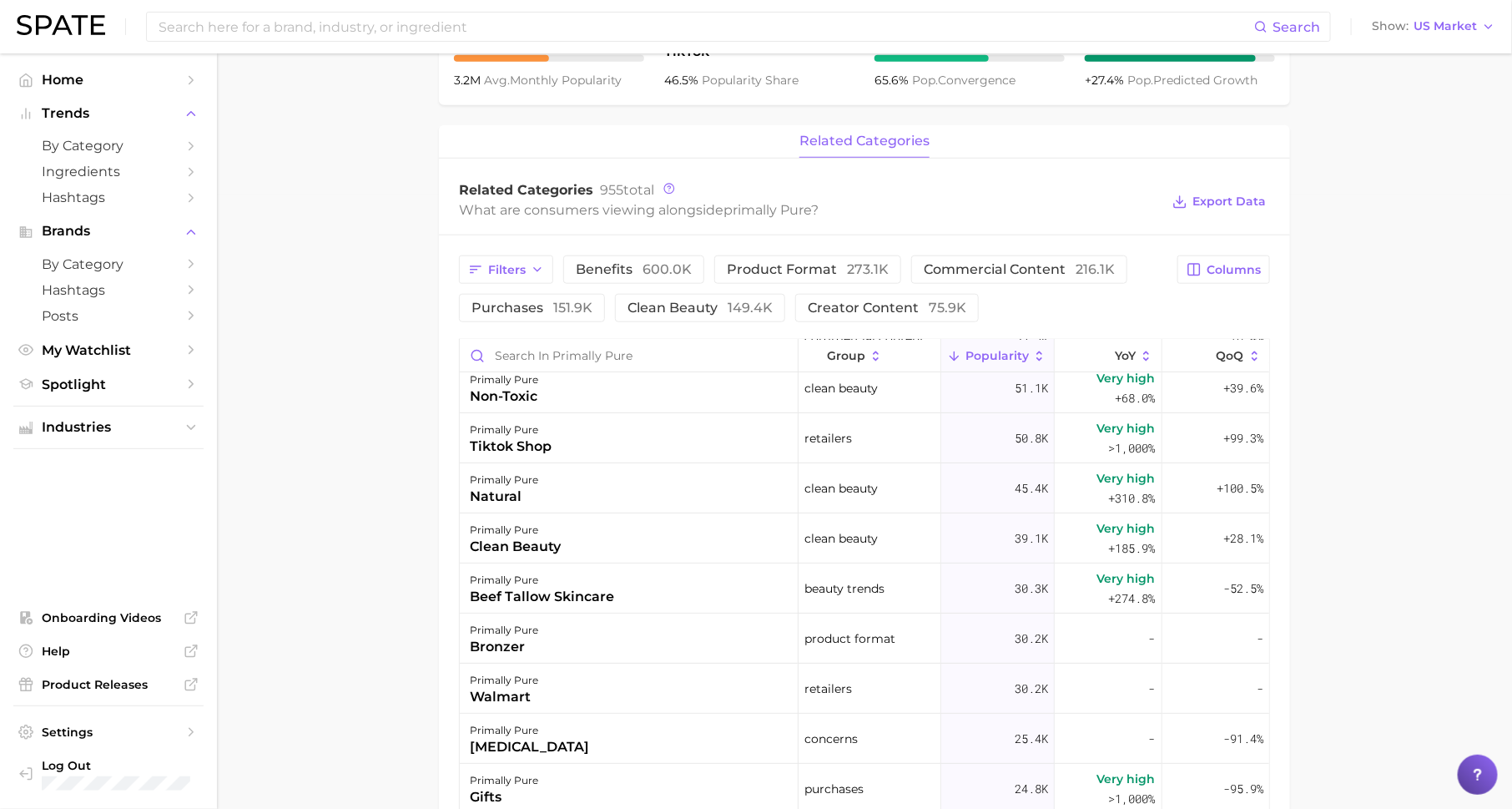
scroll to position [235, 0]
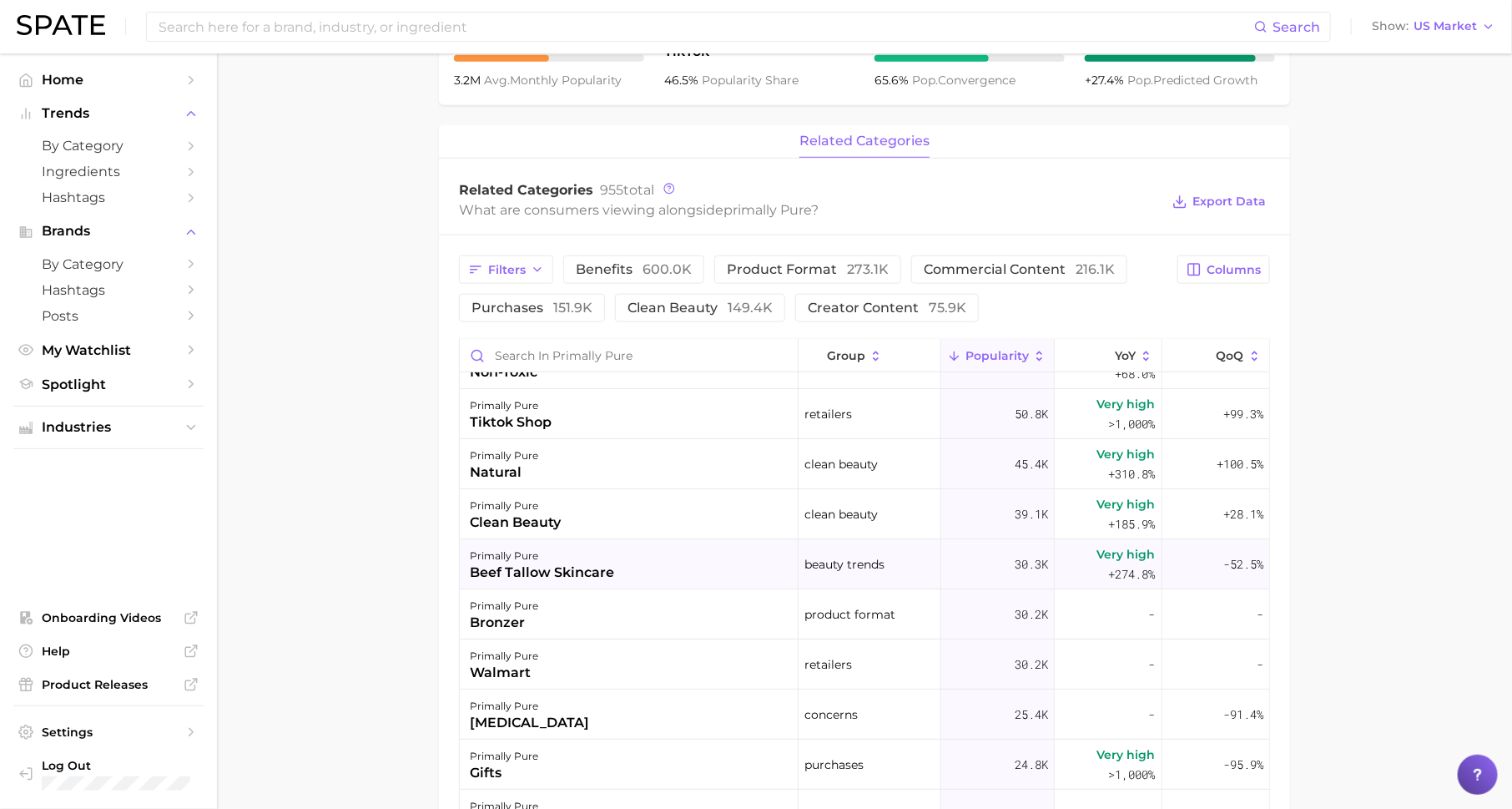
click at [868, 562] on span "beauty trends" at bounding box center [844, 564] width 80 height 20
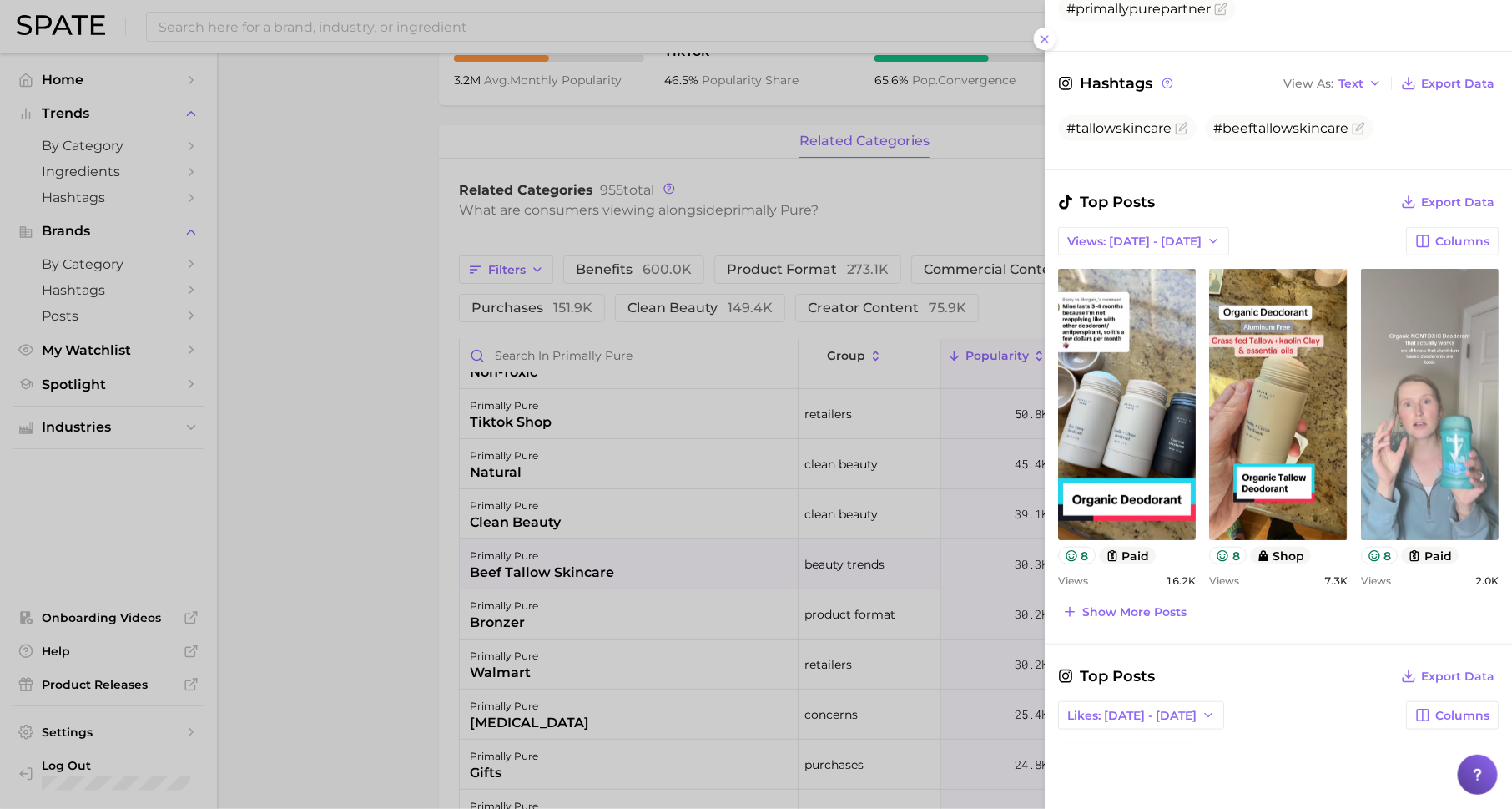
scroll to position [436, 0]
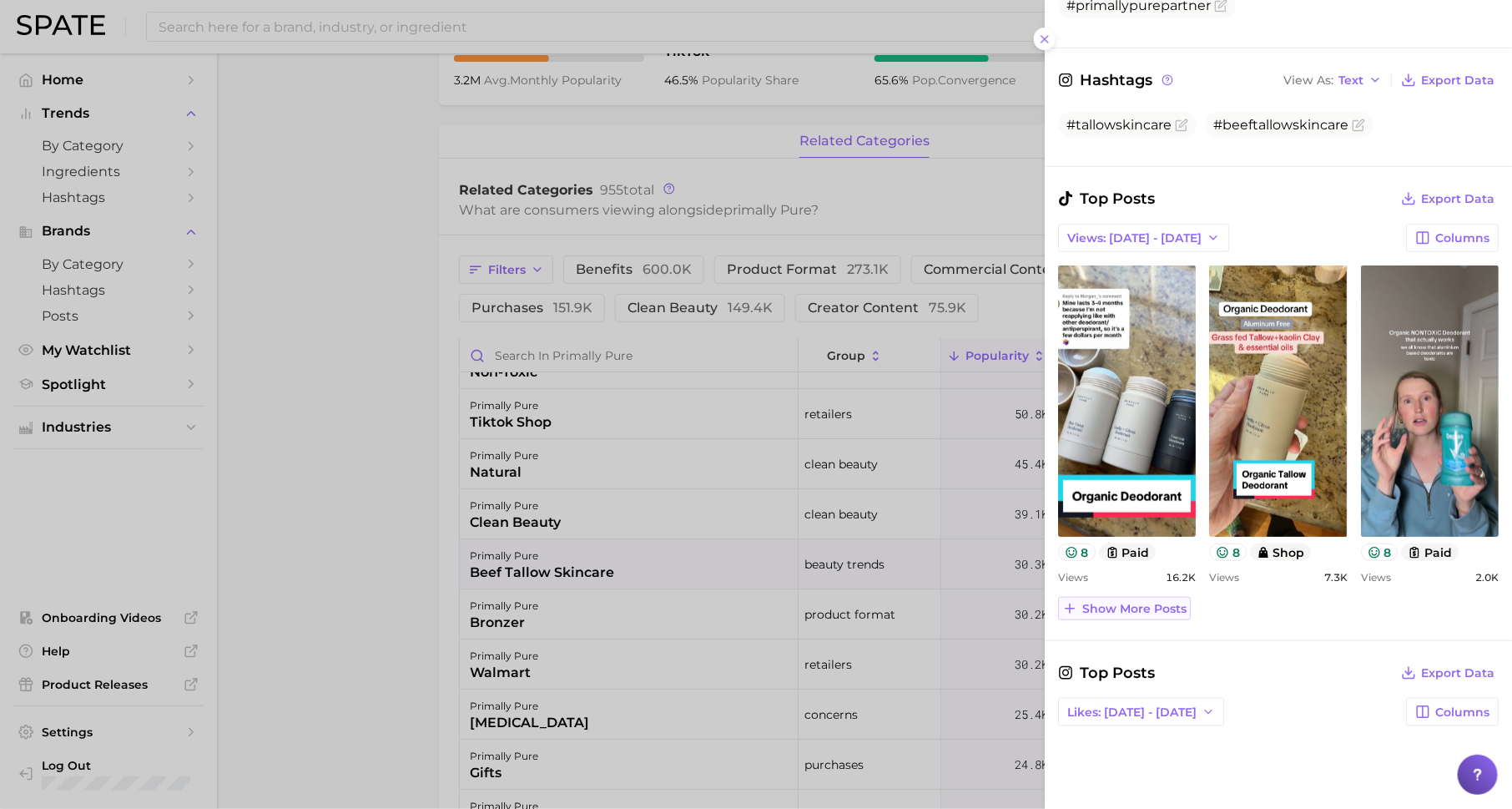
click at [1136, 602] on span "Show more posts" at bounding box center [1134, 609] width 104 height 14
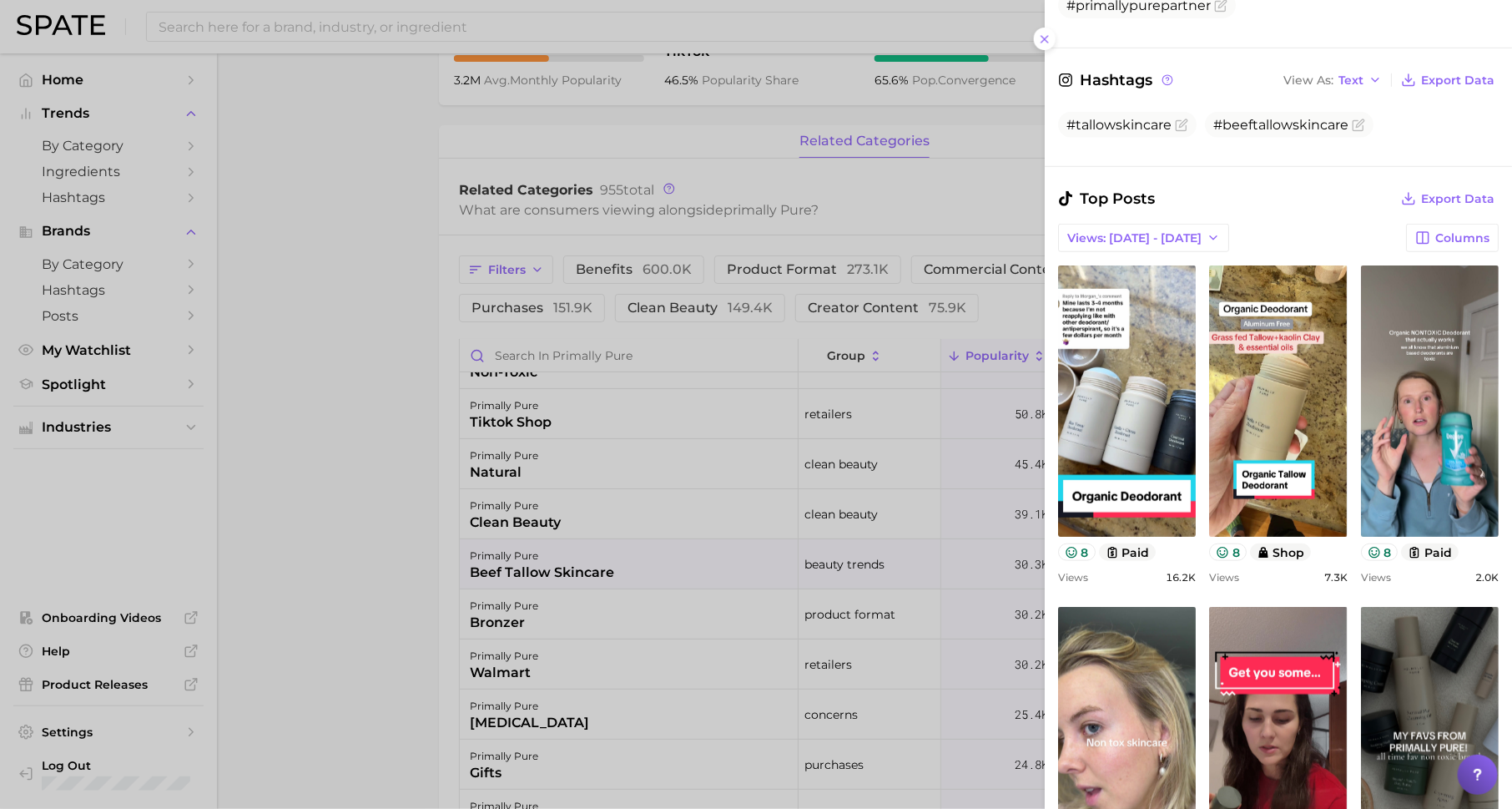
scroll to position [0, 0]
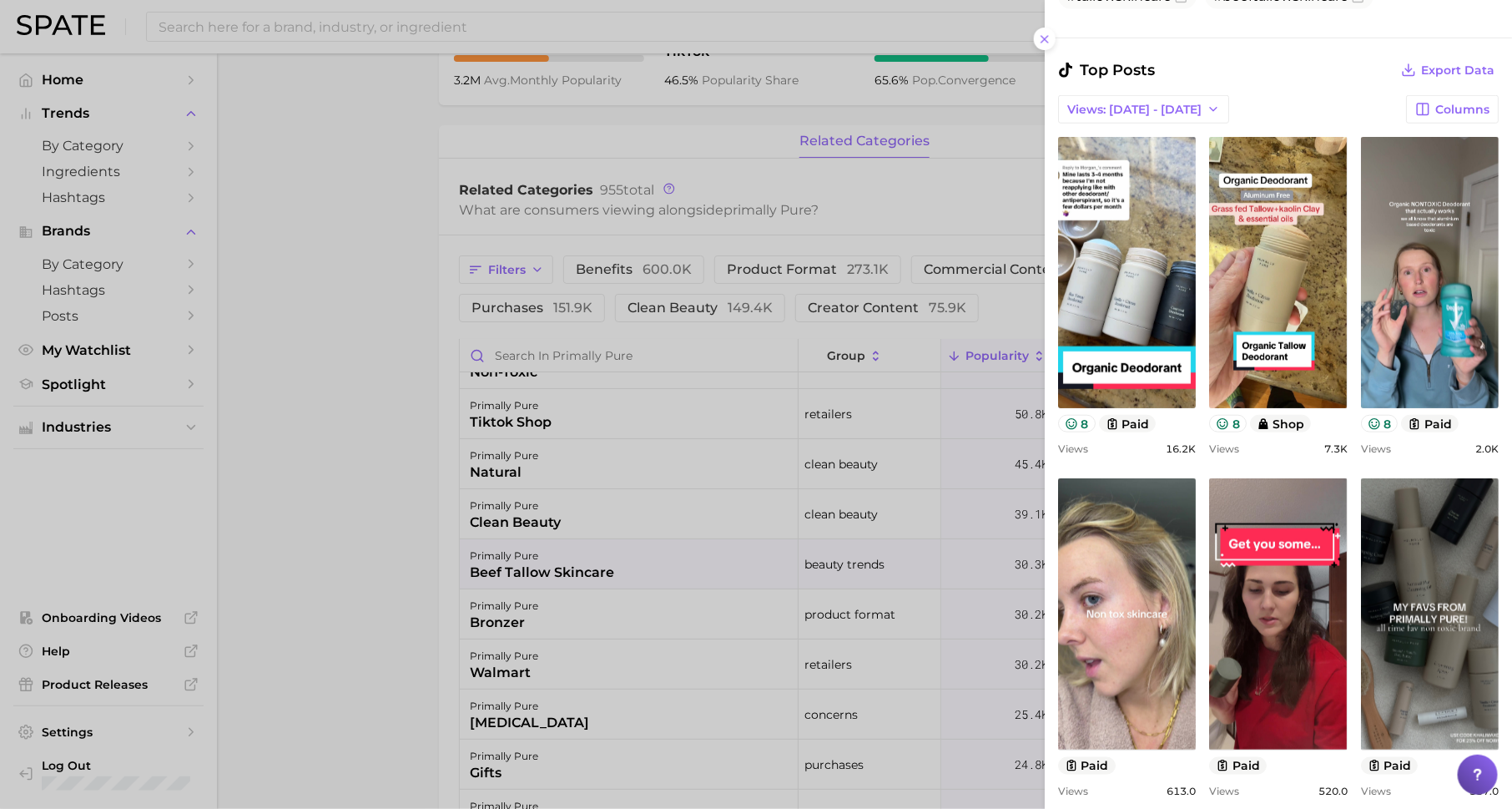
click at [882, 524] on div at bounding box center [756, 404] width 1512 height 809
